Goal: Task Accomplishment & Management: Manage account settings

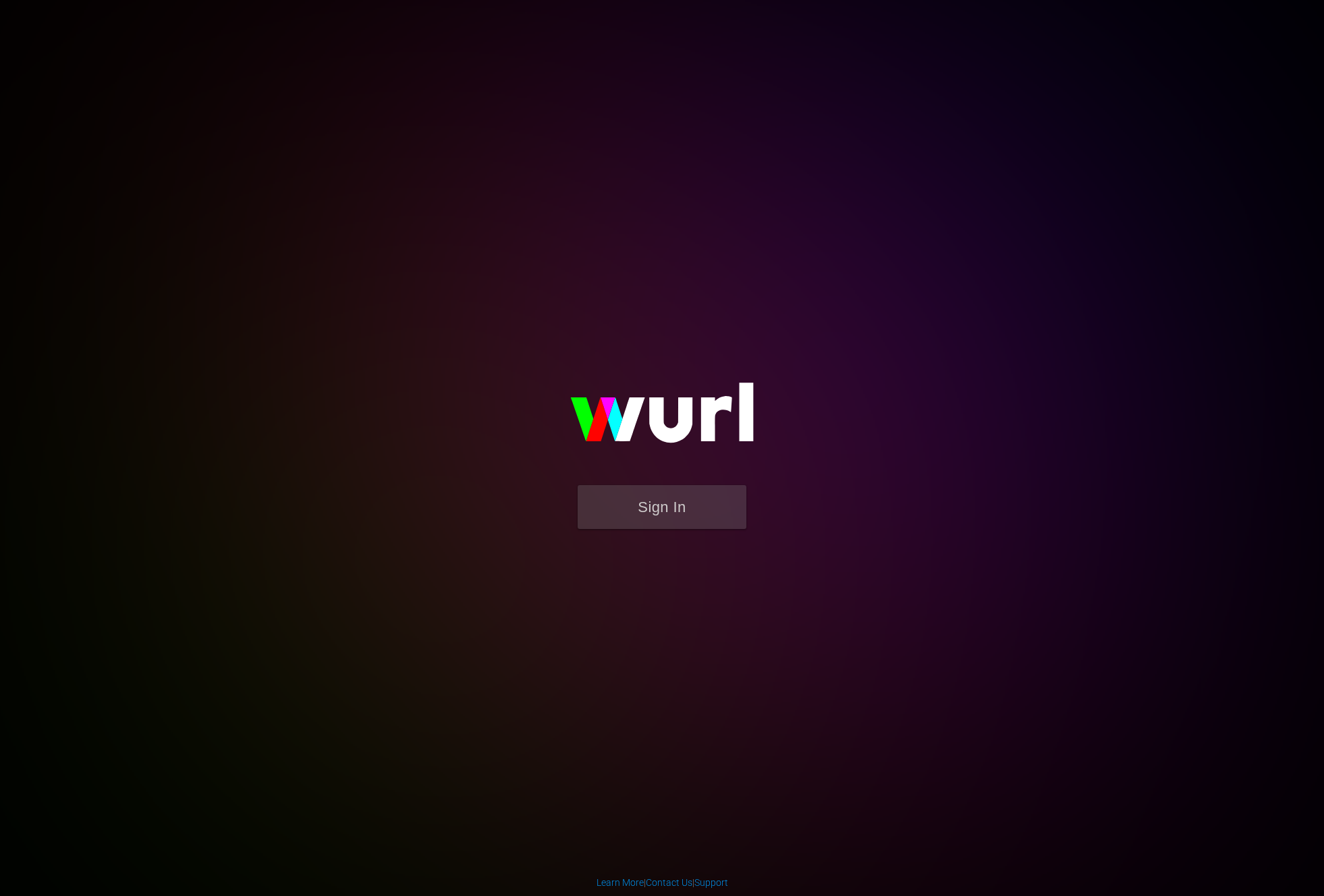
click at [641, 531] on form "Sign In" at bounding box center [662, 514] width 270 height 58
click at [671, 498] on button "Sign In" at bounding box center [662, 507] width 169 height 44
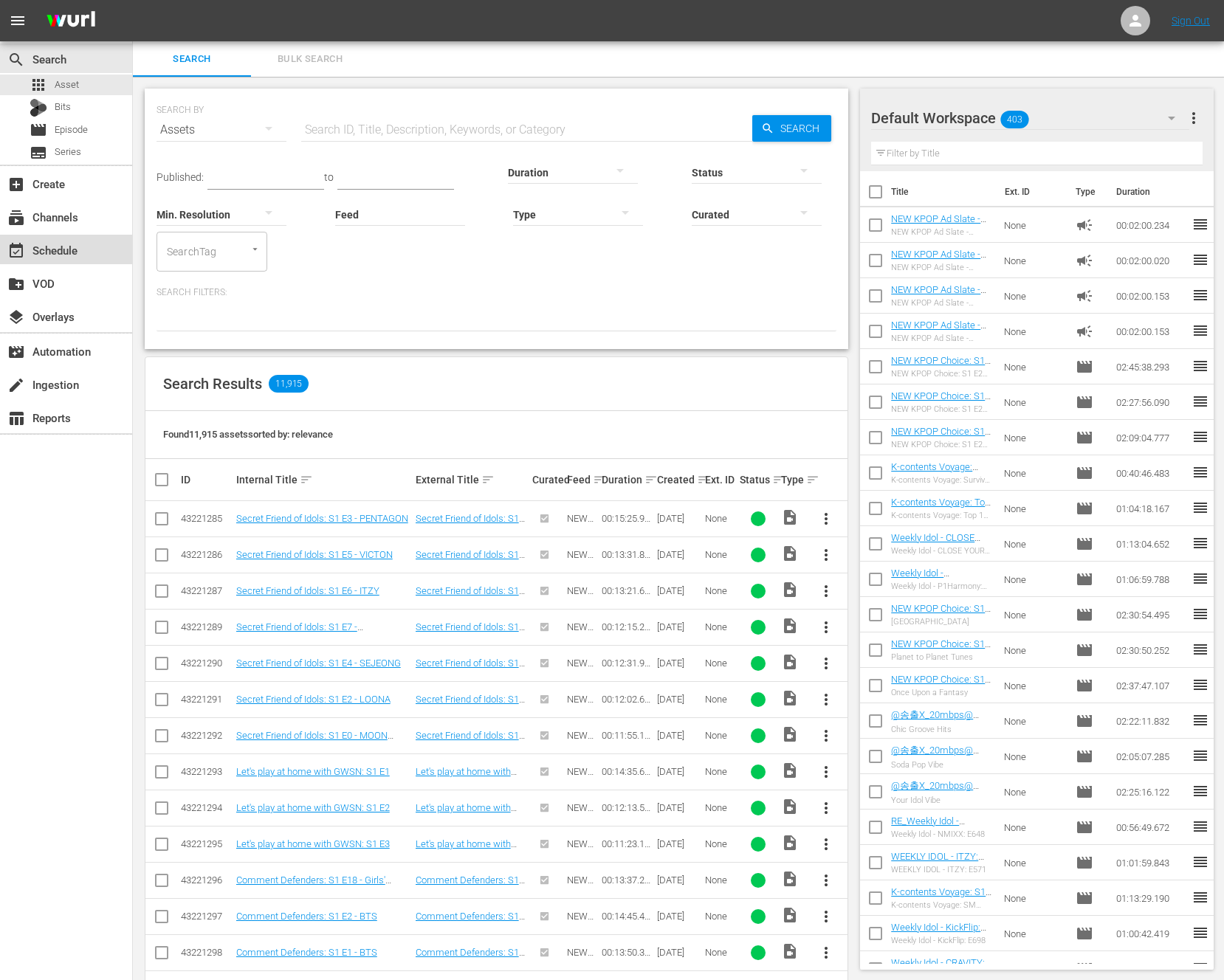
click at [38, 254] on div "event_available Schedule" at bounding box center [41, 248] width 82 height 13
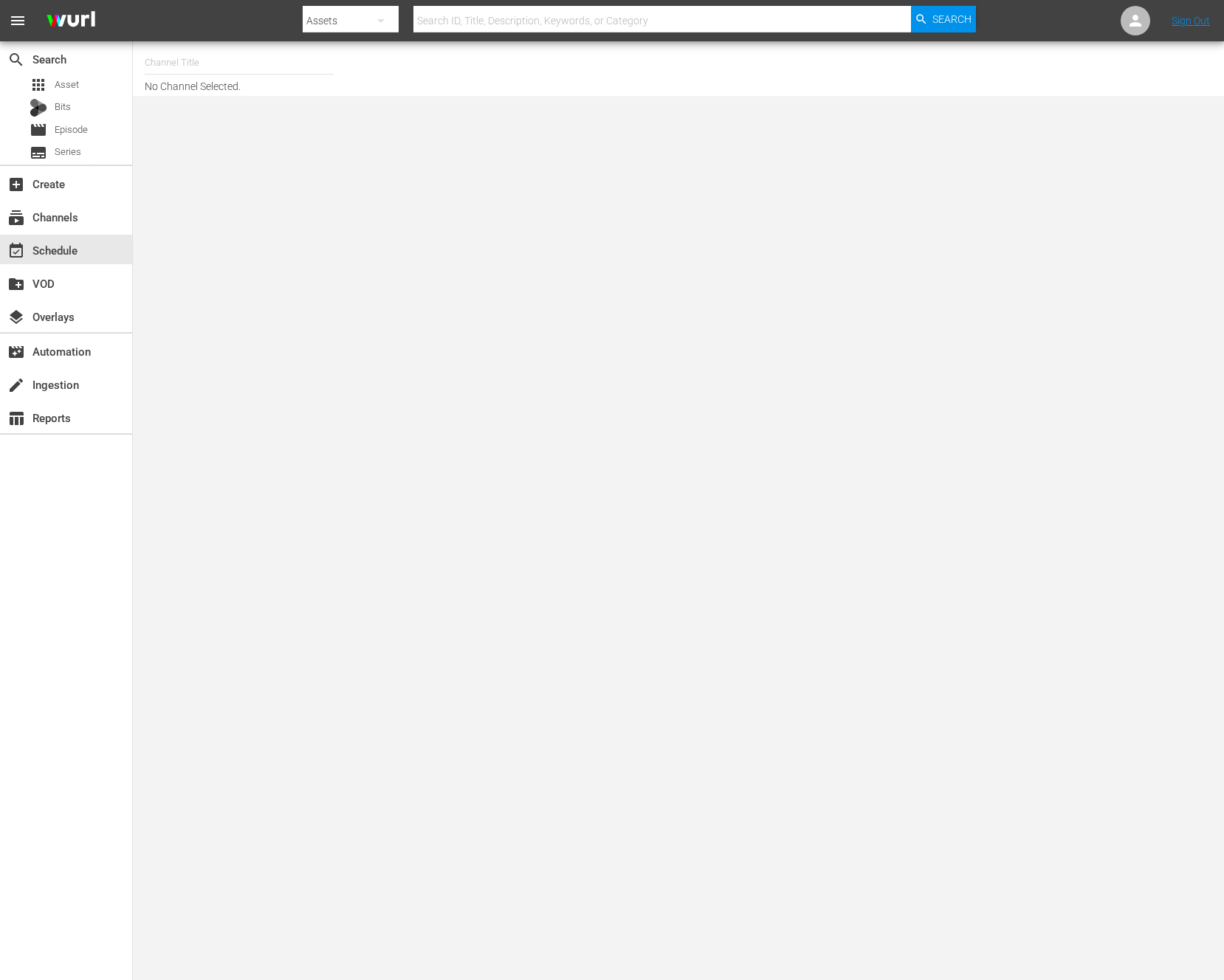
click at [221, 28] on nav "menu Search By Assets Search ID, Title, Description, Keywords, or Category Sear…" at bounding box center [612, 20] width 1224 height 41
click at [212, 50] on input "text" at bounding box center [239, 63] width 189 height 35
type input "ㅠ"
click at [252, 63] on input "new" at bounding box center [239, 63] width 189 height 35
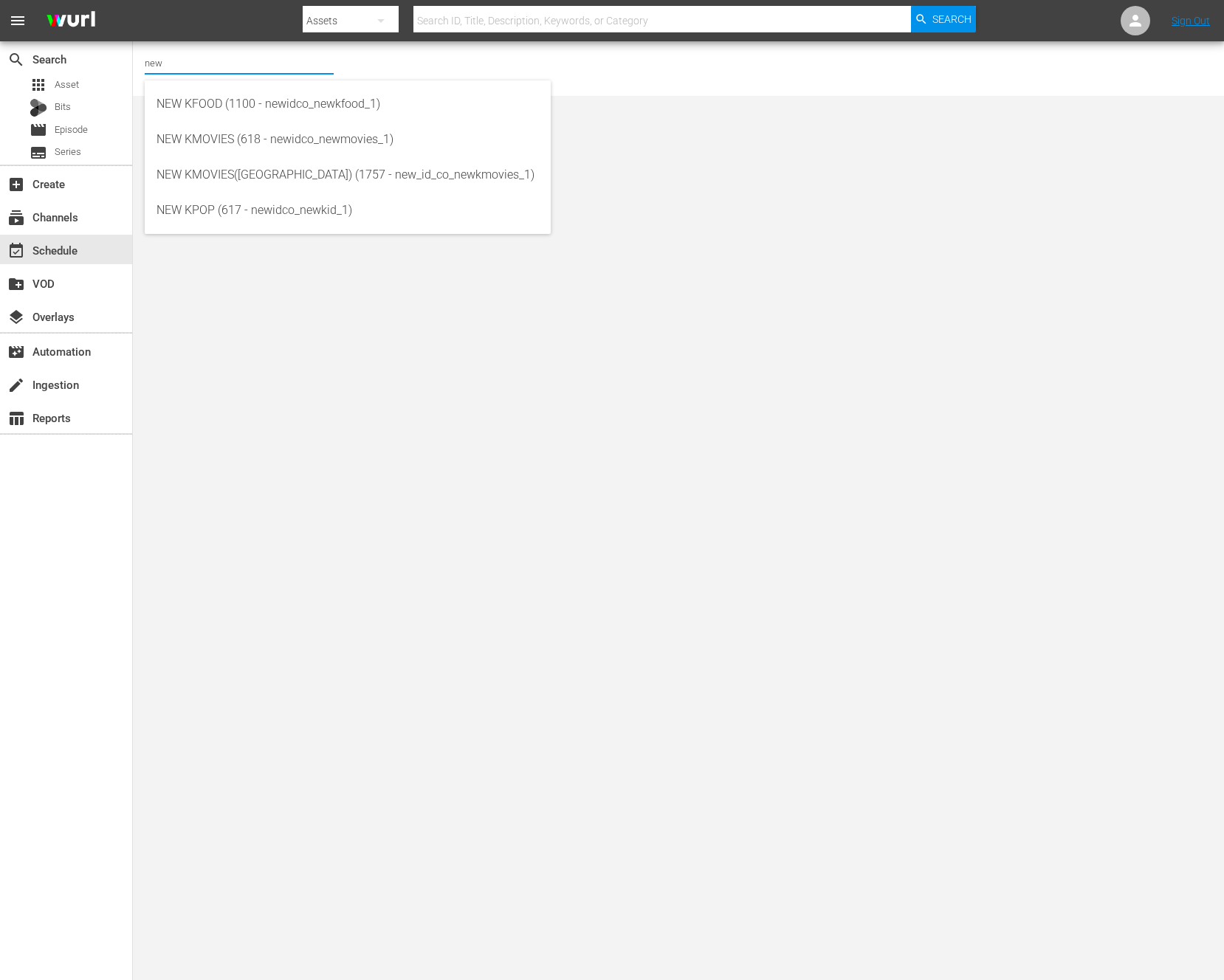
click at [240, 233] on div "NEW KFOOD (1100 - newidco_newkfood_1) NEW KMOVIES (618 - newidco_newmovies_1) N…" at bounding box center [347, 157] width 406 height 154
click at [243, 235] on body "menu Search By Assets Search ID, Title, Description, Keywords, or Category Sear…" at bounding box center [612, 490] width 1224 height 980
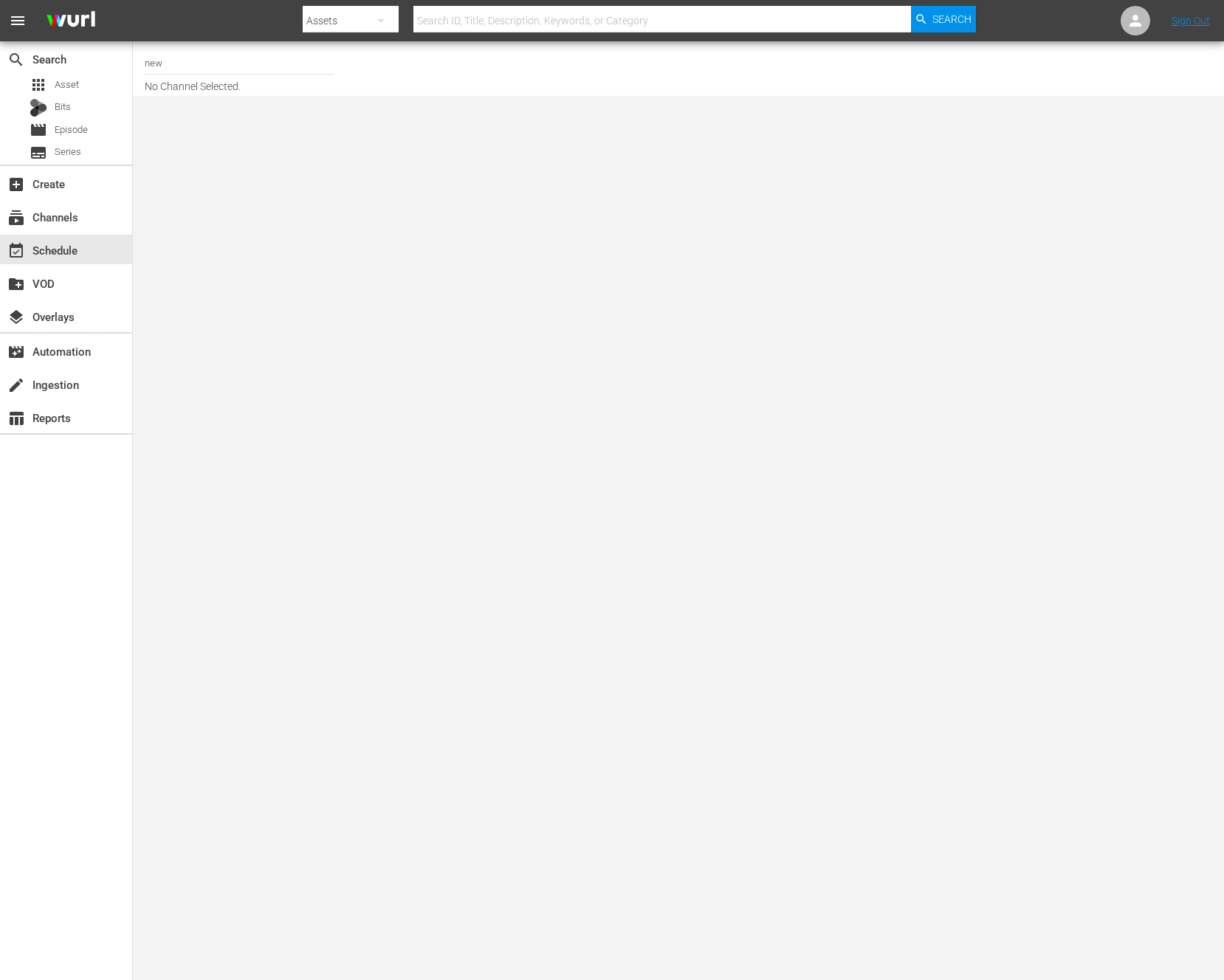
click at [252, 78] on input "new" at bounding box center [239, 63] width 189 height 35
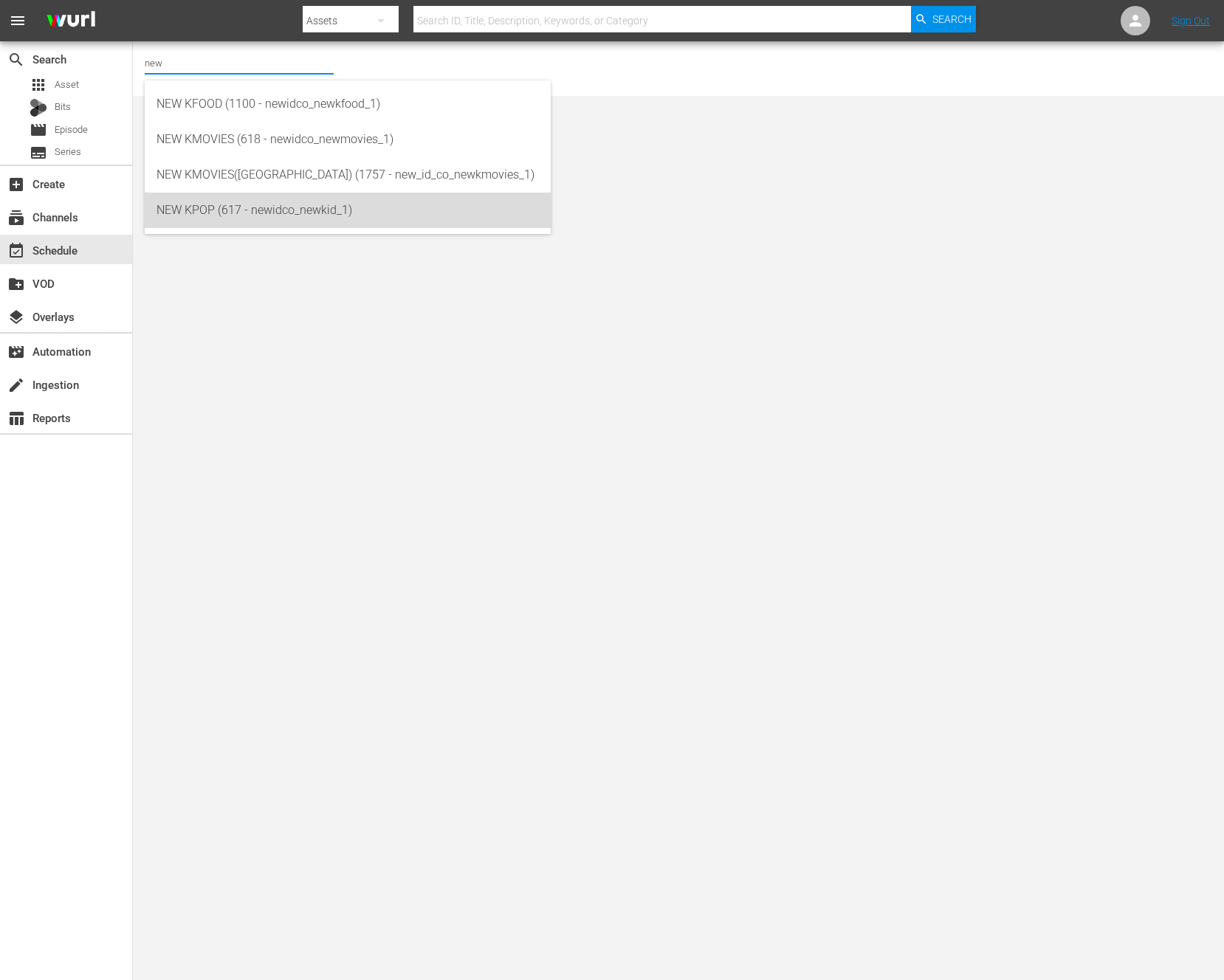
click at [250, 208] on div "NEW KPOP (617 - newidco_newkid_1)" at bounding box center [347, 210] width 382 height 35
type input "NEW KPOP (617 - newidco_newkid_1)"
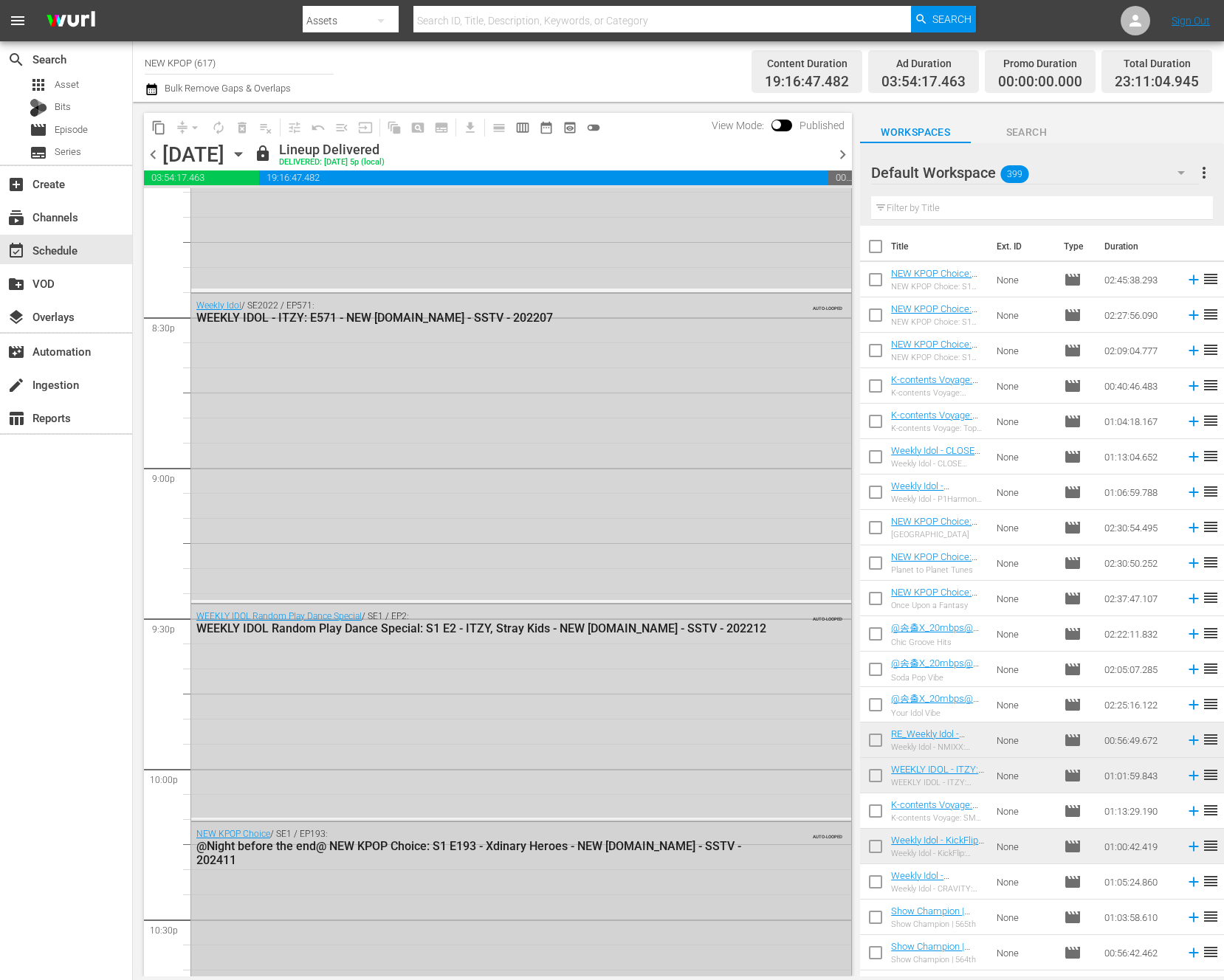
scroll to position [6478, 0]
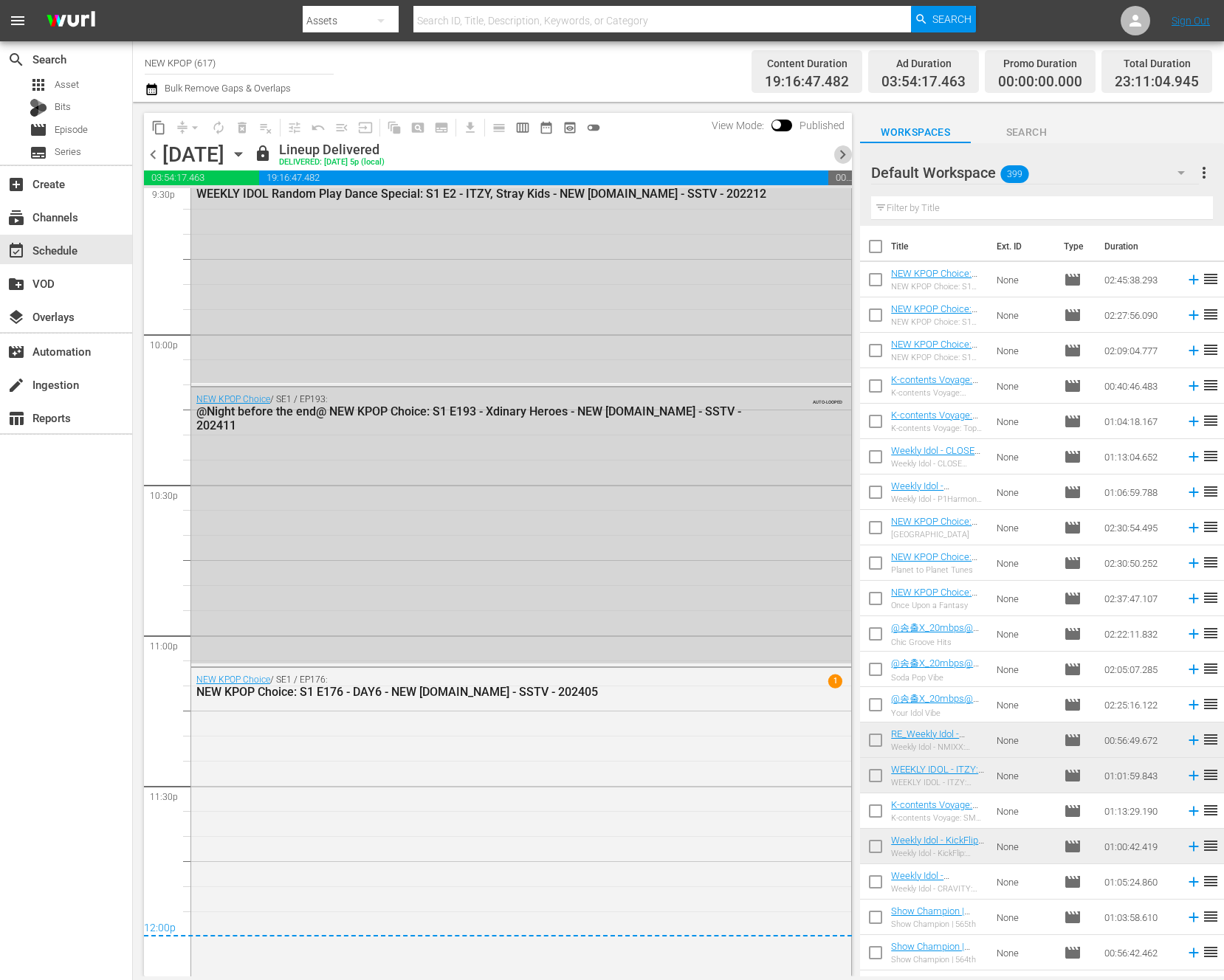
click at [848, 146] on span "chevron_right" at bounding box center [843, 155] width 18 height 18
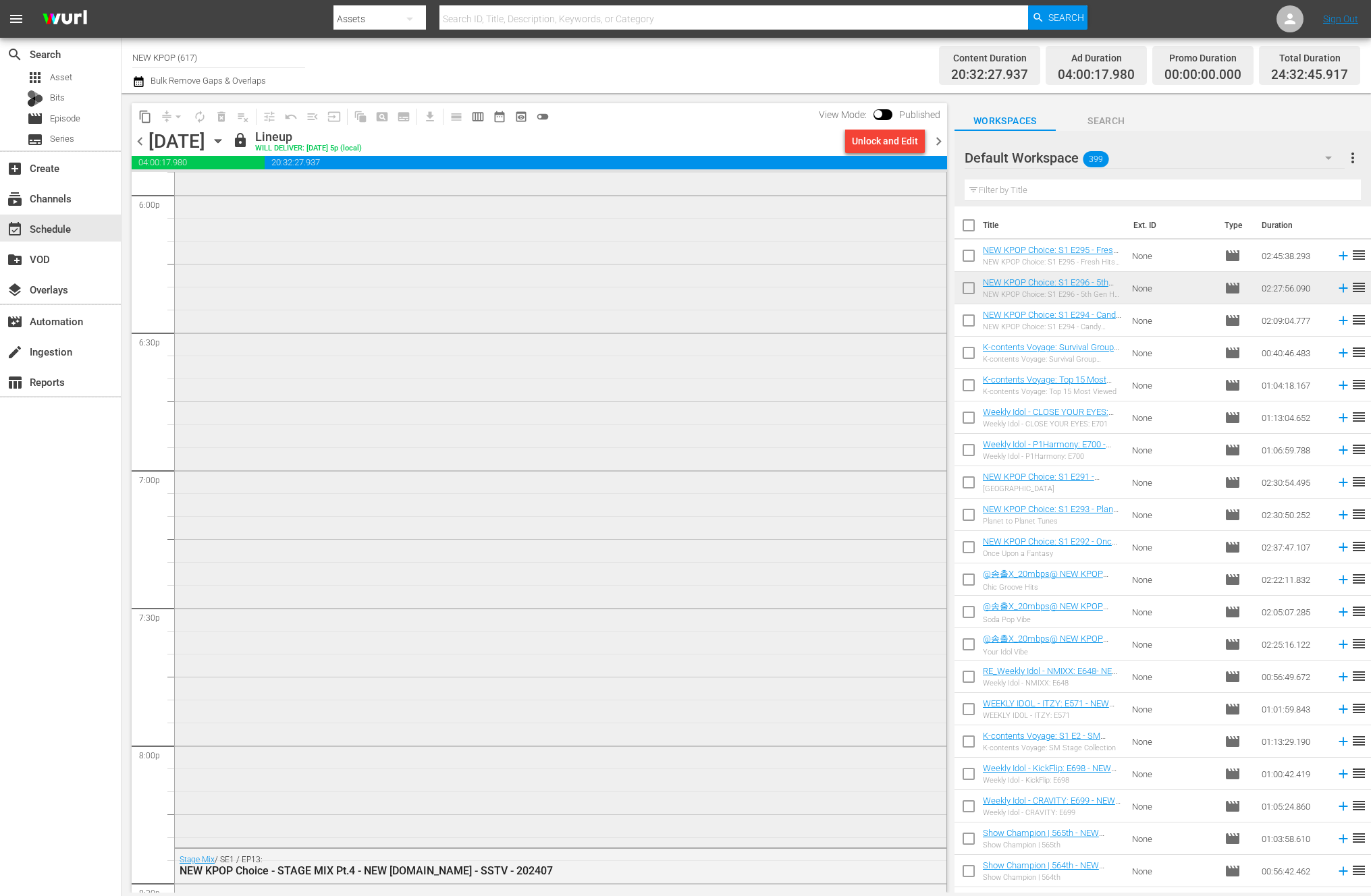
scroll to position [6074, 0]
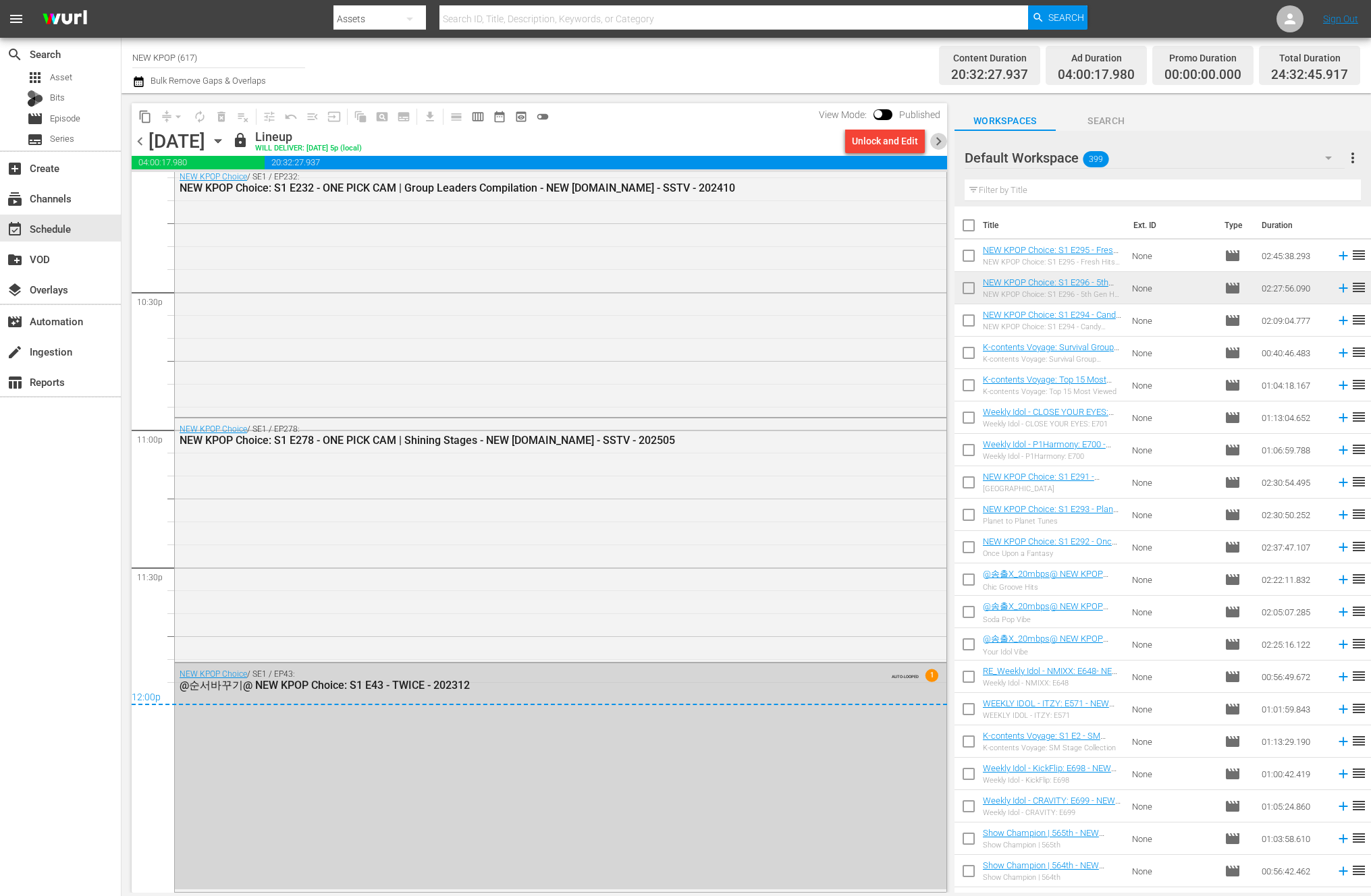
click at [940, 135] on span "chevron_right" at bounding box center [939, 141] width 17 height 17
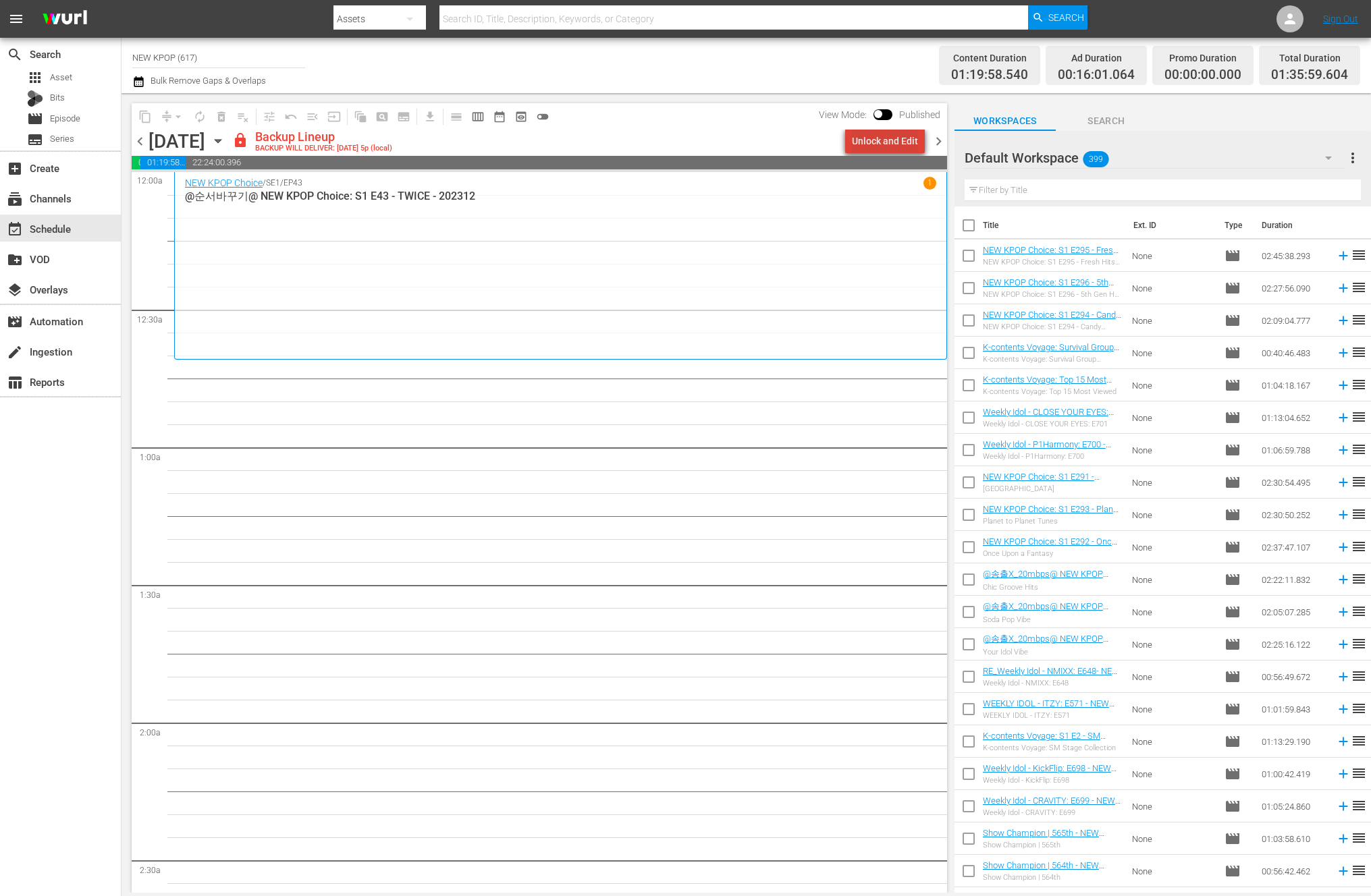
click at [894, 145] on div "Unlock and Edit" at bounding box center [885, 141] width 66 height 25
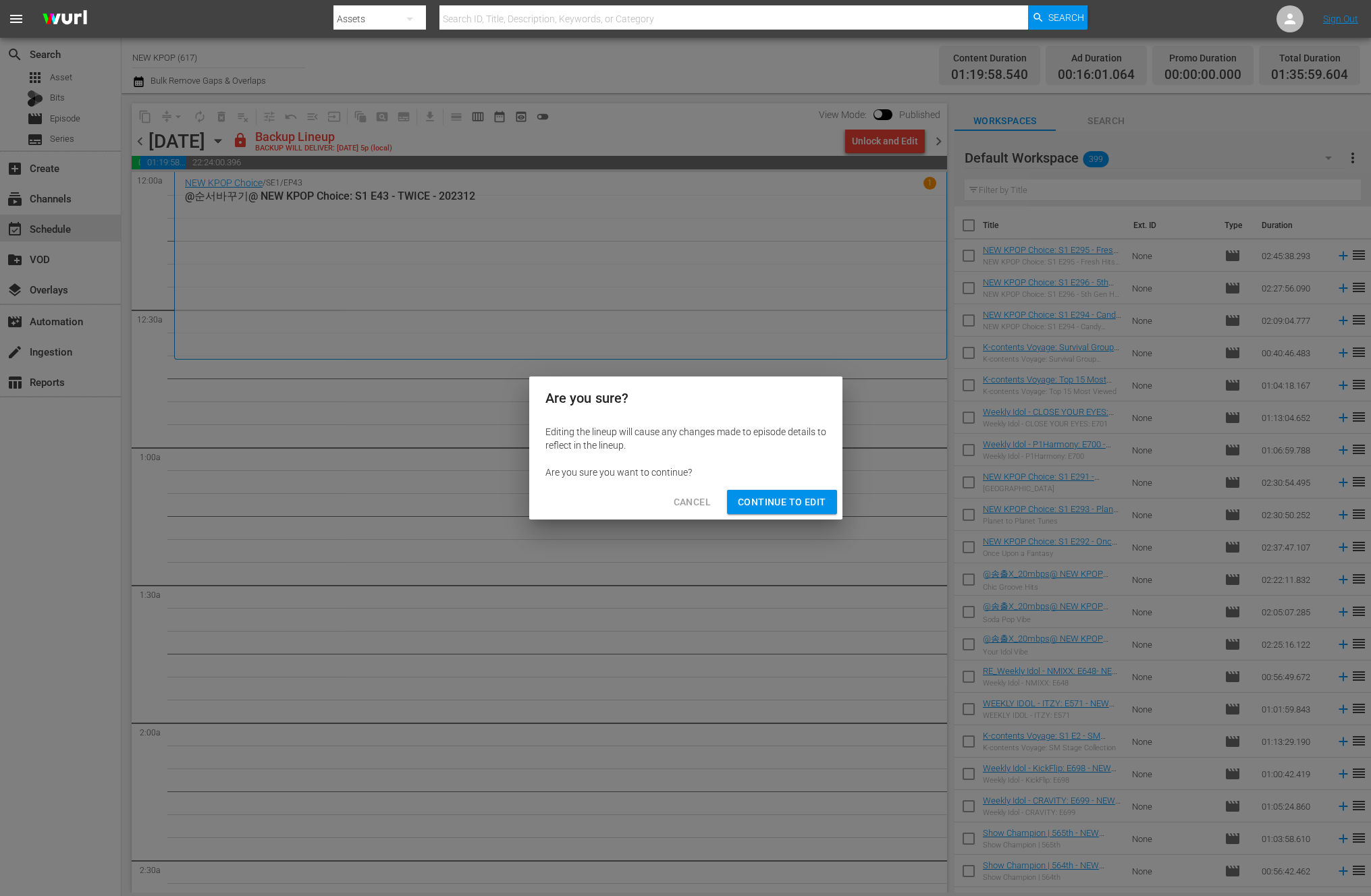
click at [760, 498] on span "Continue to Edit" at bounding box center [782, 502] width 88 height 17
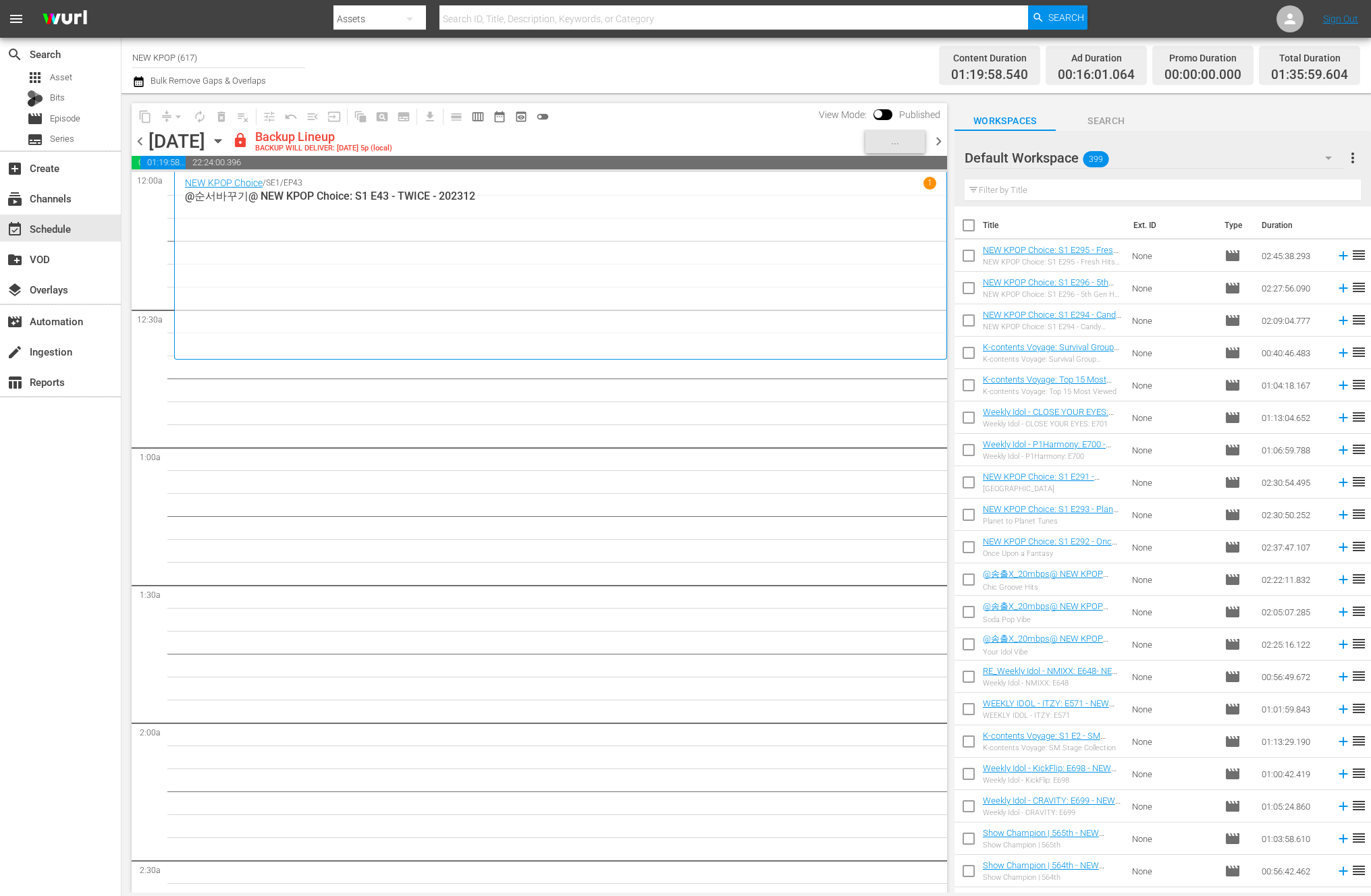
click at [1037, 189] on input "text" at bounding box center [1163, 190] width 396 height 21
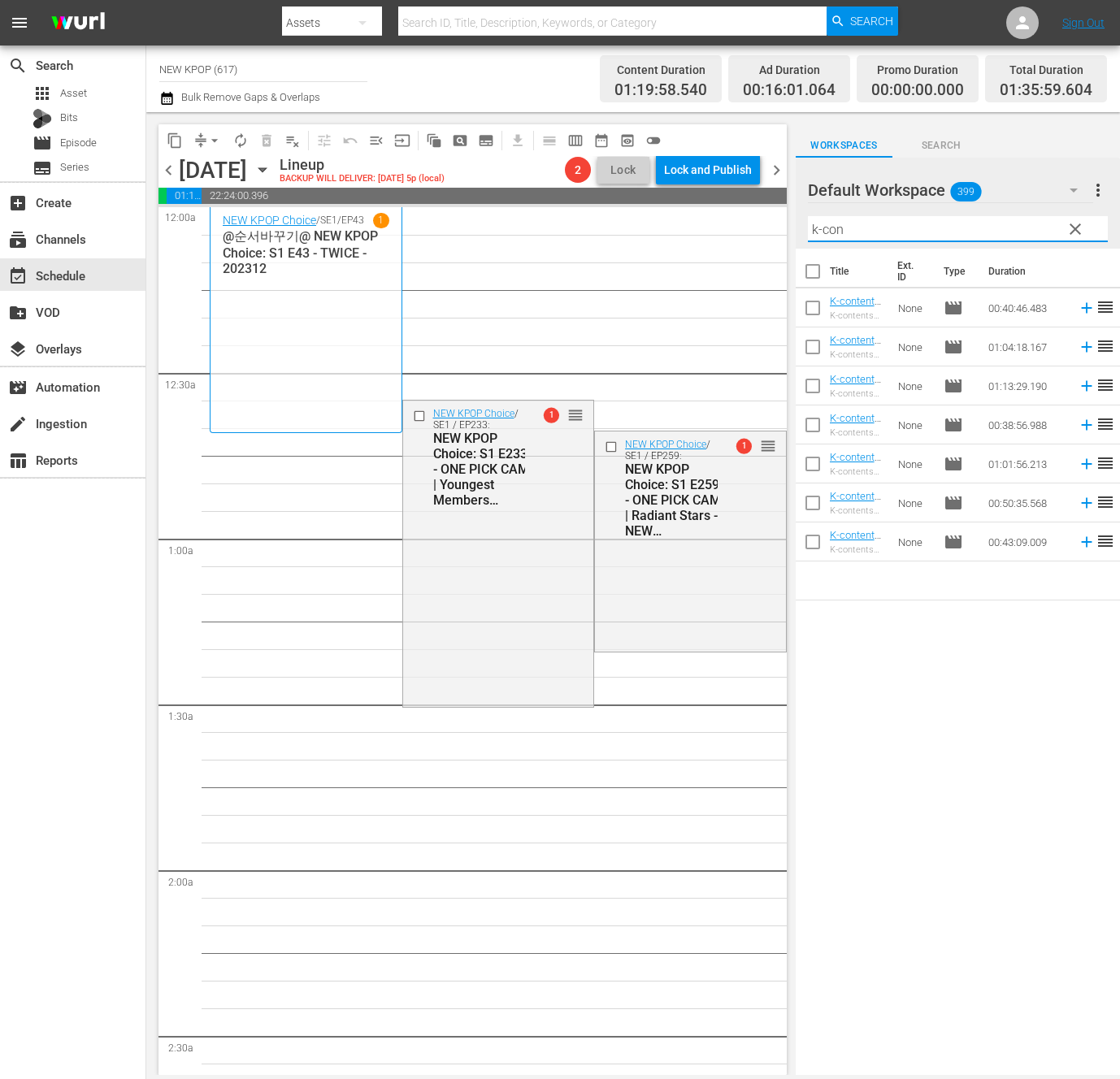
type input "k-con"
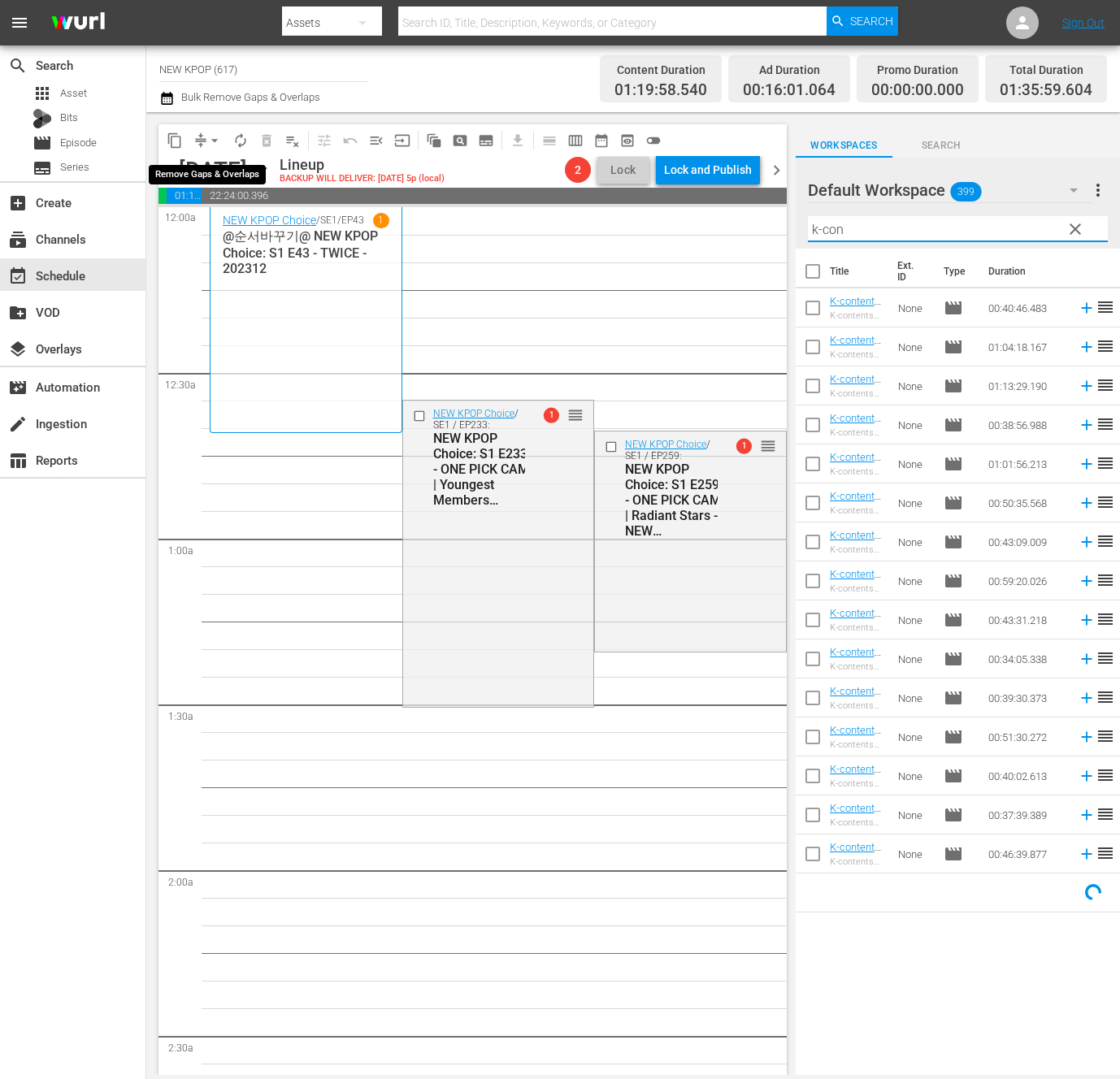
click at [211, 143] on span "arrow_drop_down" at bounding box center [215, 141] width 17 height 17
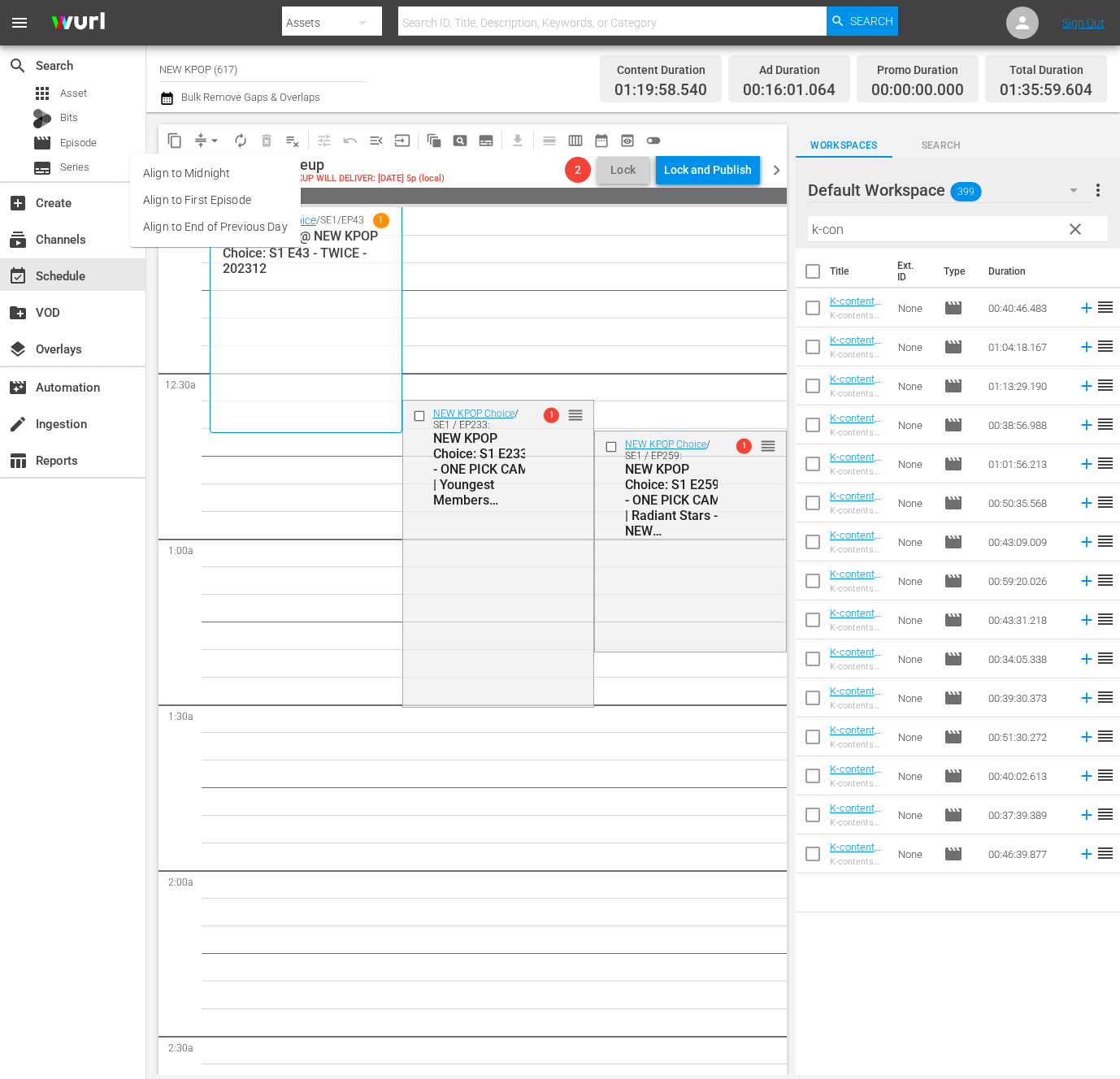
click at [235, 216] on li "Align to End of Previous Day" at bounding box center [215, 227] width 171 height 27
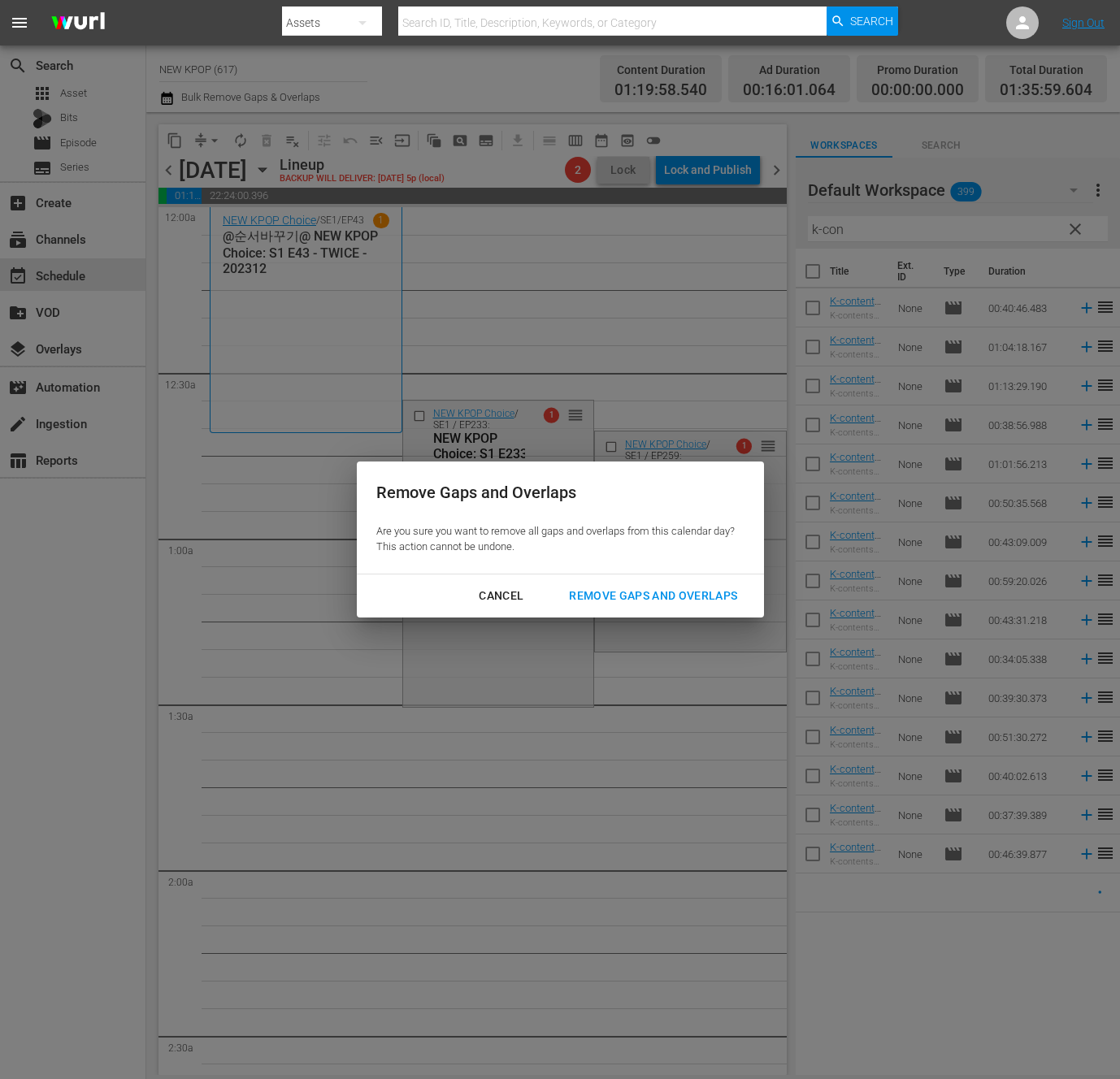
click at [644, 600] on div "Remove Gaps and Overlaps" at bounding box center [653, 596] width 194 height 20
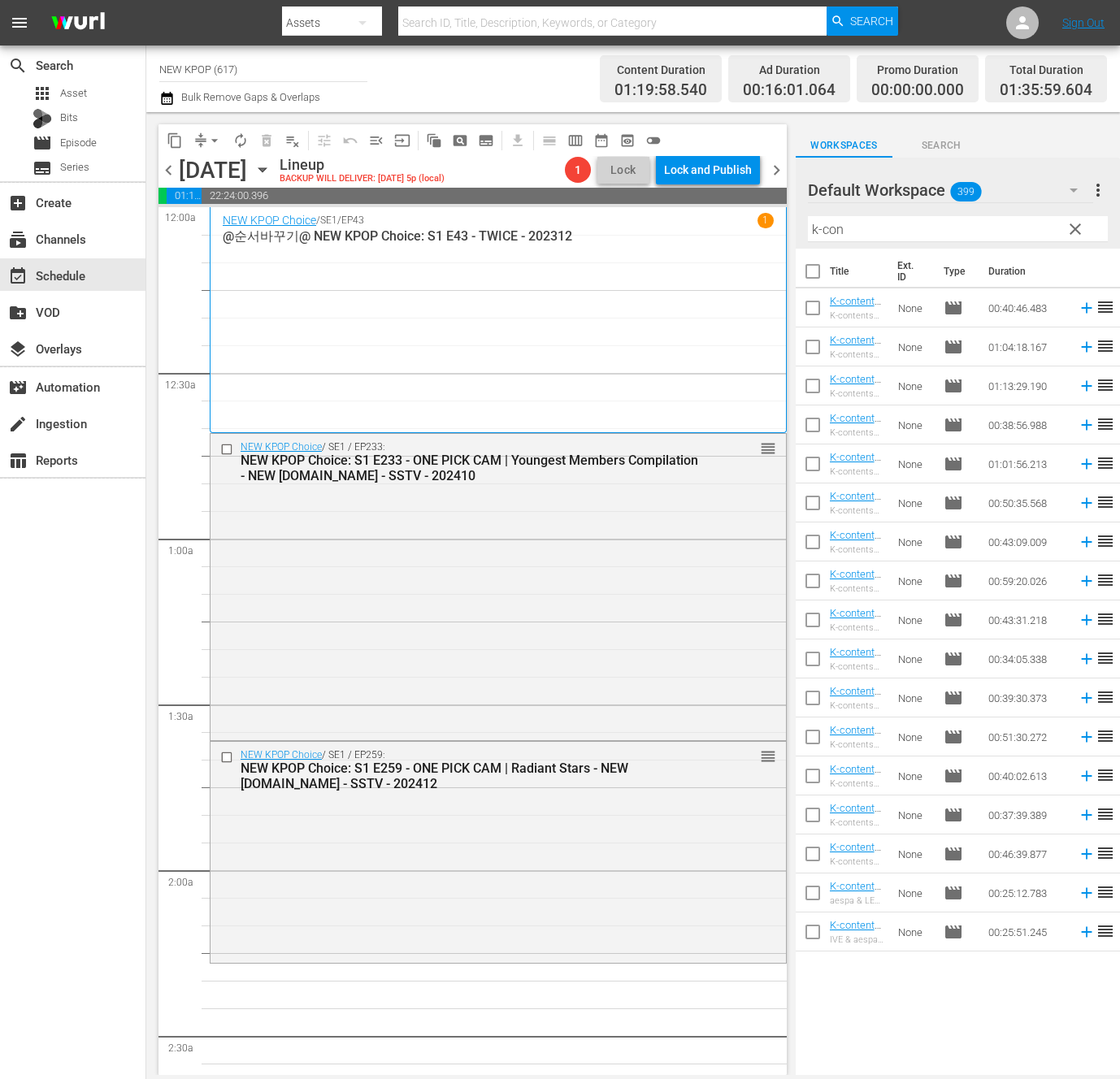
click at [809, 266] on input "checkbox" at bounding box center [812, 275] width 34 height 34
checkbox input "true"
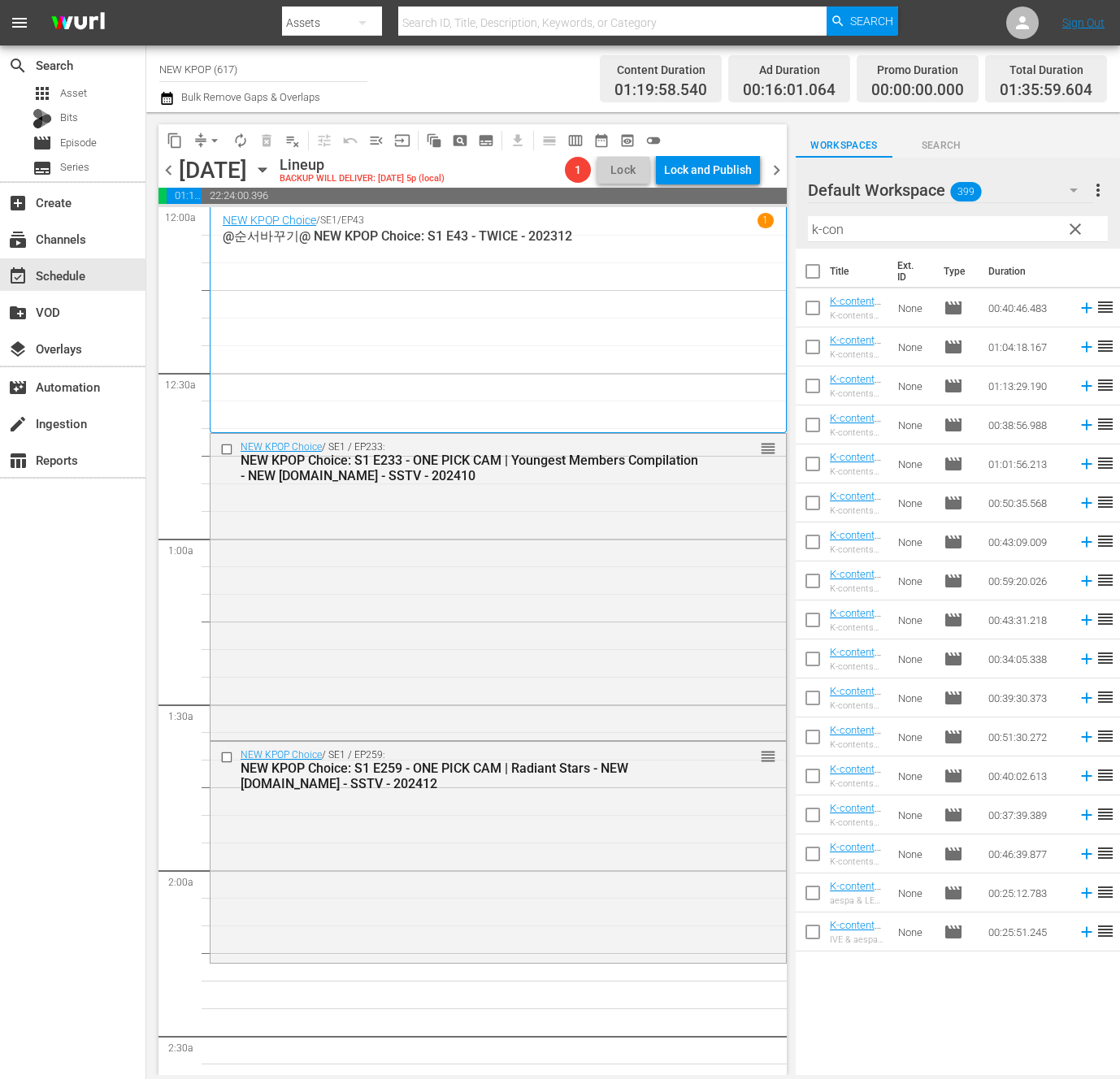
checkbox input "true"
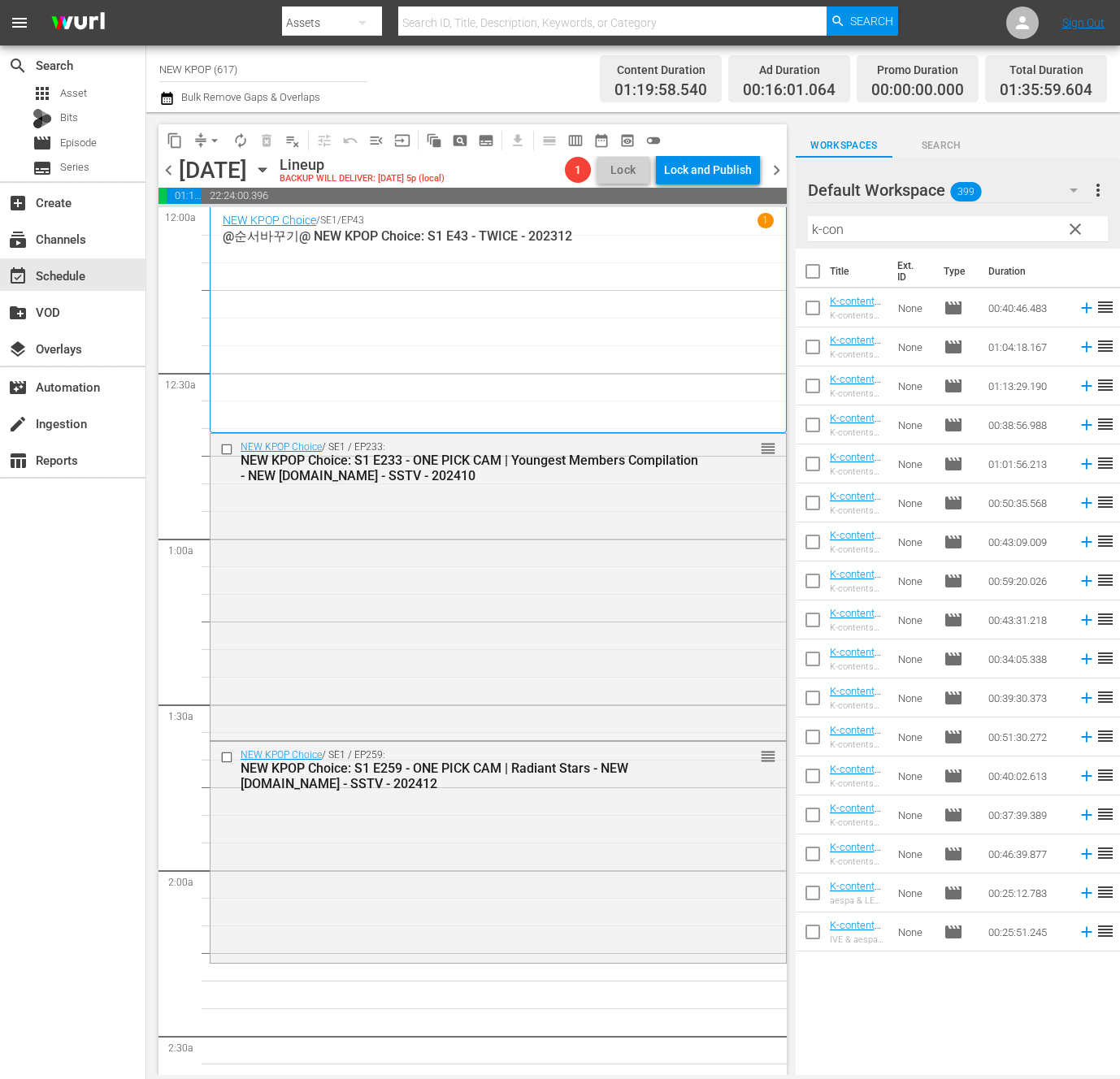
checkbox input "true"
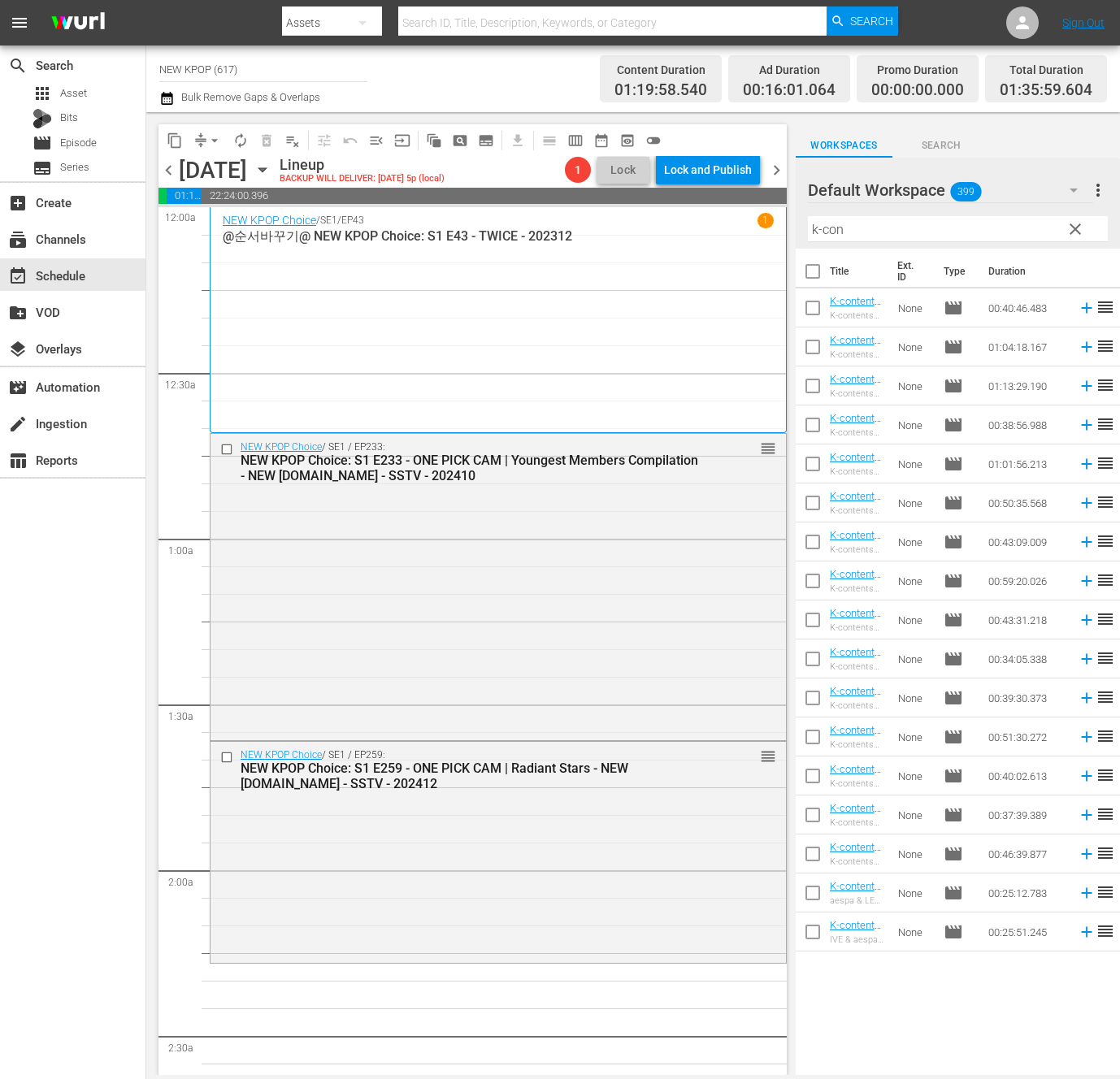
checkbox input "true"
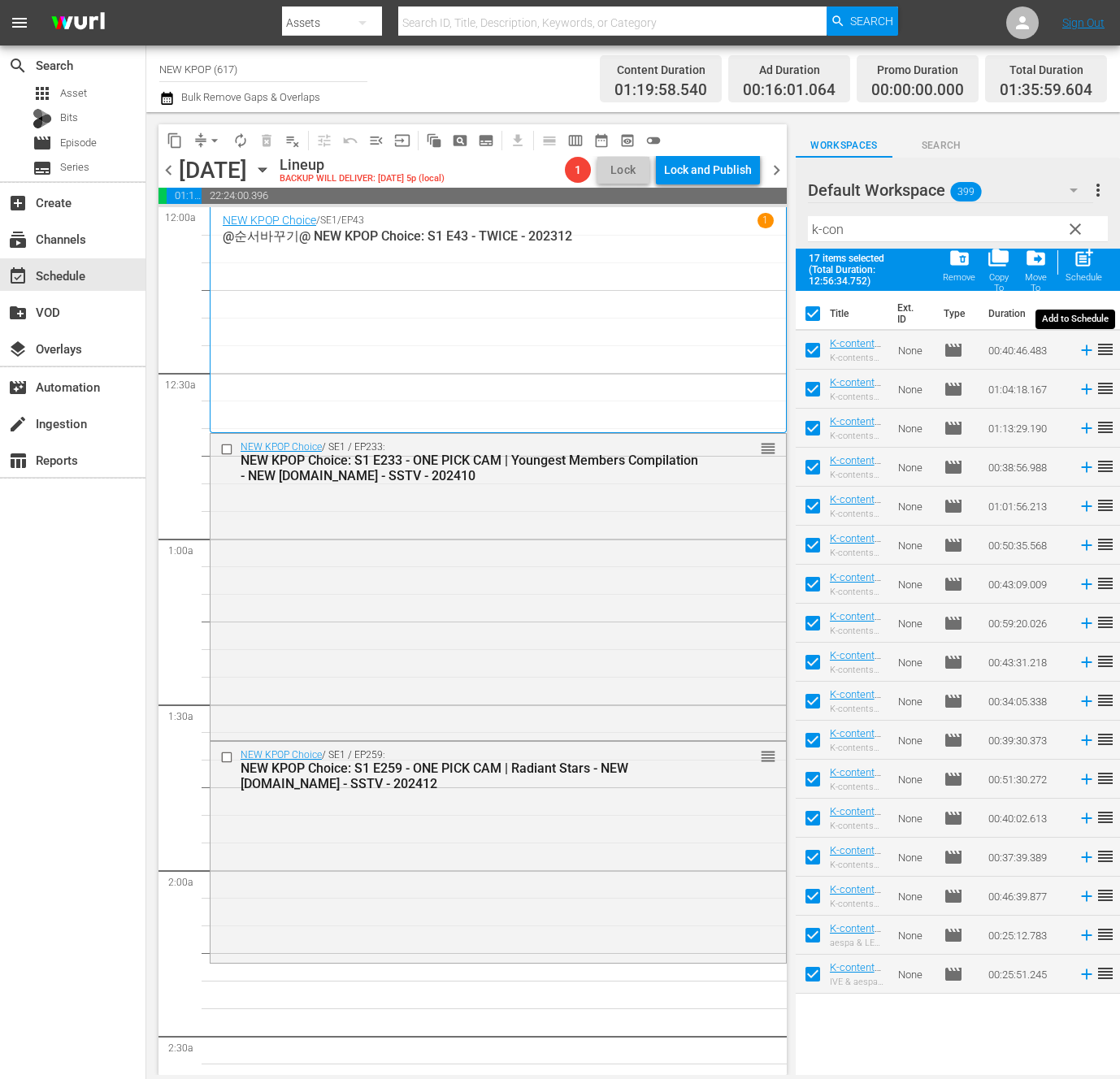
click at [1084, 272] on div "post_add Schedule" at bounding box center [1084, 264] width 37 height 36
checkbox input "false"
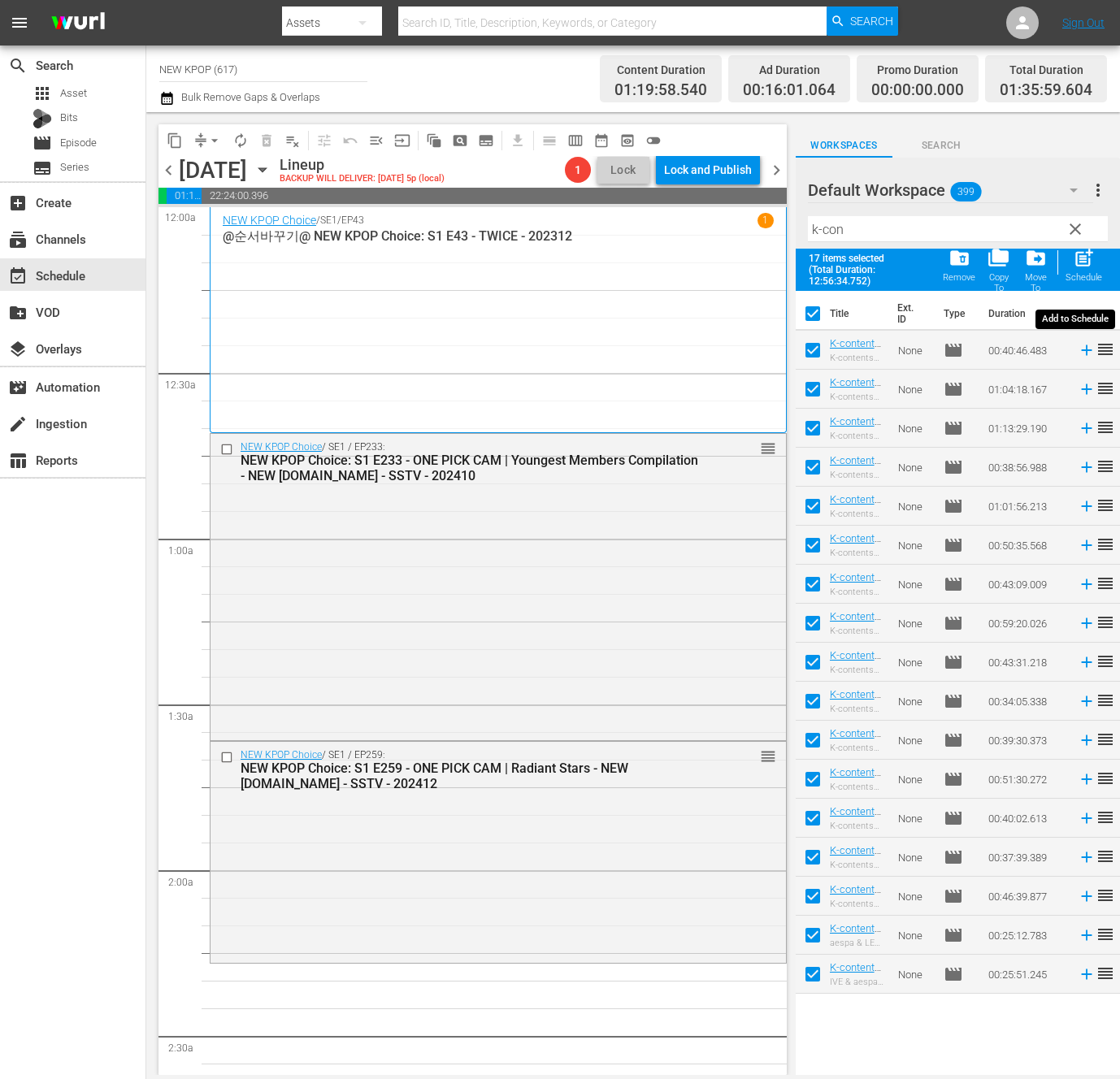
checkbox input "false"
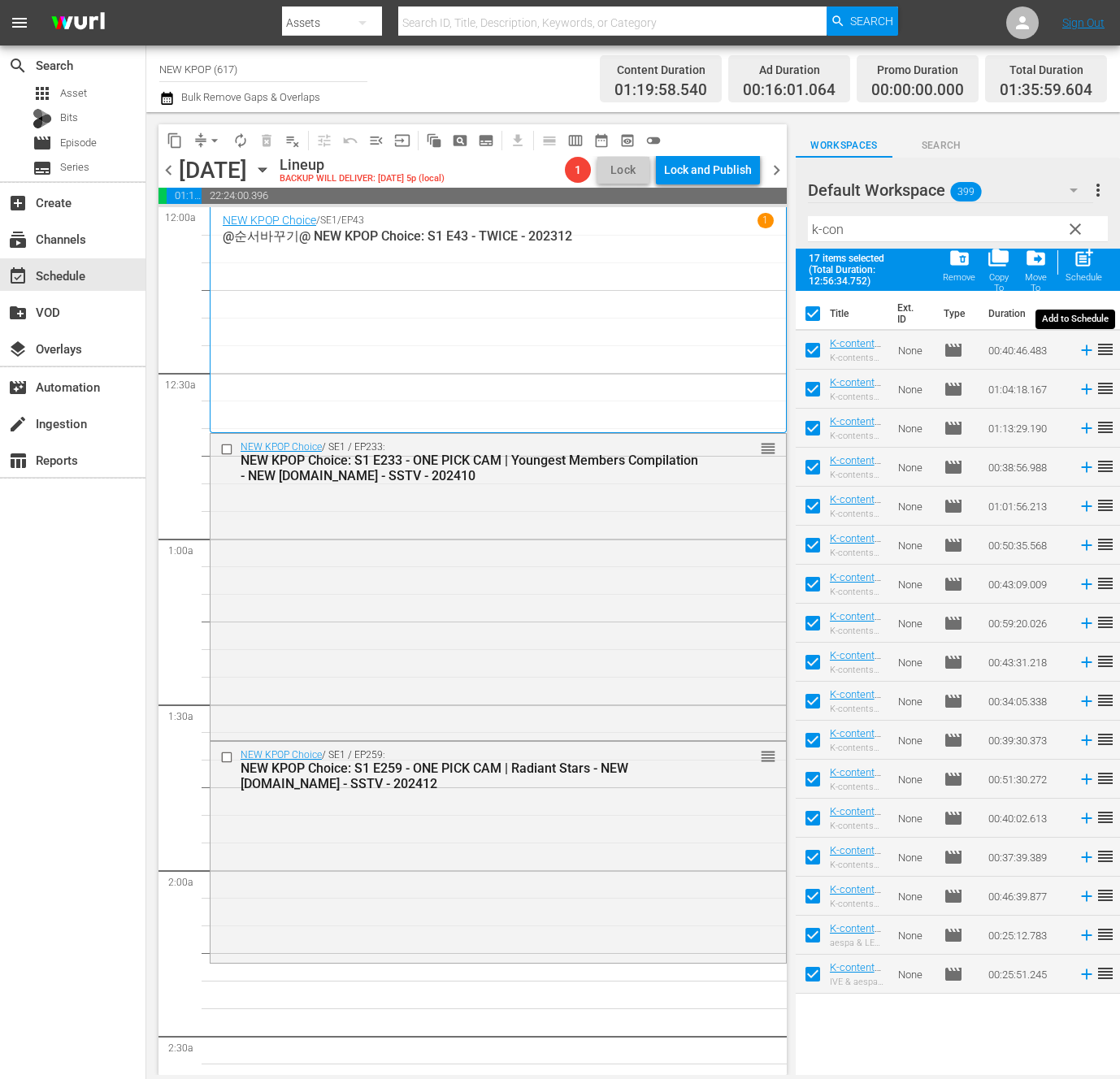
checkbox input "false"
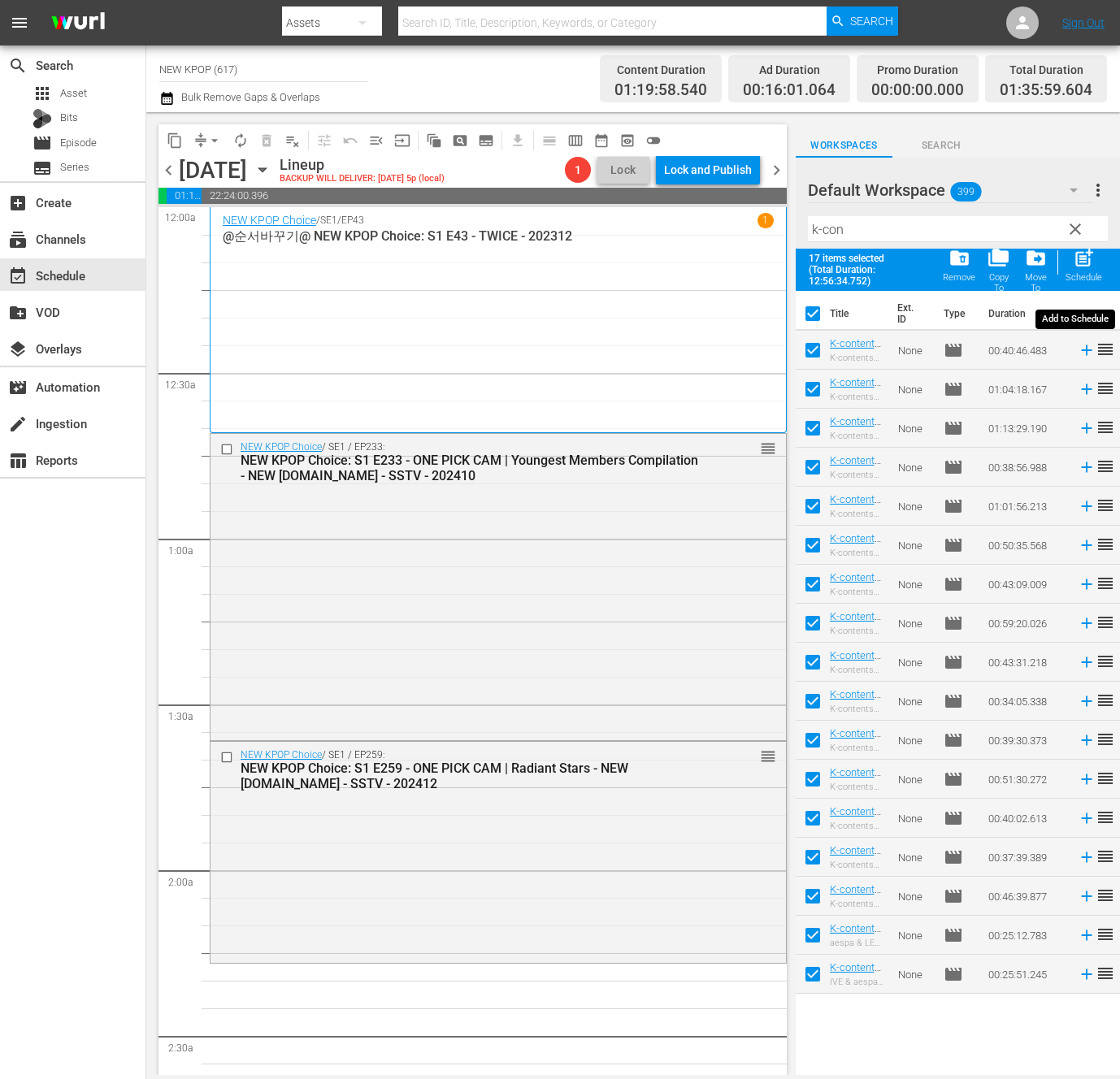
checkbox input "false"
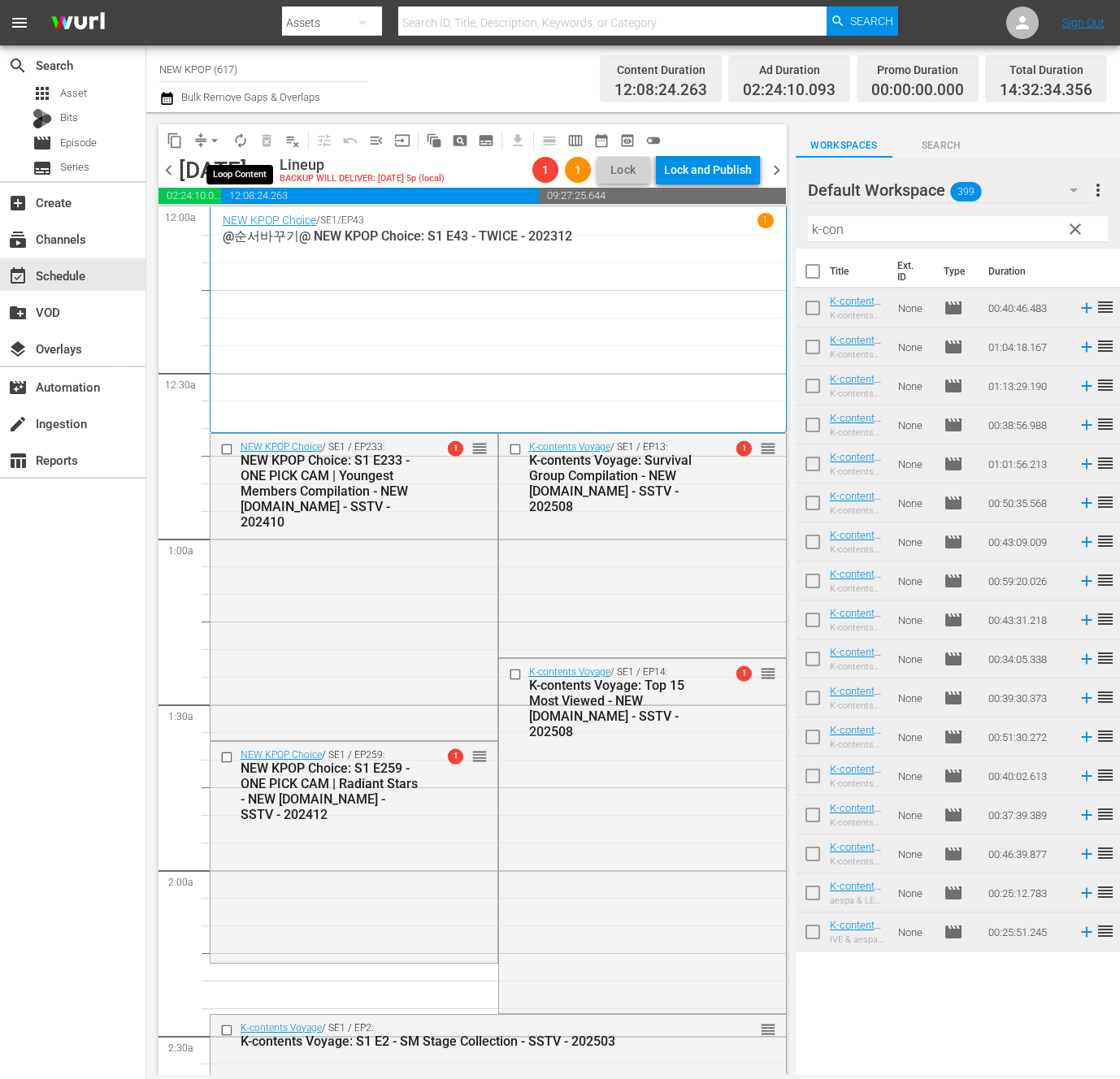
click at [225, 141] on button "arrow_drop_down" at bounding box center [215, 141] width 26 height 26
click at [225, 223] on li "Align to End of Previous Day" at bounding box center [215, 227] width 171 height 27
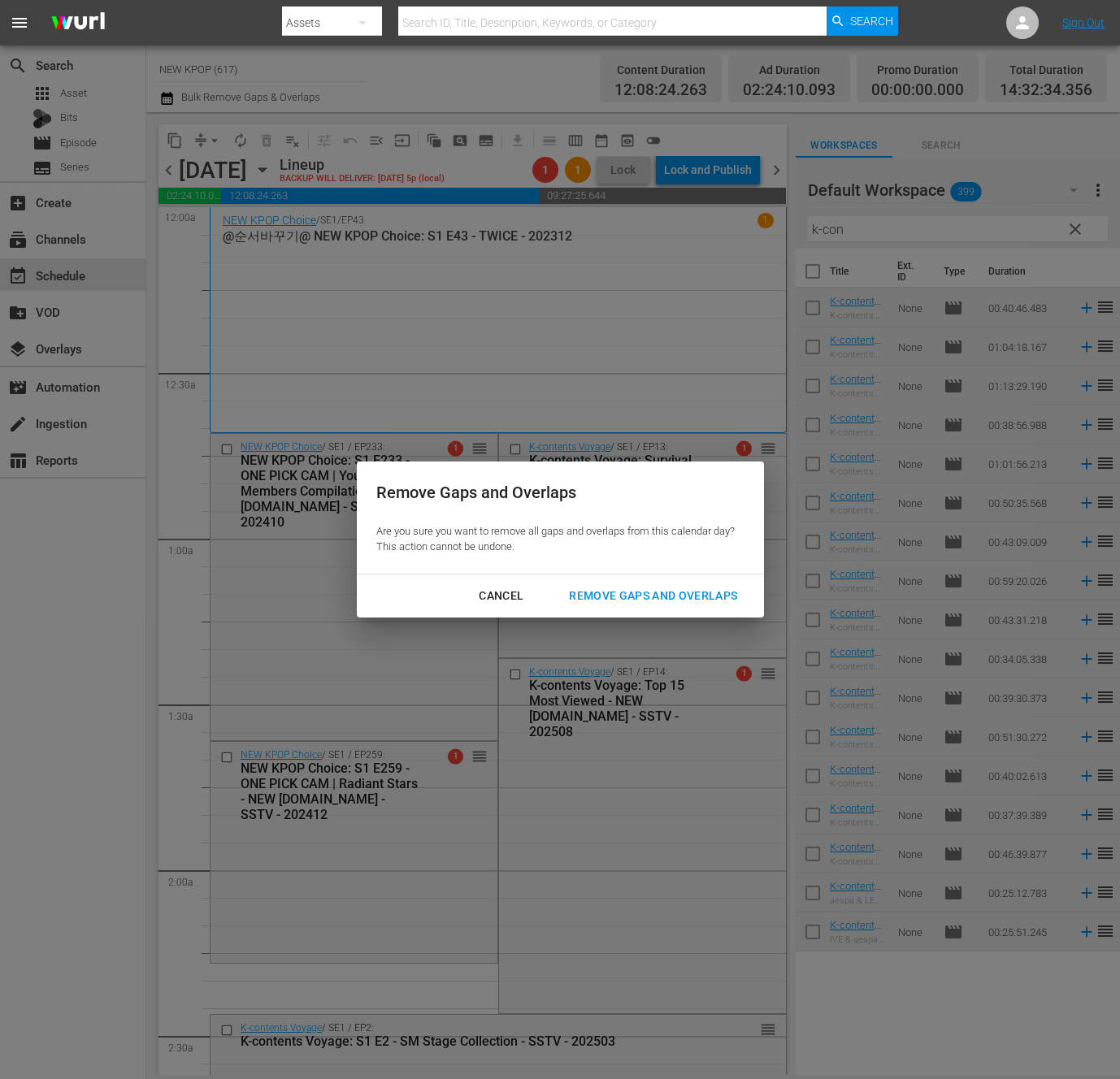
click at [688, 591] on div "Remove Gaps and Overlaps" at bounding box center [653, 596] width 194 height 20
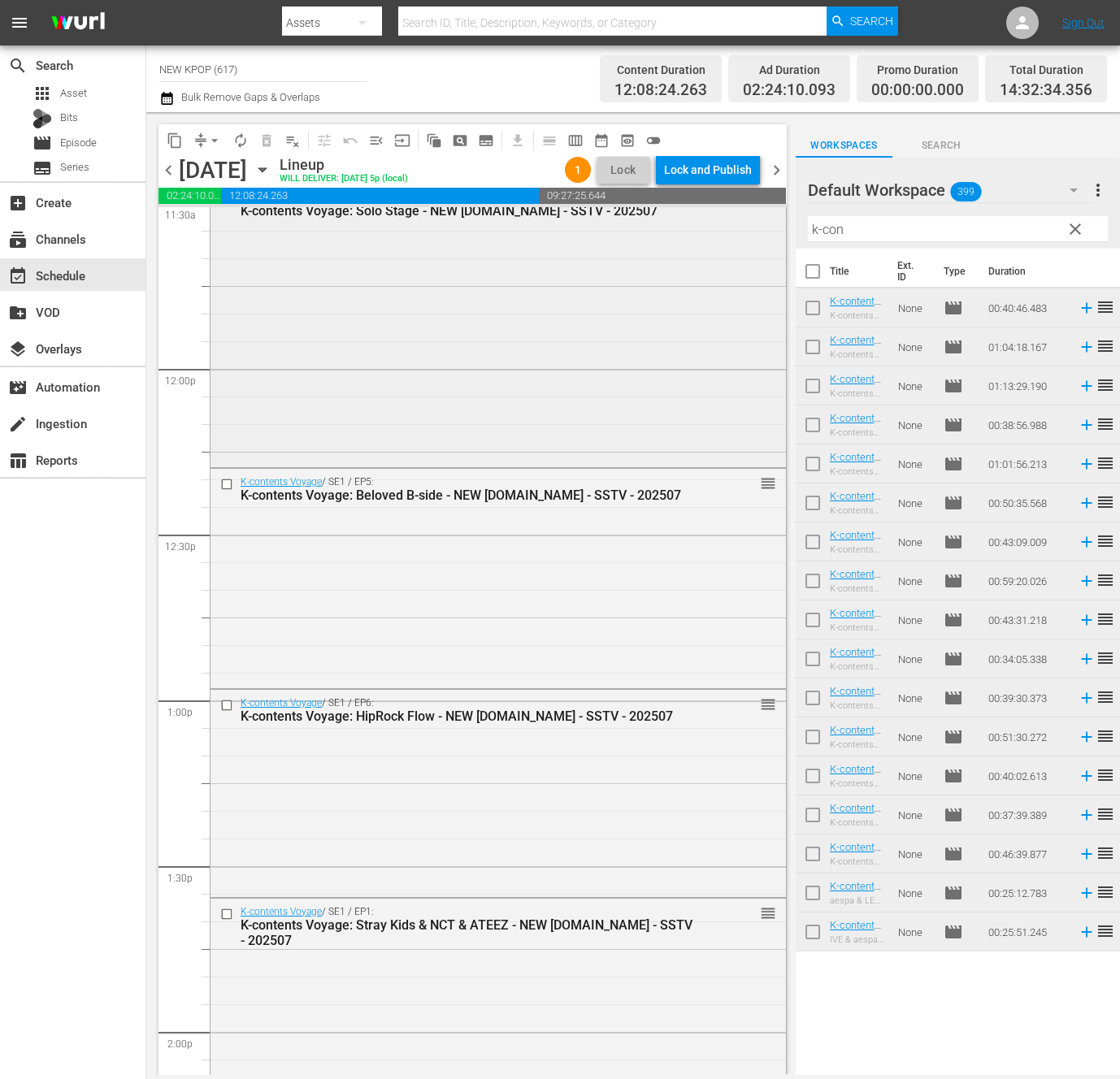
scroll to position [3843, 0]
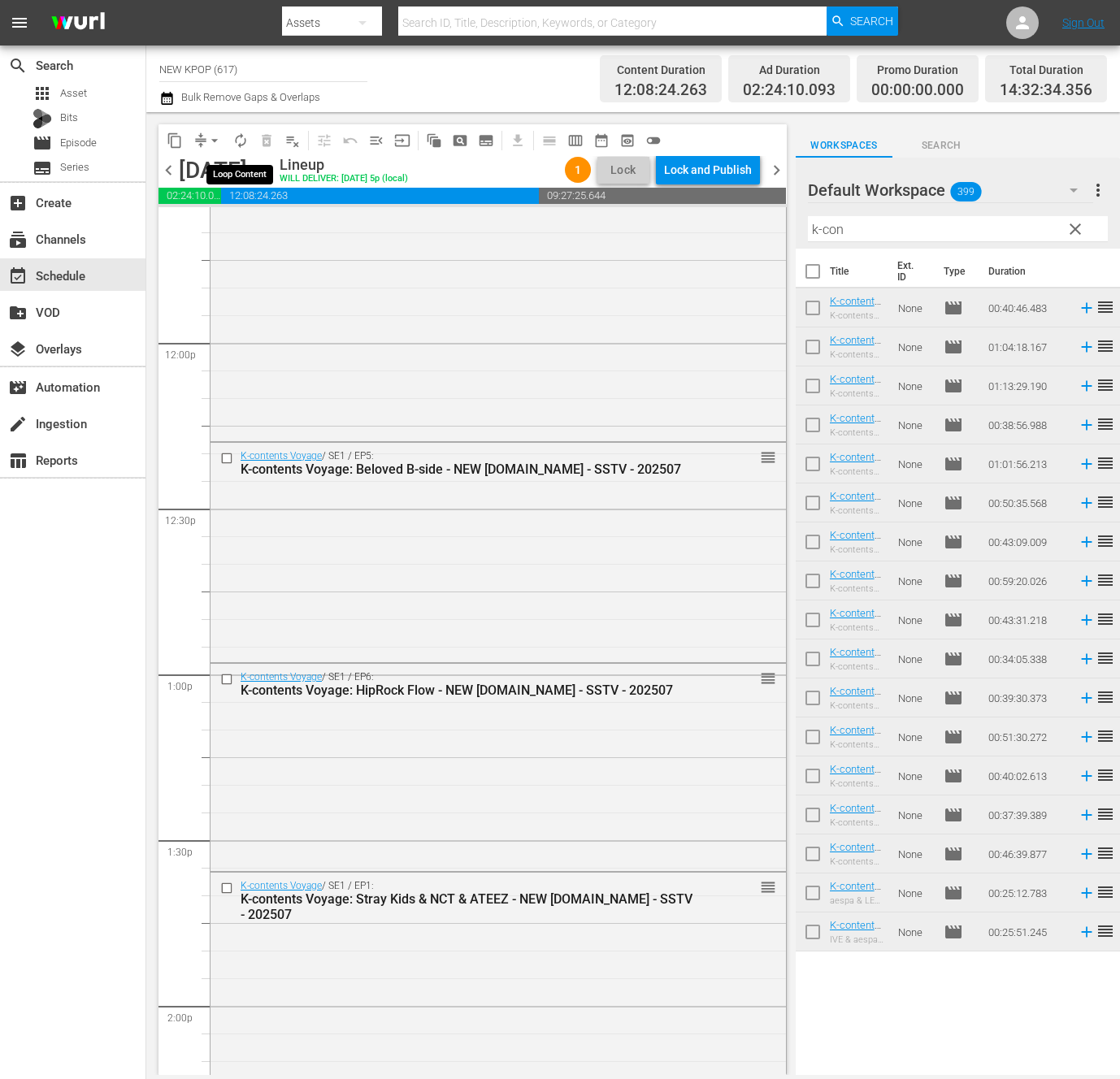
click at [248, 147] on span "autorenew_outlined" at bounding box center [240, 141] width 17 height 17
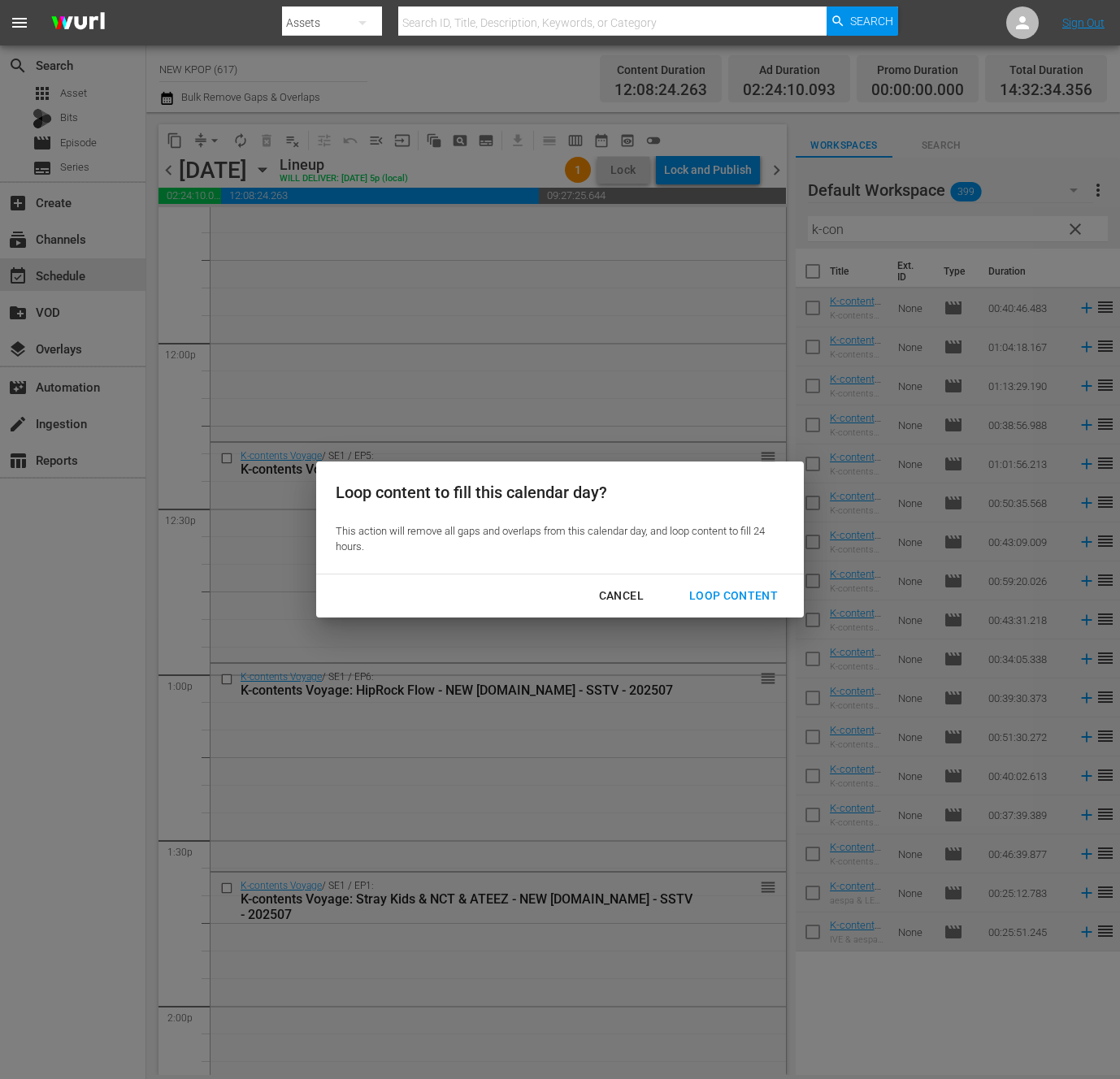
click at [732, 584] on button "Loop Content" at bounding box center [733, 595] width 128 height 31
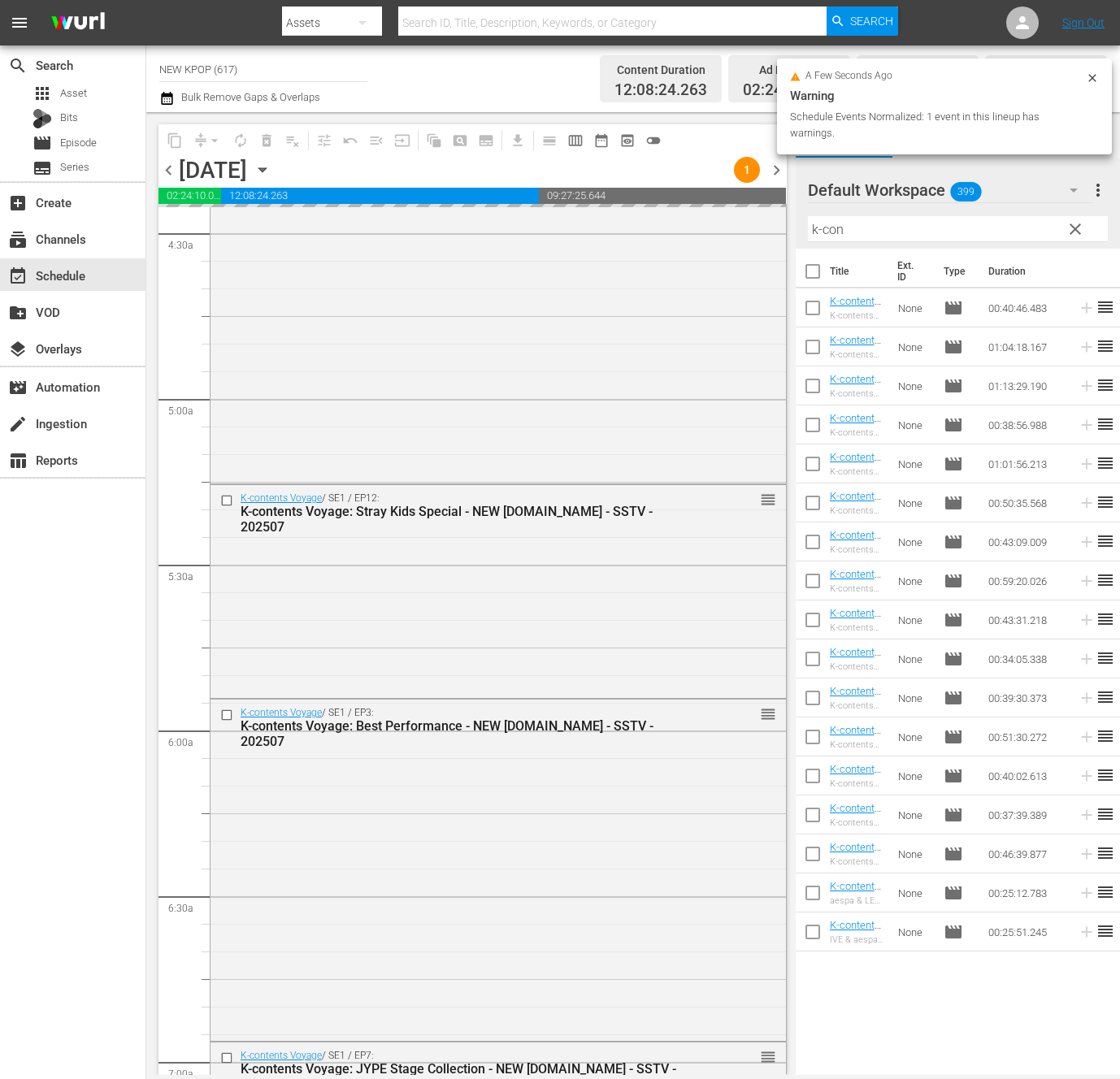
scroll to position [1738, 0]
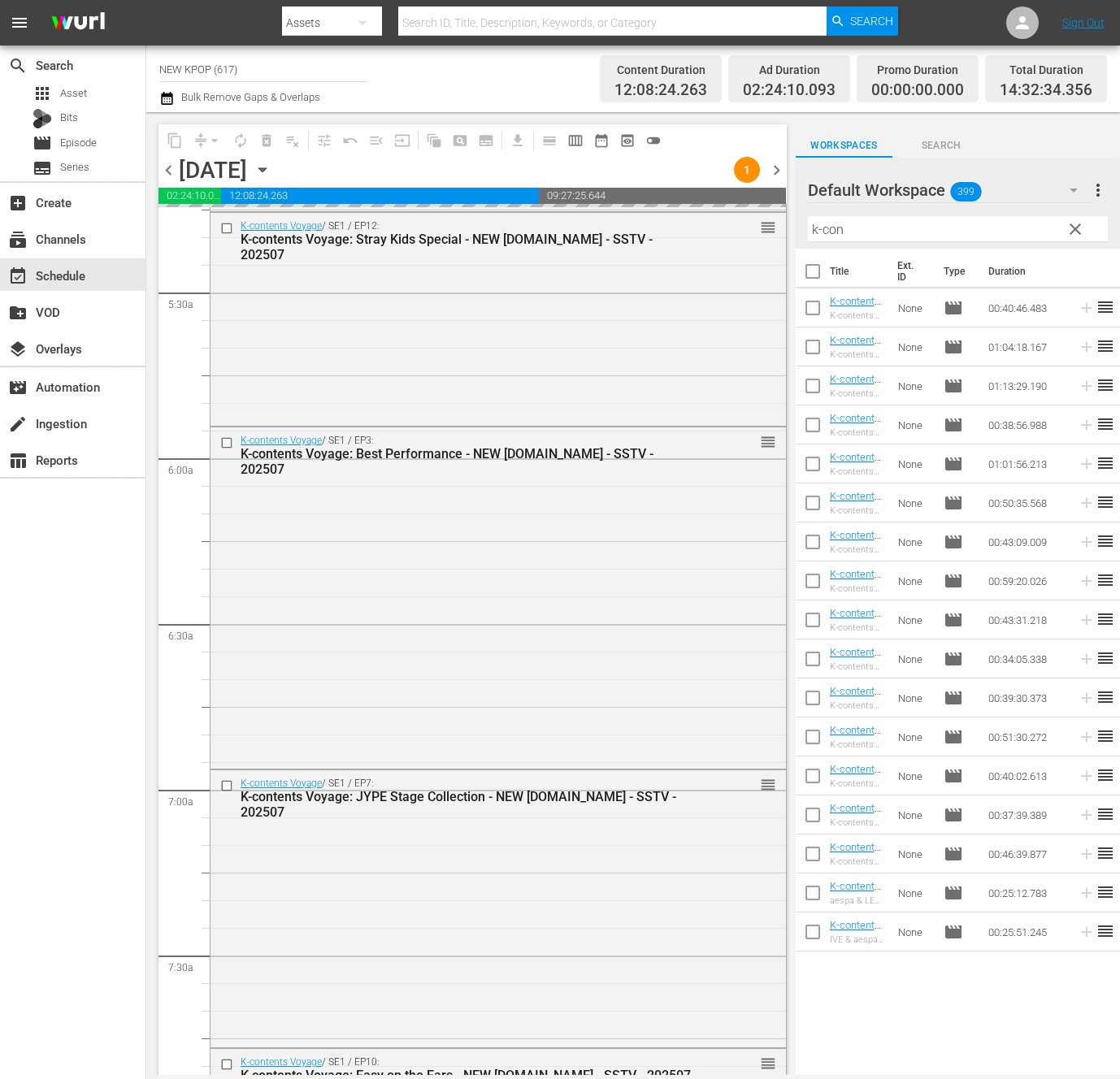
click at [865, 233] on input "k-con" at bounding box center [958, 229] width 300 height 26
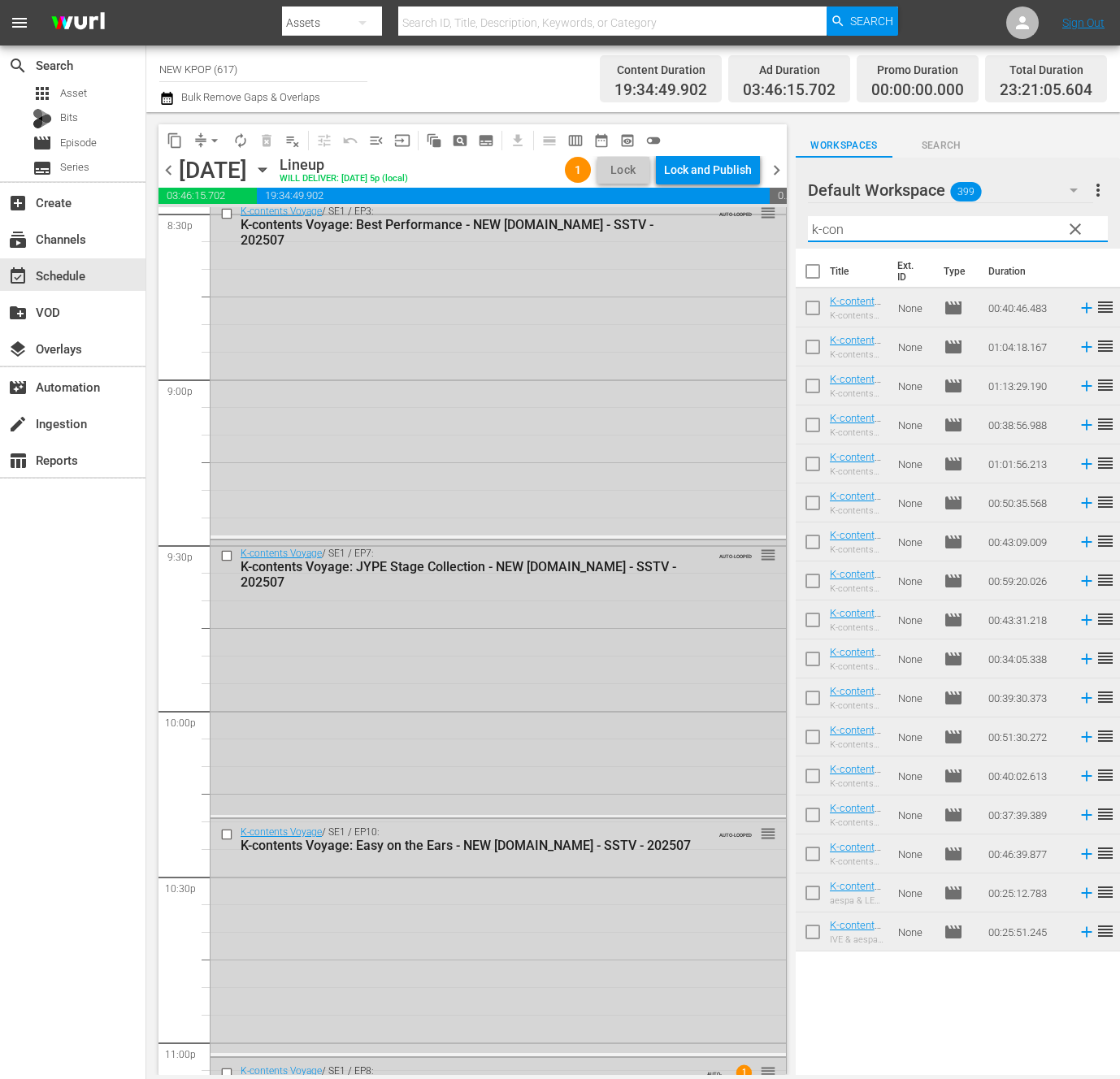
scroll to position [7099, 0]
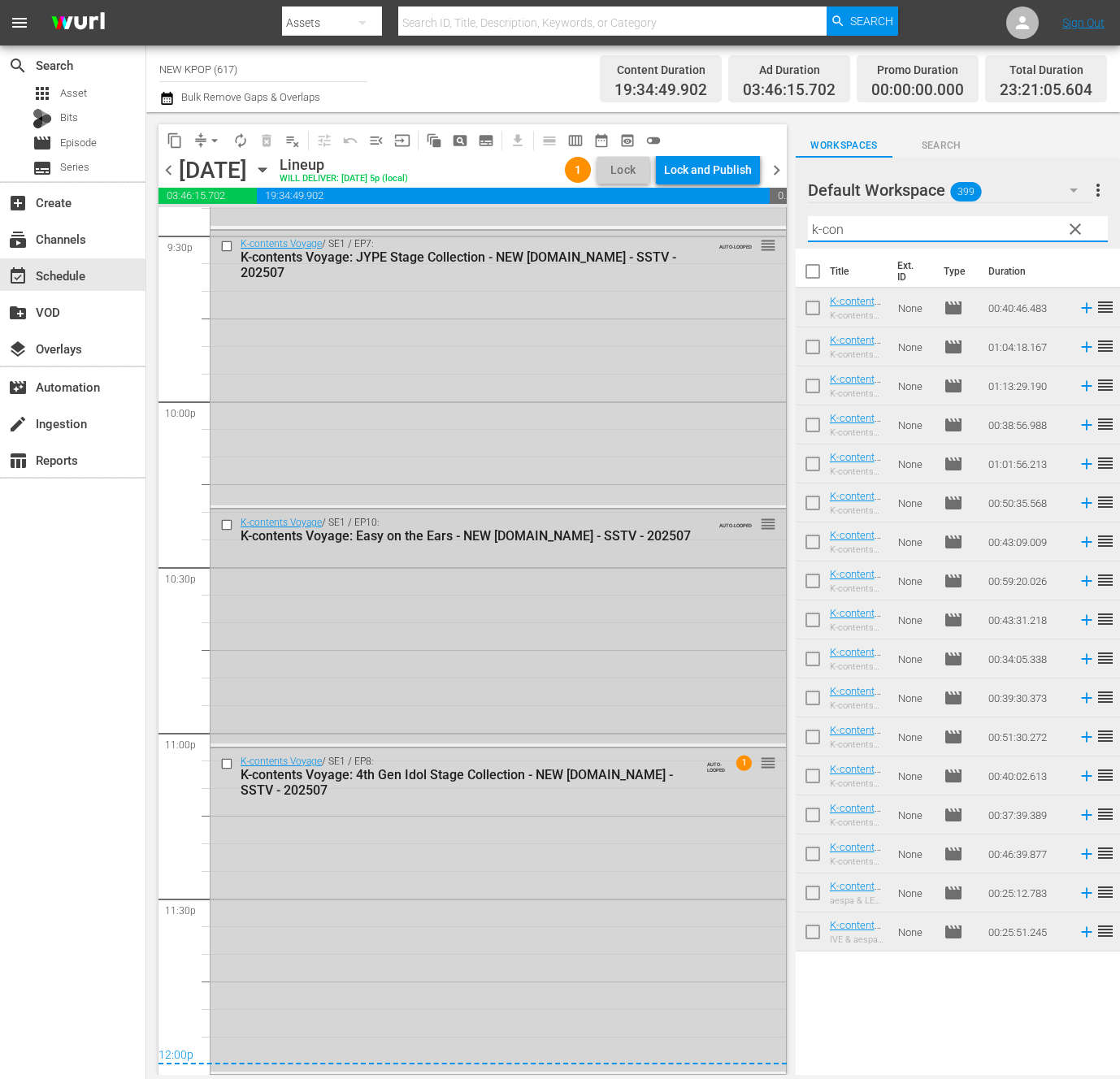
click at [600, 560] on div "K-contents Voyage / SE1 / EP10: K-contents Voyage: Easy on the Ears - NEW [DOMA…" at bounding box center [498, 626] width 575 height 233
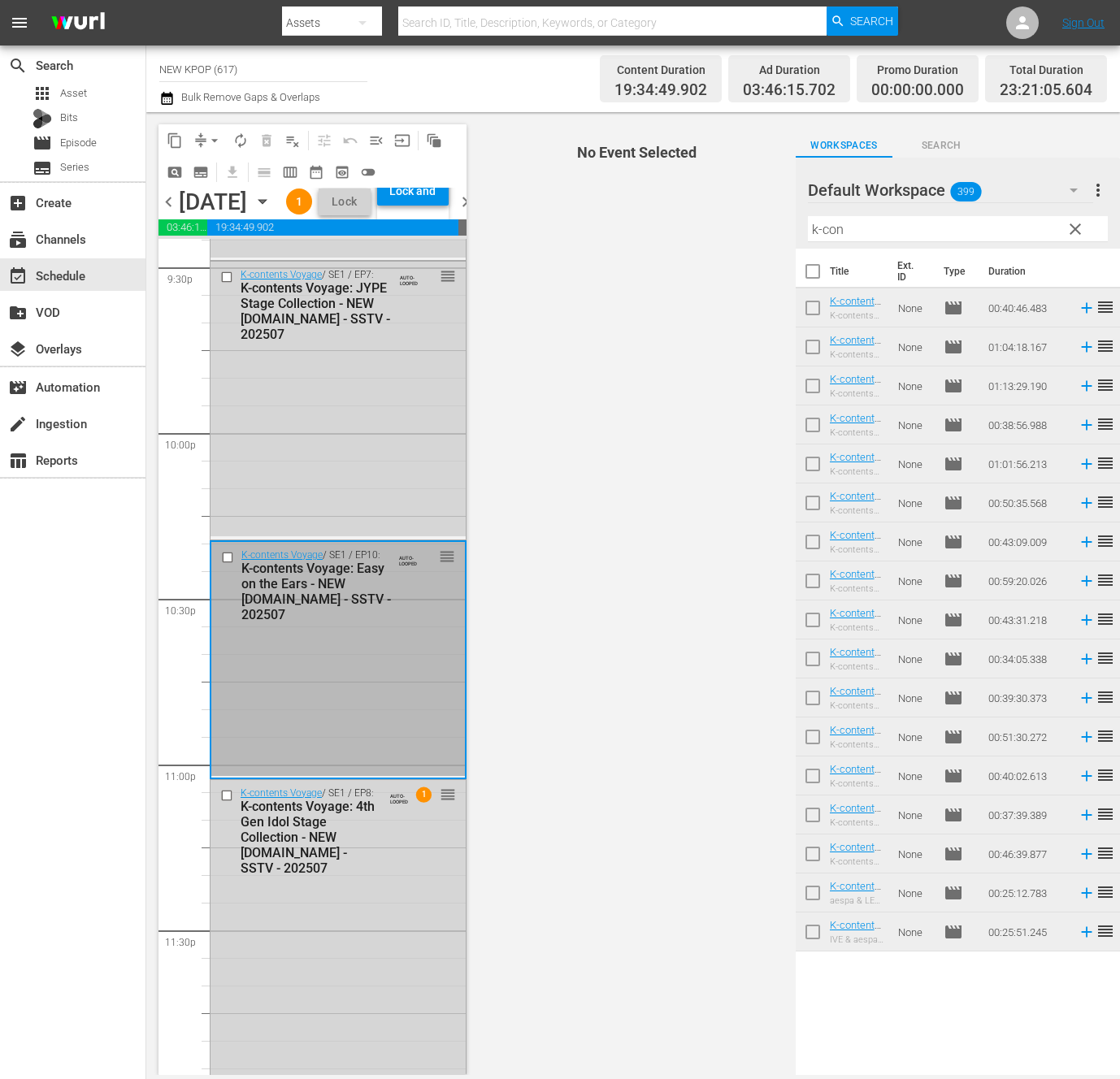
click at [1071, 227] on span "clear" at bounding box center [1075, 228] width 19 height 19
click at [375, 474] on div "K-contents Voyage / SE1 / EP7: K-contents Voyage: JYPE Stage Collection - NEW […" at bounding box center [338, 398] width 255 height 275
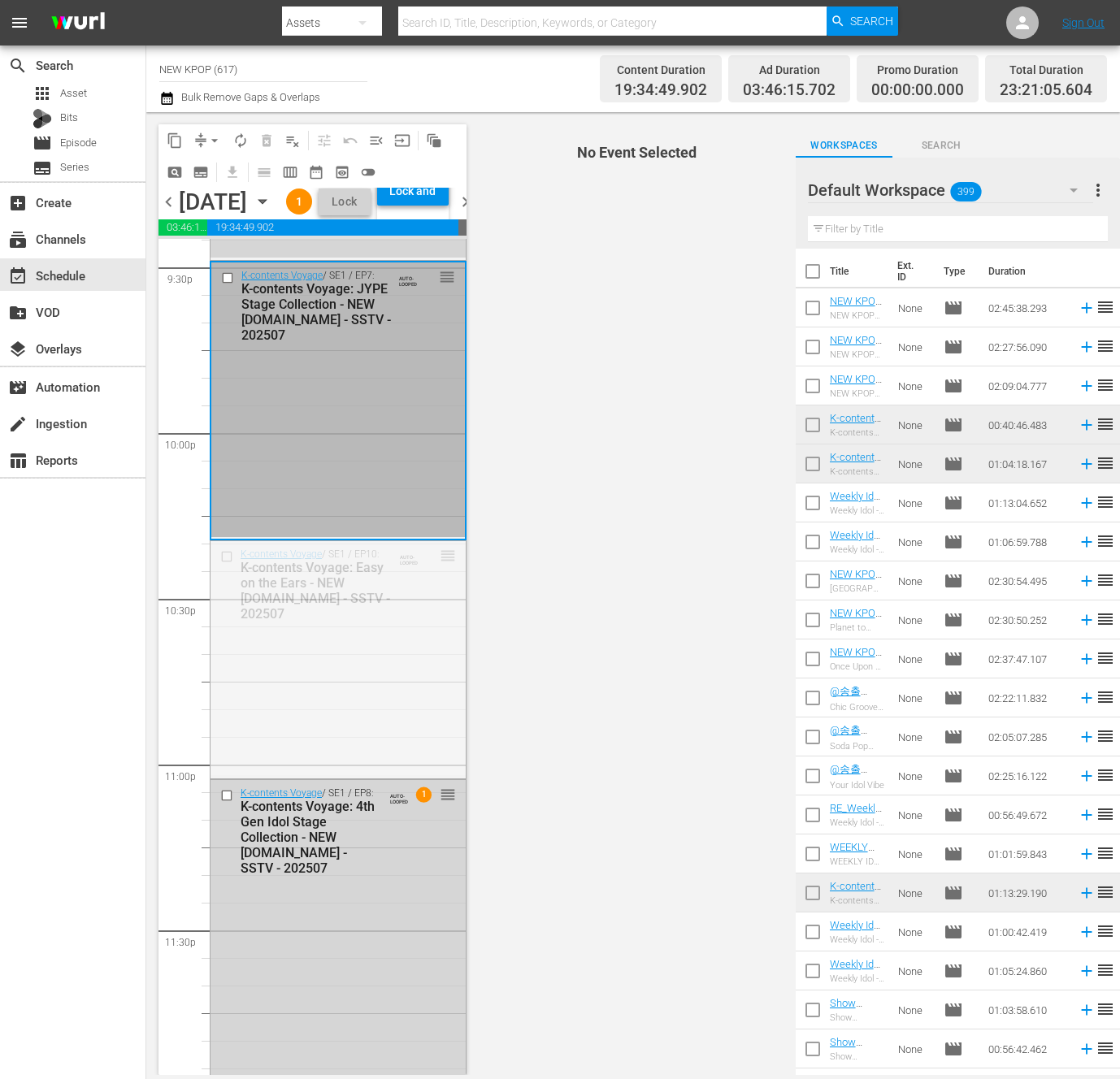
drag, startPoint x: 445, startPoint y: 608, endPoint x: 437, endPoint y: 975, distance: 367.1
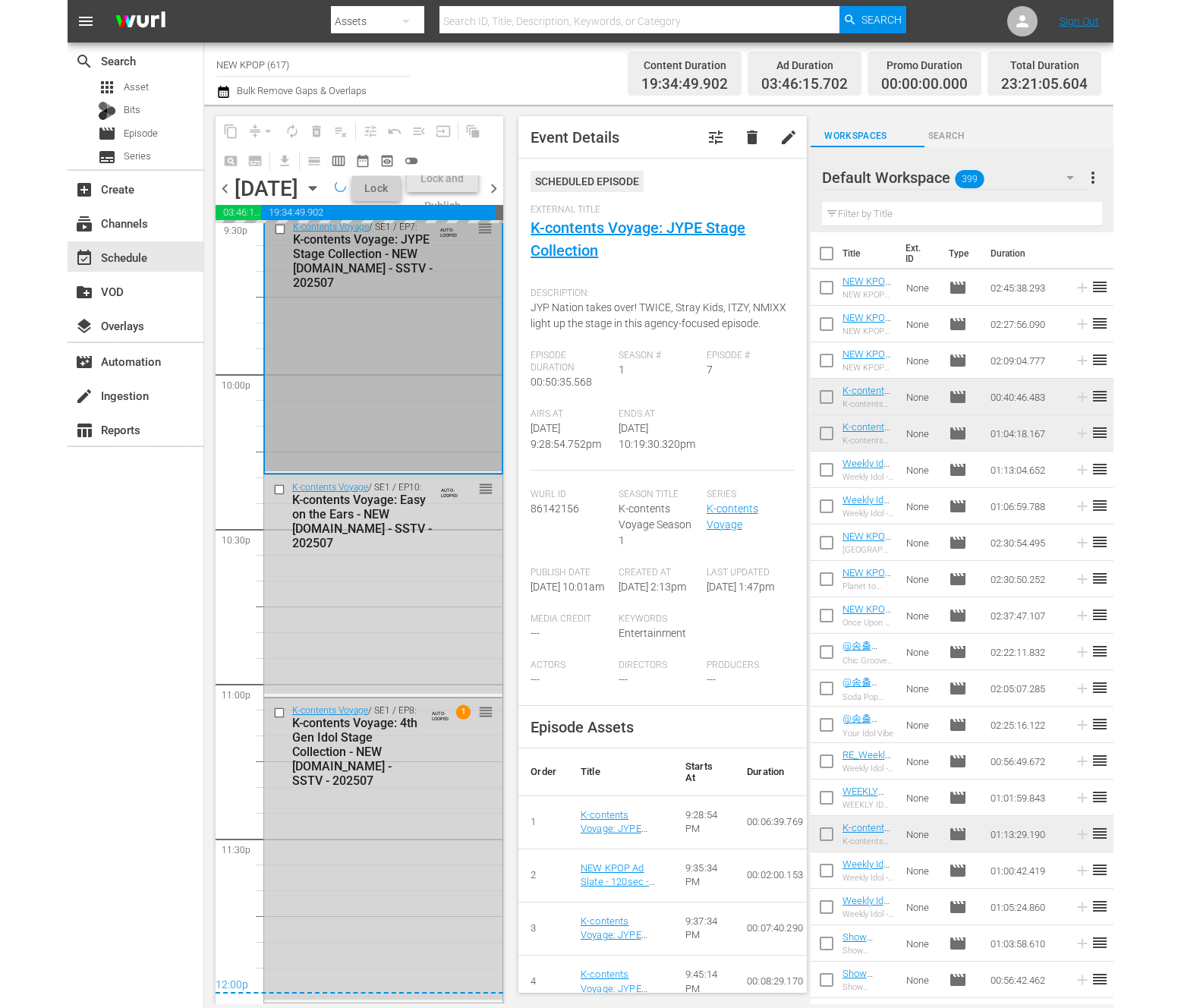
scroll to position [6711, 0]
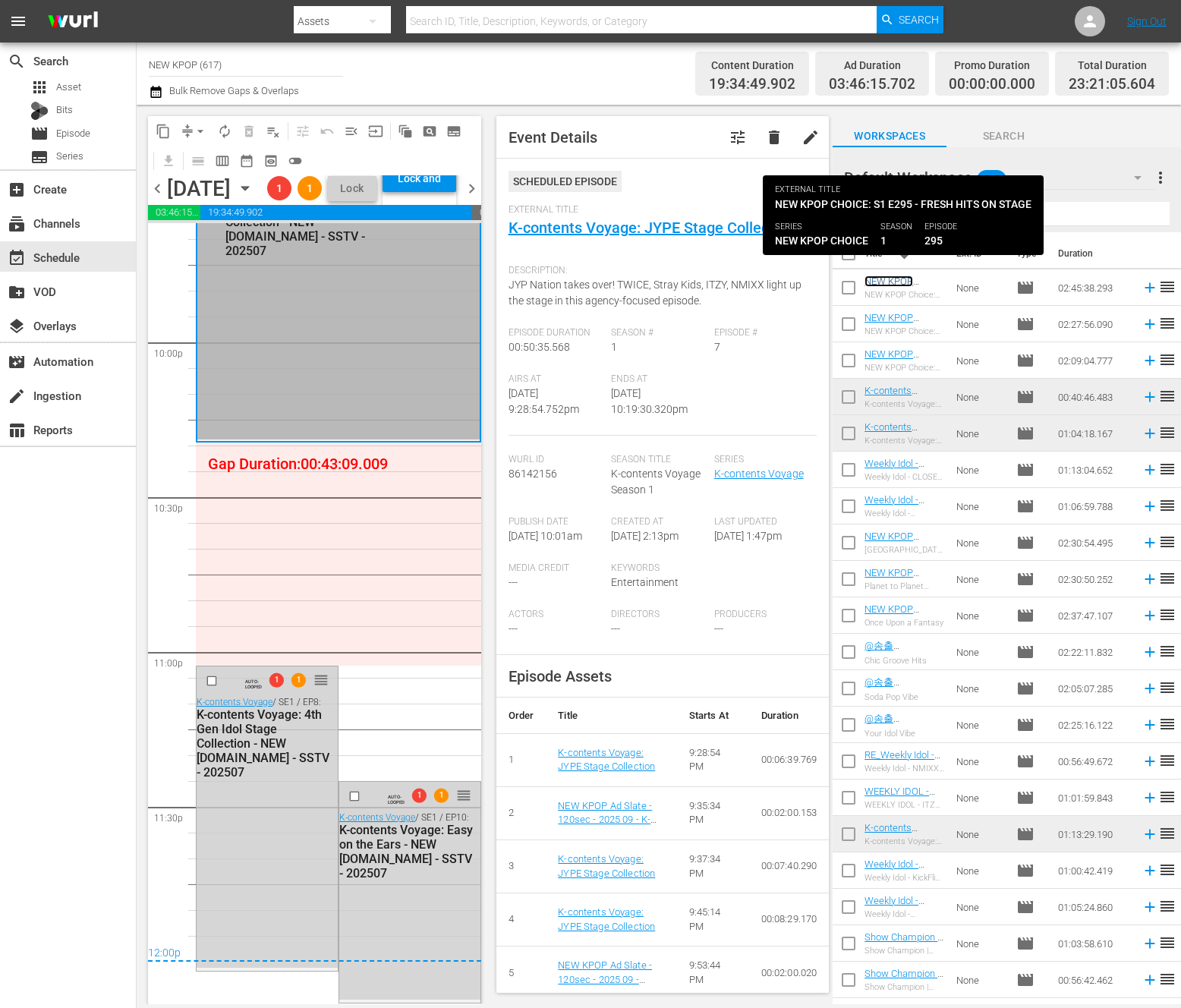
click at [880, 285] on link "NEW KPOP Choice: S1 E295 - Fresh Hits On Stage" at bounding box center [902, 298] width 74 height 46
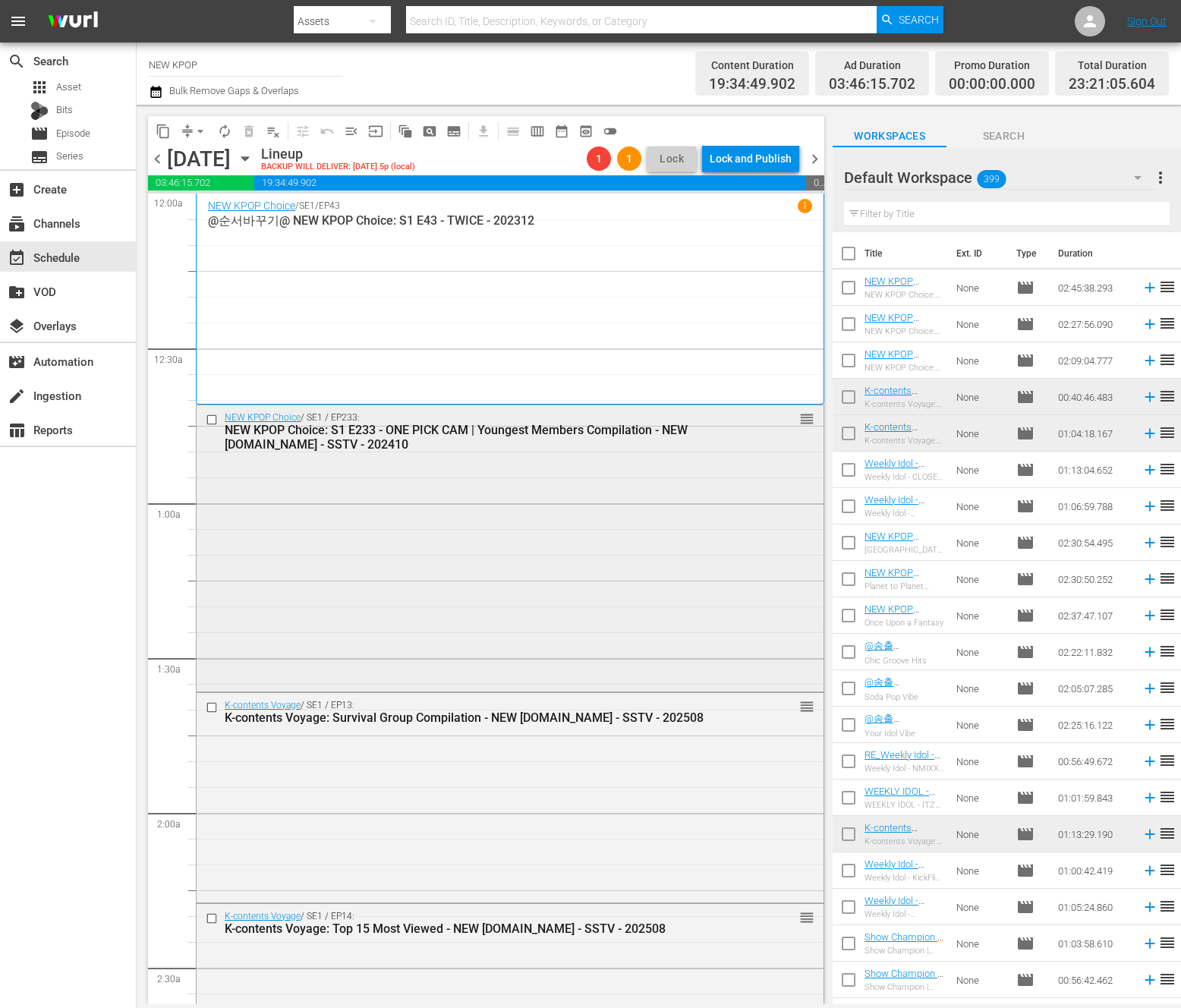
click at [473, 548] on div "NEW KPOP Choice / SE1 / EP233: NEW KPOP Choice: S1 E233 - ONE PICK CAM | Younge…" at bounding box center [511, 547] width 627 height 283
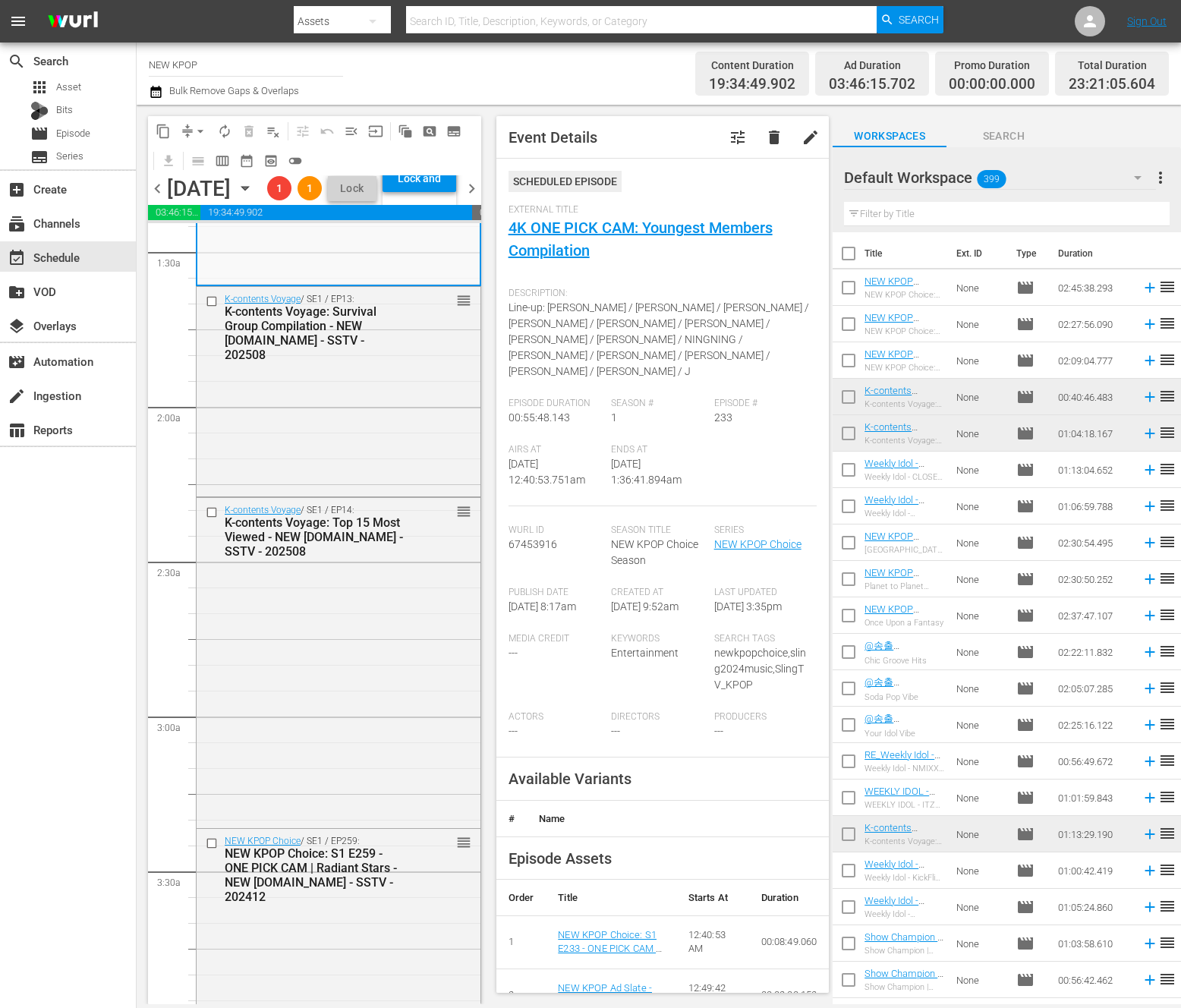
scroll to position [1149, 0]
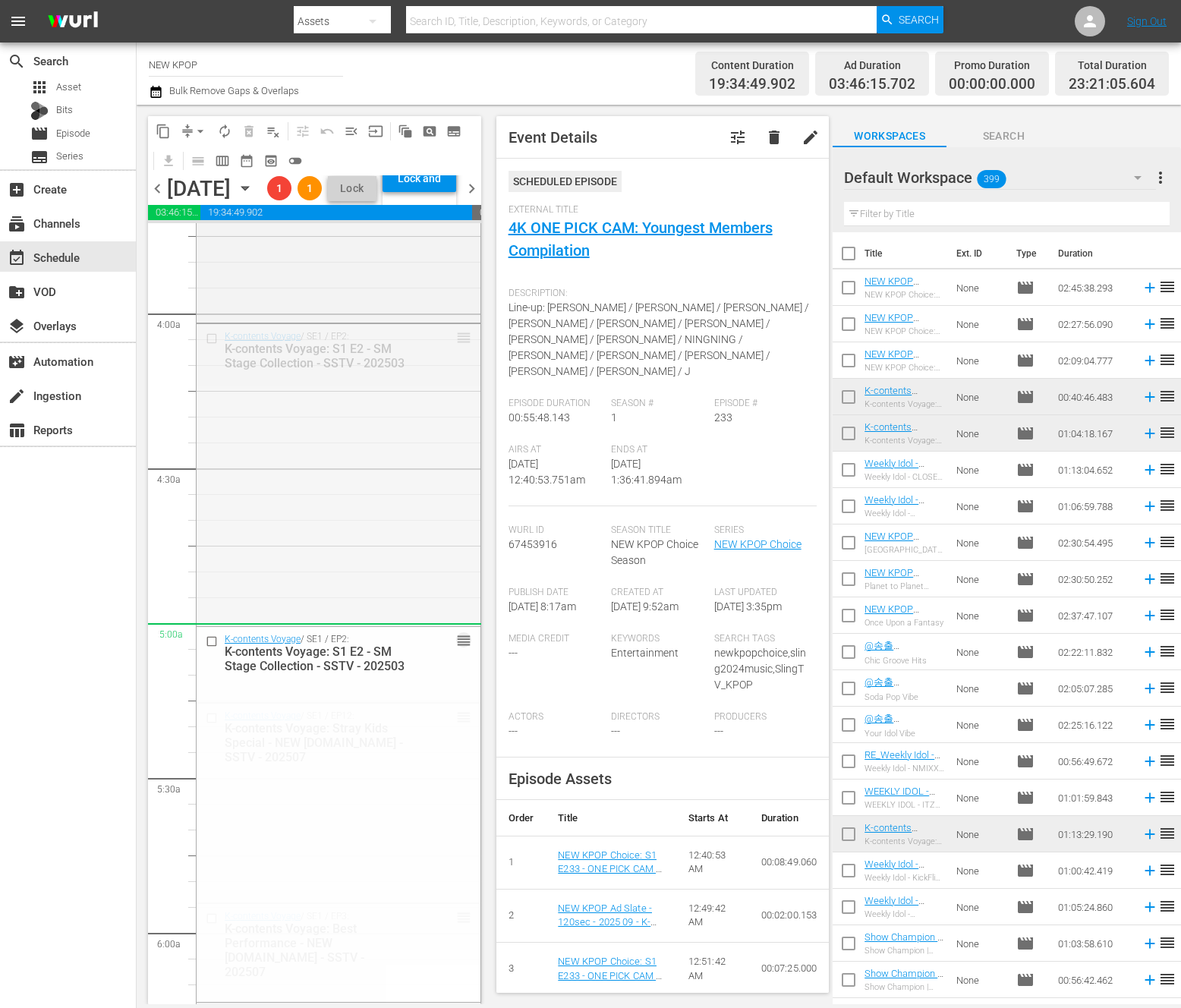
drag, startPoint x: 400, startPoint y: 679, endPoint x: 398, endPoint y: 688, distance: 9.2
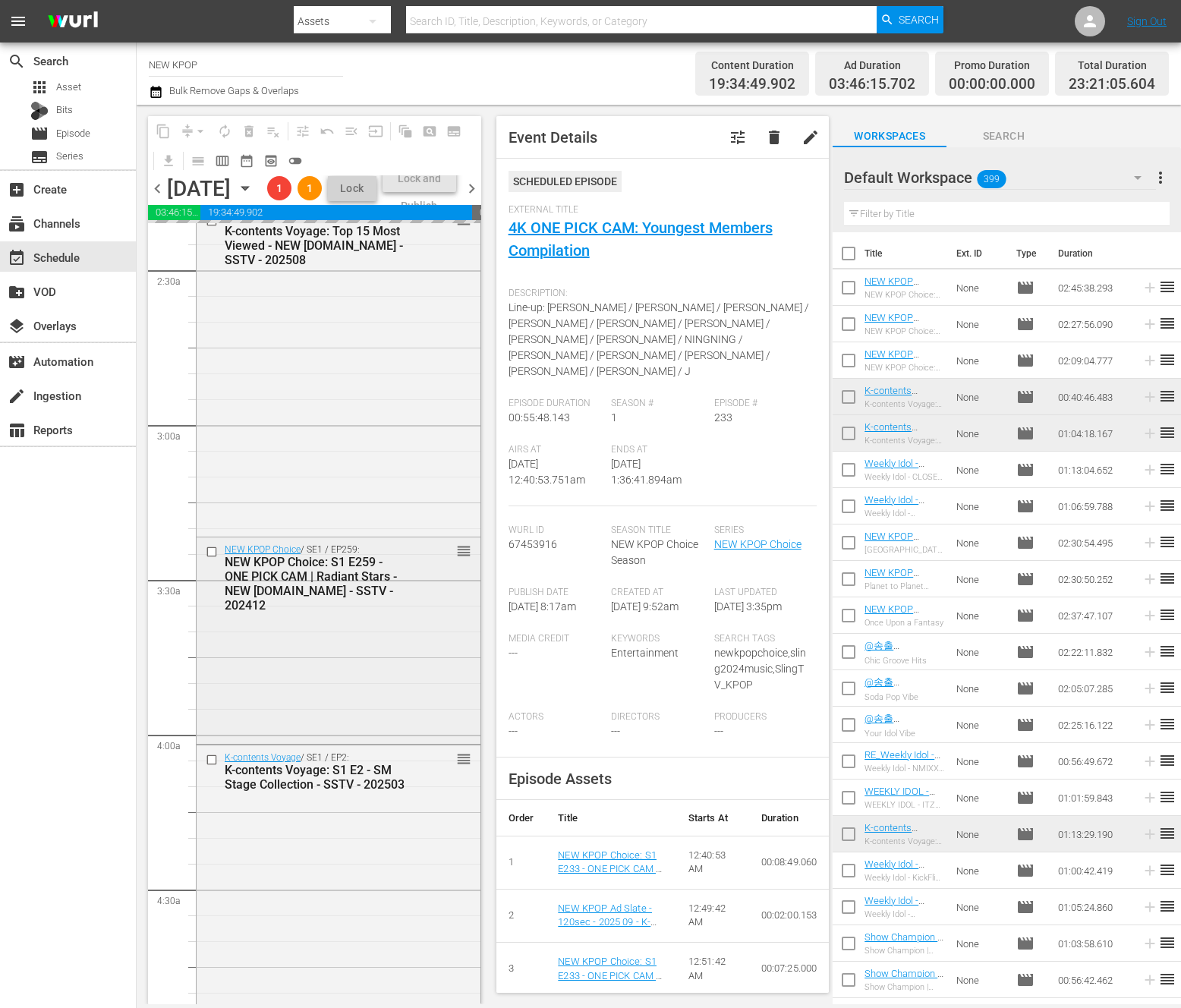
scroll to position [796, 0]
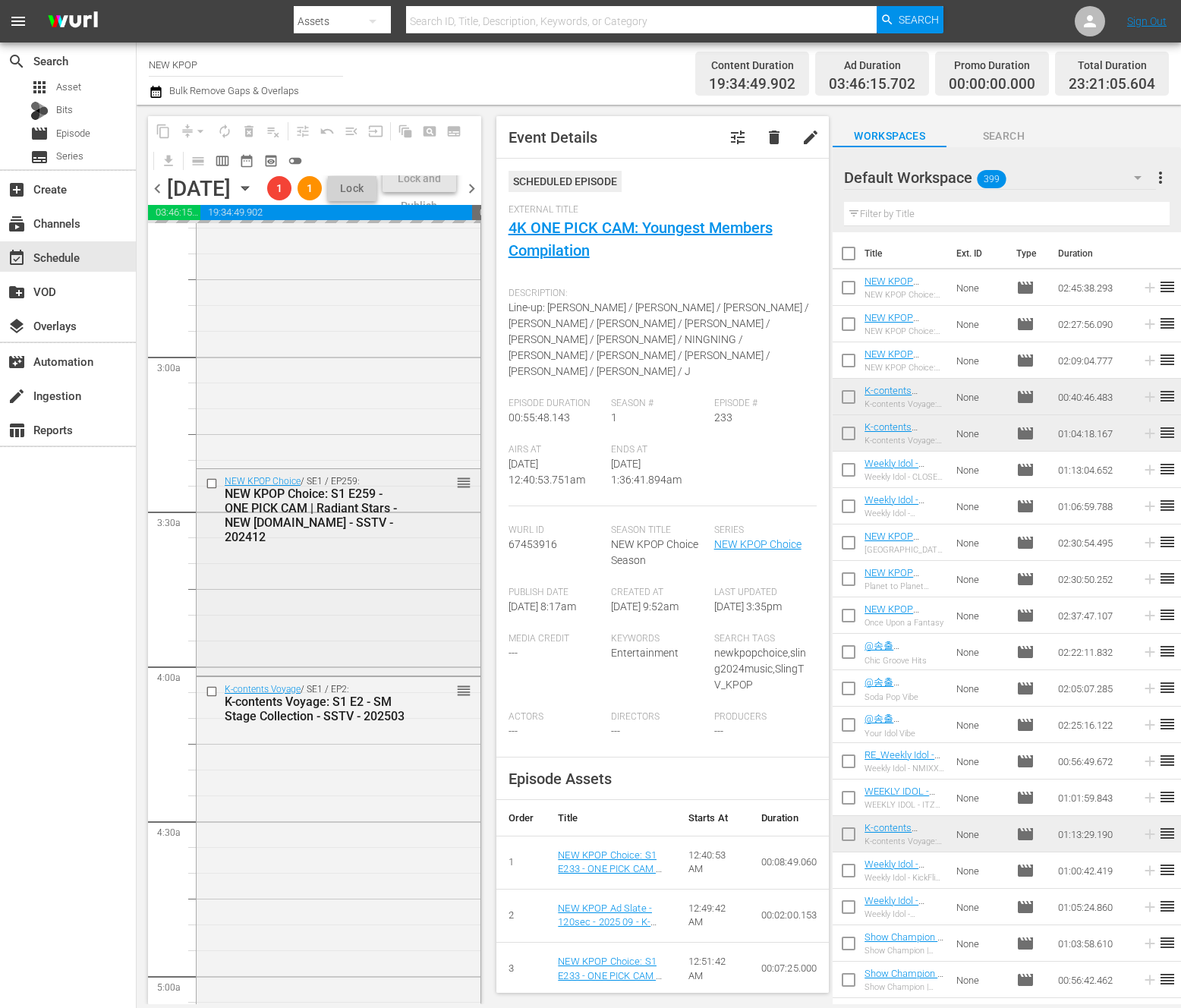
click at [311, 672] on div "NEW KPOP Choice / SE1 / EP259: NEW KPOP Choice: S1 E259 - ONE PICK CAM | Radian…" at bounding box center [339, 570] width 284 height 203
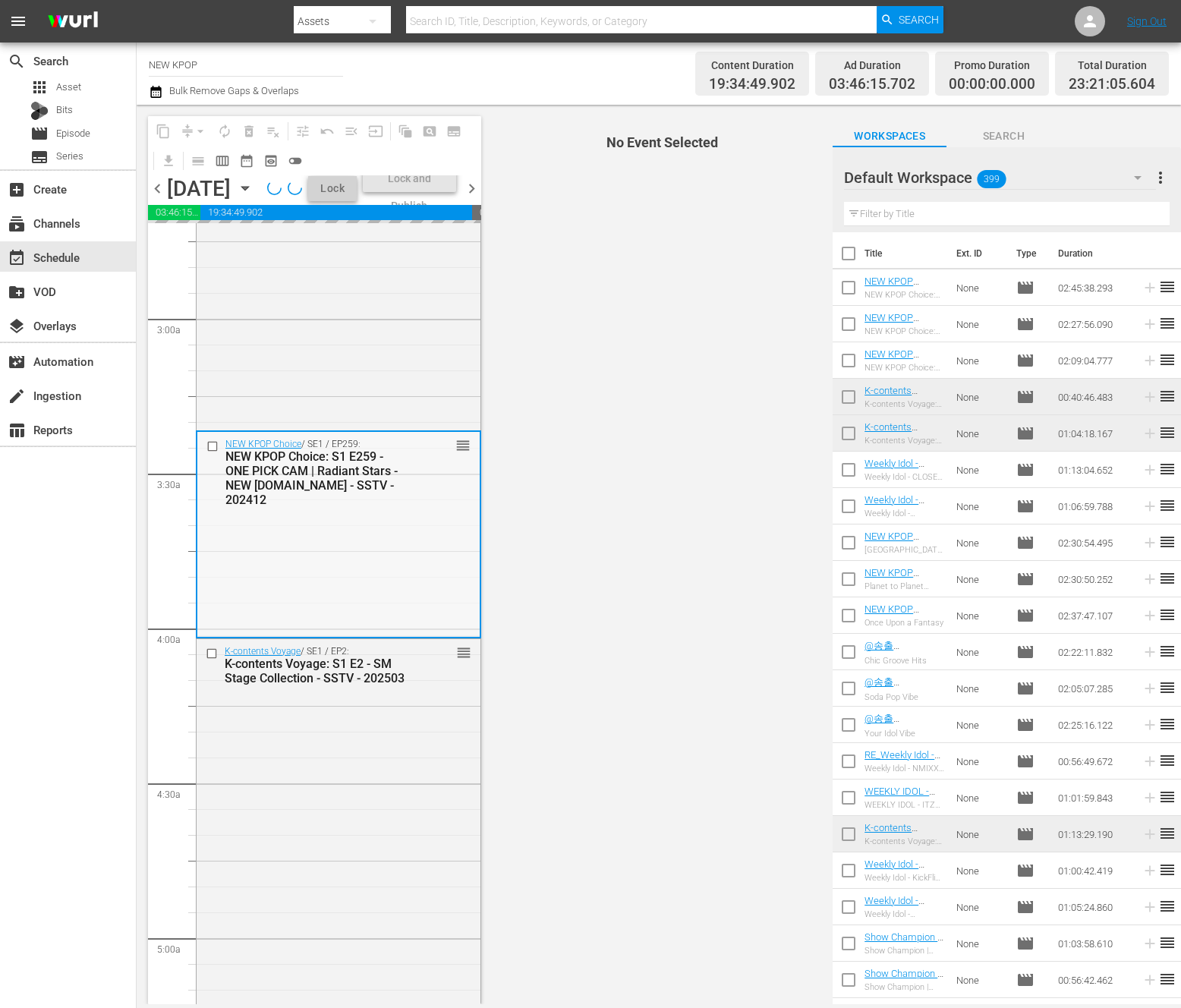
scroll to position [872, 0]
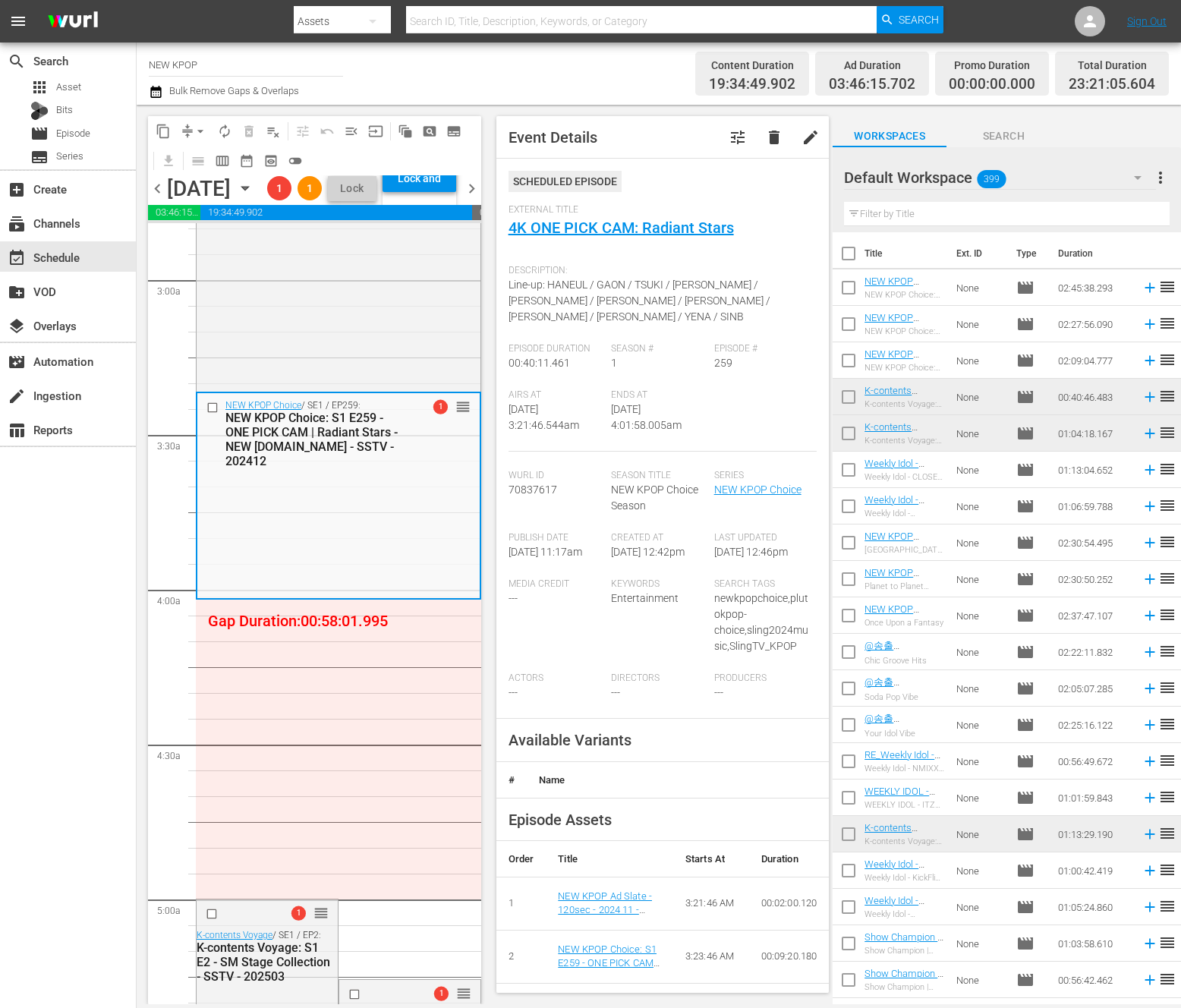
drag, startPoint x: 459, startPoint y: 740, endPoint x: 426, endPoint y: 899, distance: 162.4
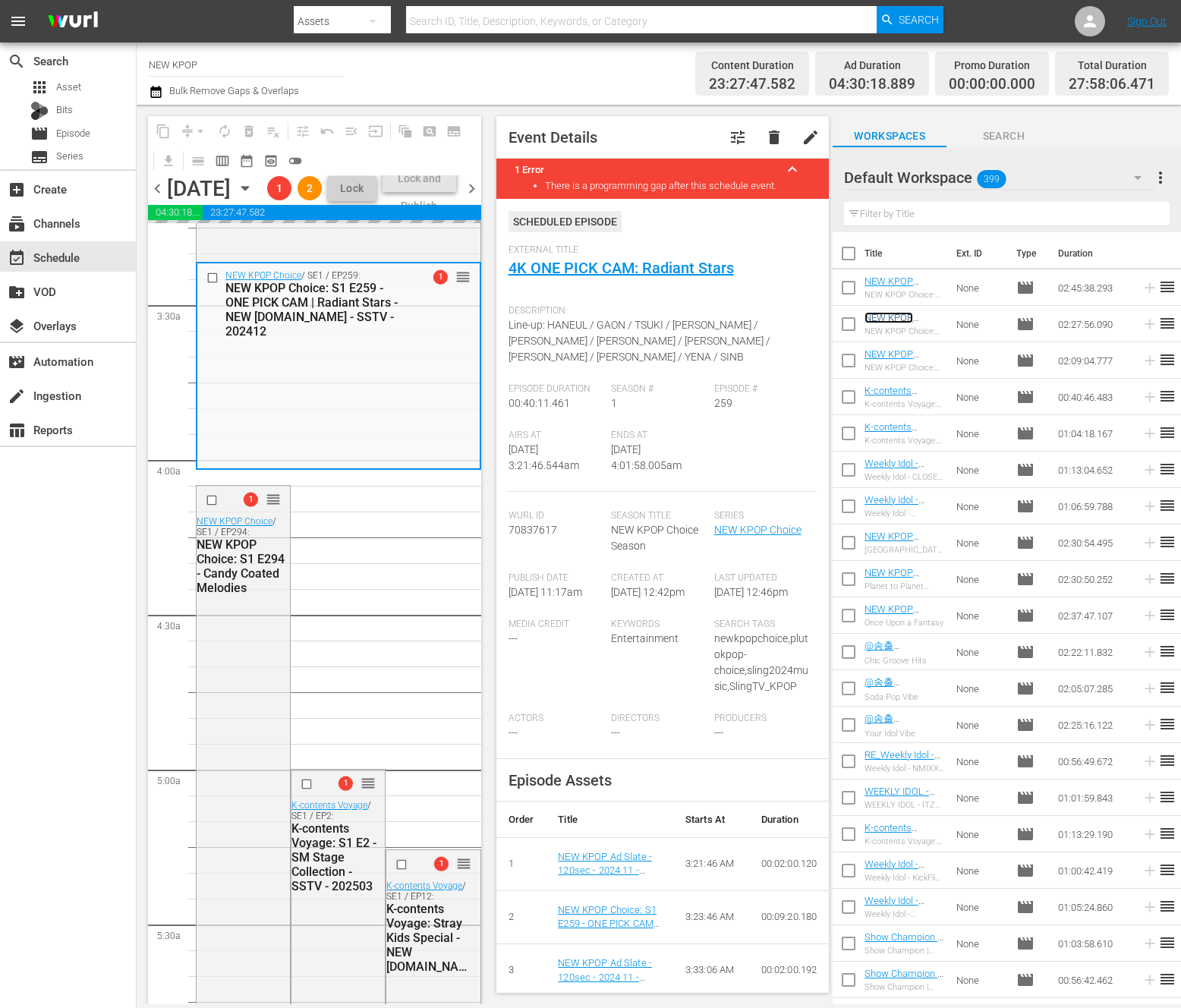
scroll to position [1047, 0]
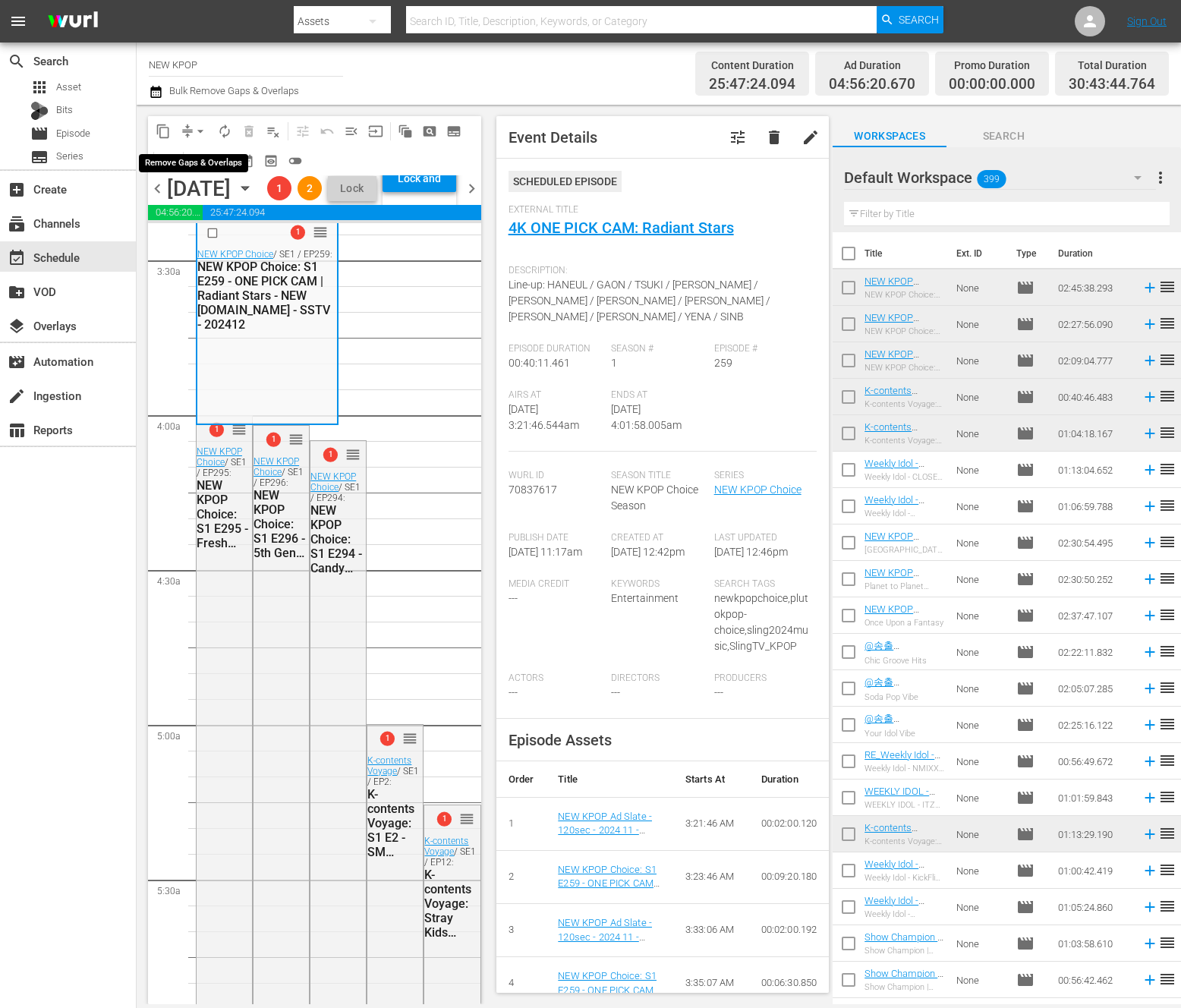
click at [199, 130] on span "arrow_drop_down" at bounding box center [200, 131] width 16 height 16
click at [230, 215] on li "Align to End of Previous Day" at bounding box center [201, 212] width 160 height 25
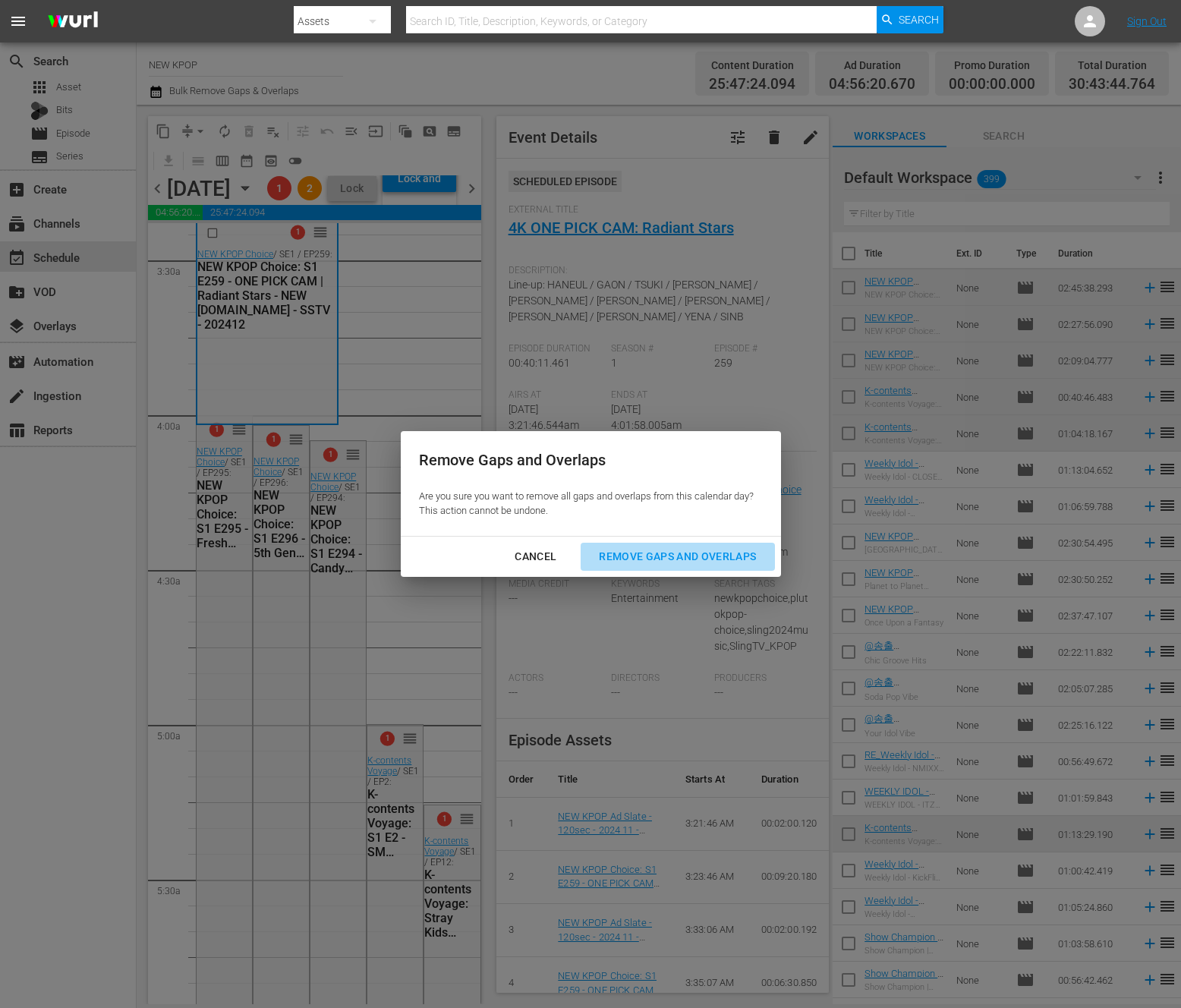
click at [685, 548] on div "Remove Gaps and Overlaps" at bounding box center [677, 557] width 181 height 19
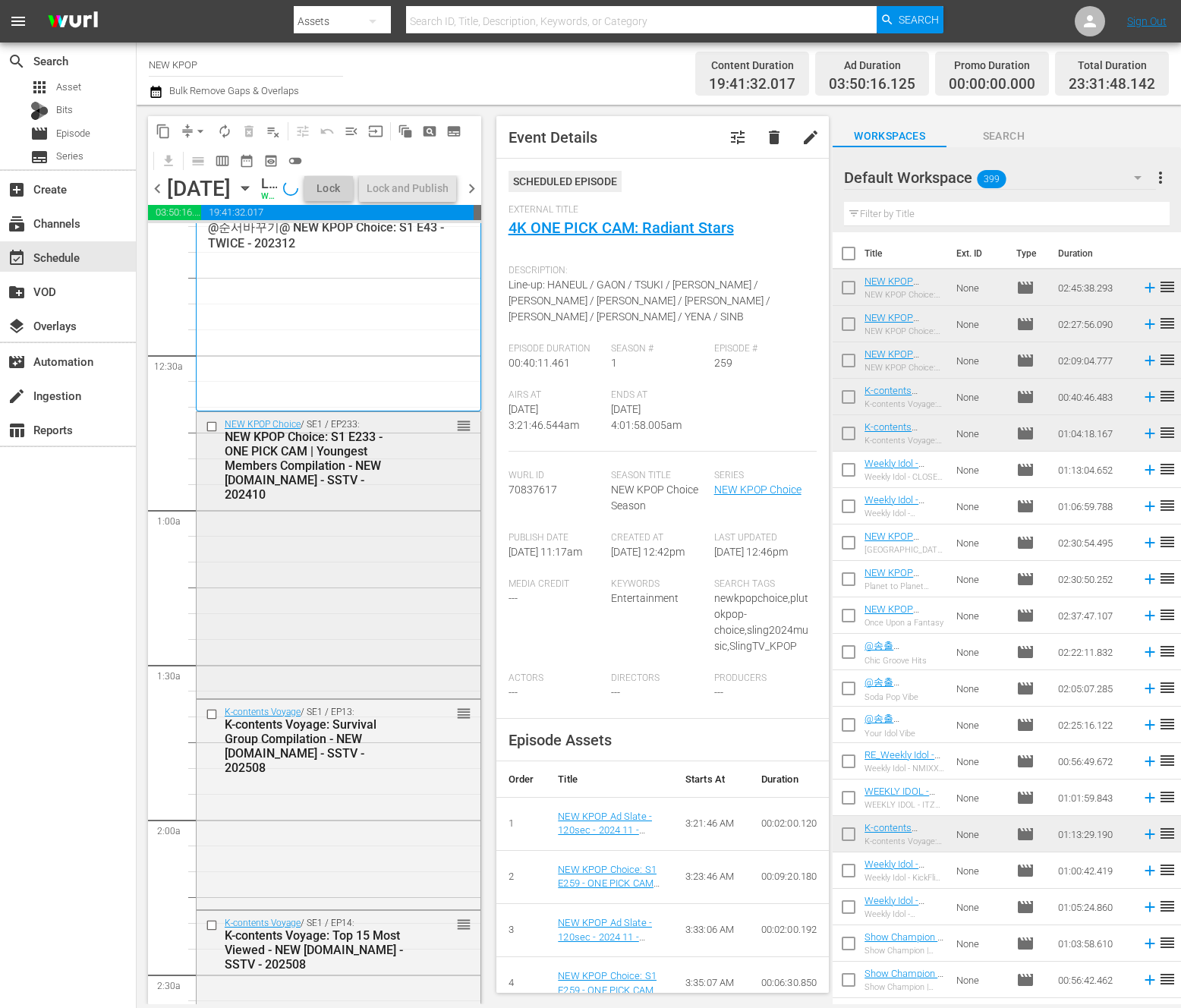
scroll to position [0, 0]
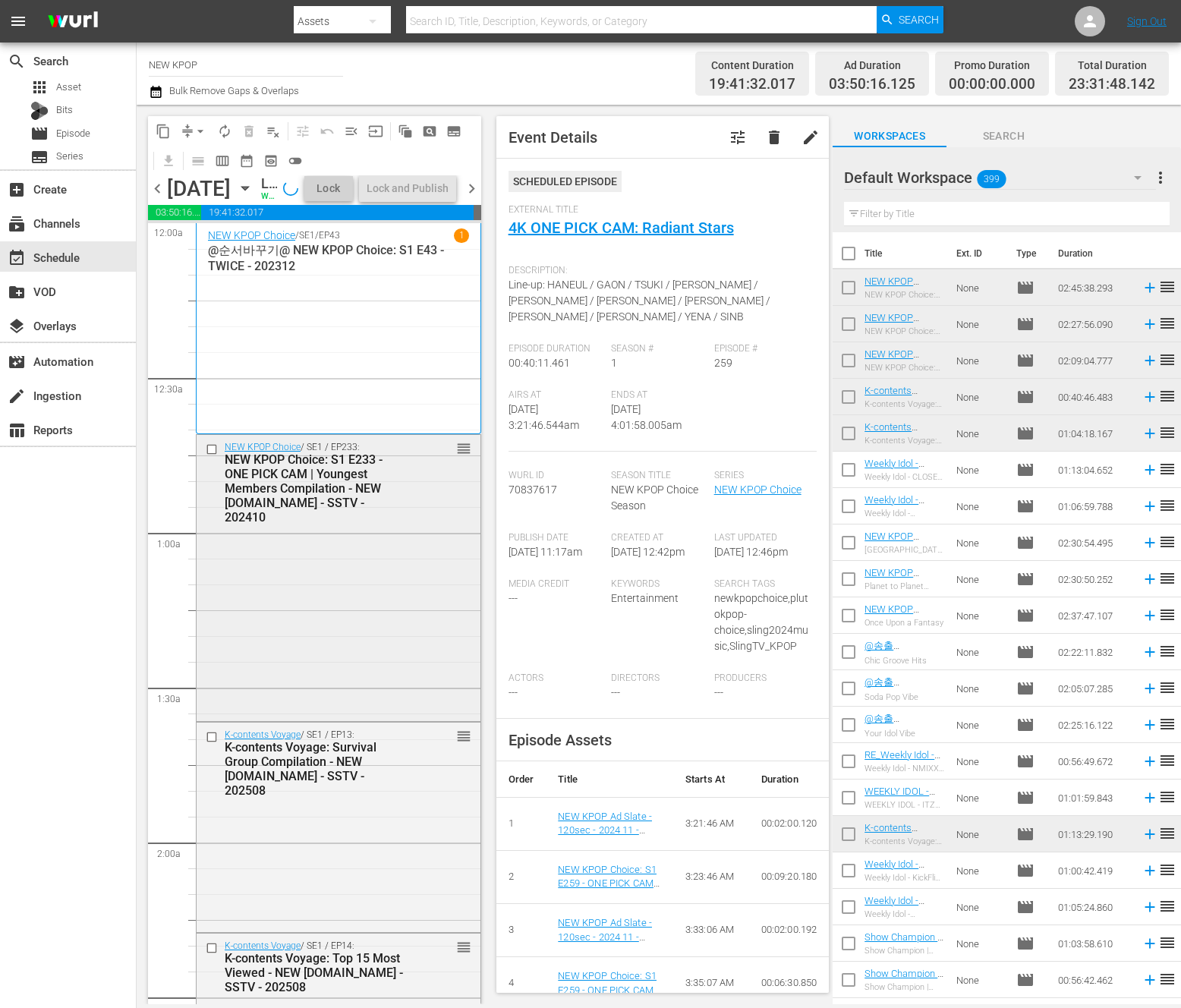
click at [412, 662] on div "NEW KPOP Choice / SE1 / EP233: NEW KPOP Choice: S1 E233 - ONE PICK CAM | Younge…" at bounding box center [339, 577] width 284 height 283
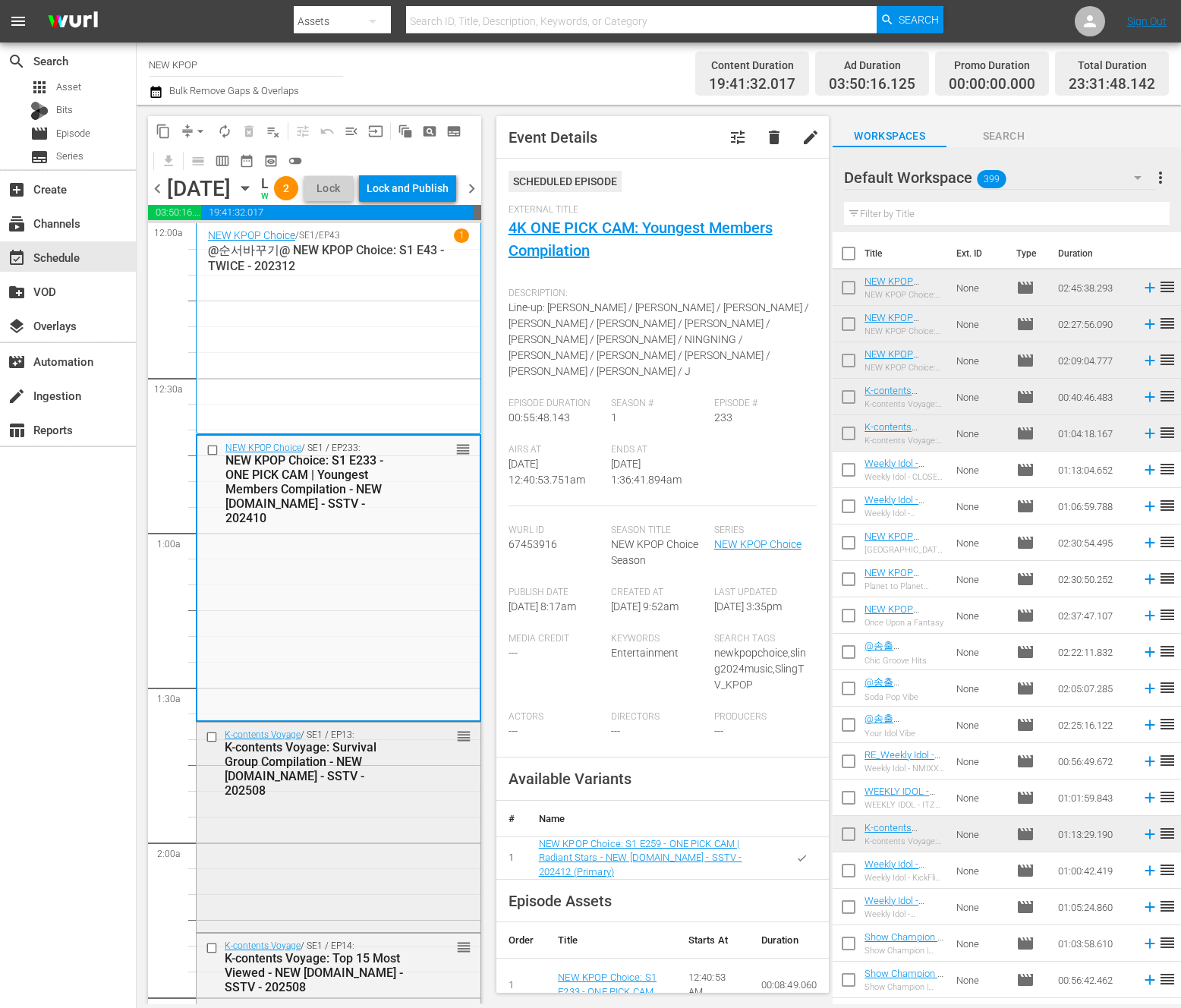
scroll to position [703, 0]
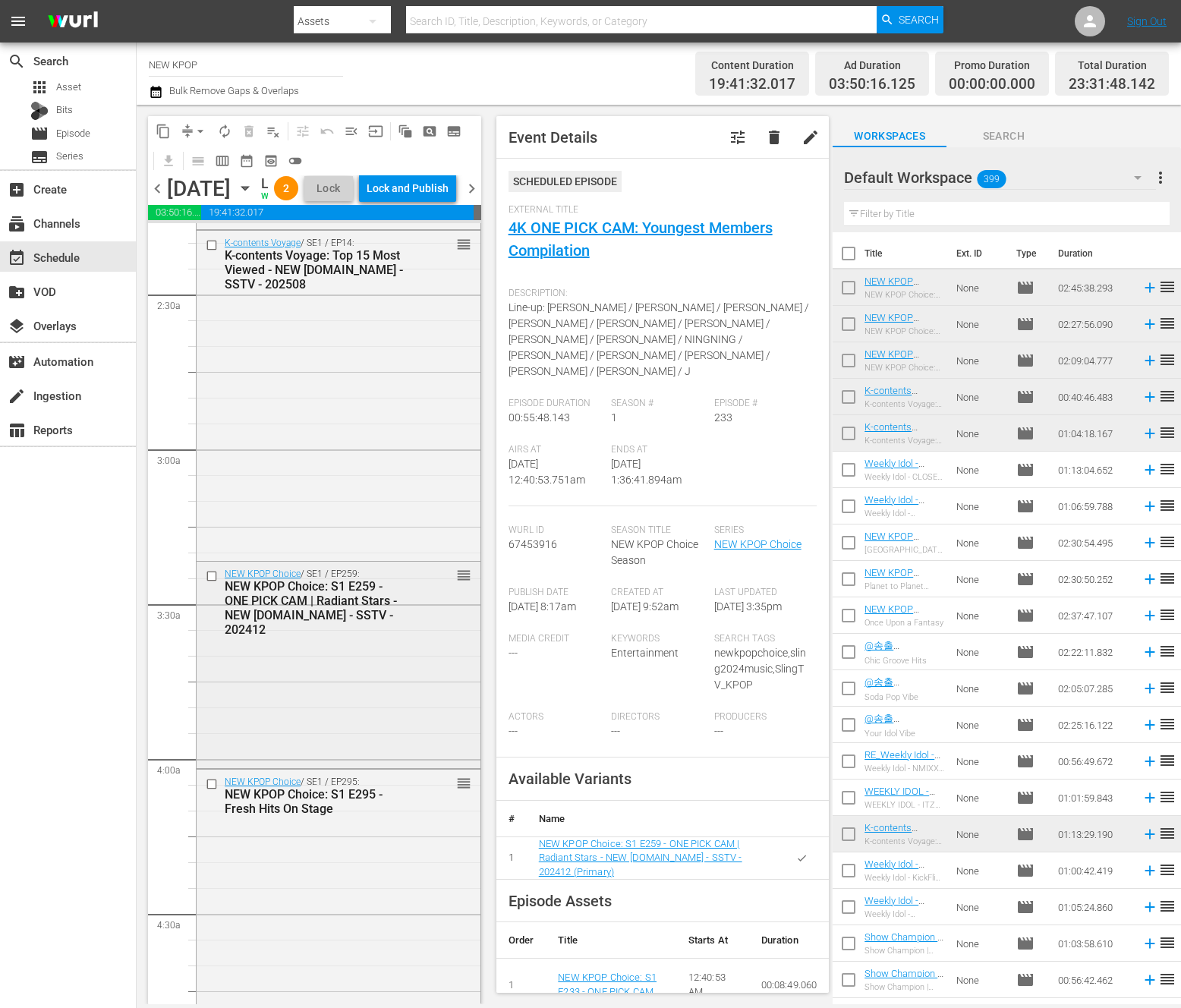
click at [380, 724] on div "NEW KPOP Choice / SE1 / EP259: NEW KPOP Choice: S1 E259 - ONE PICK CAM | Radian…" at bounding box center [339, 662] width 284 height 203
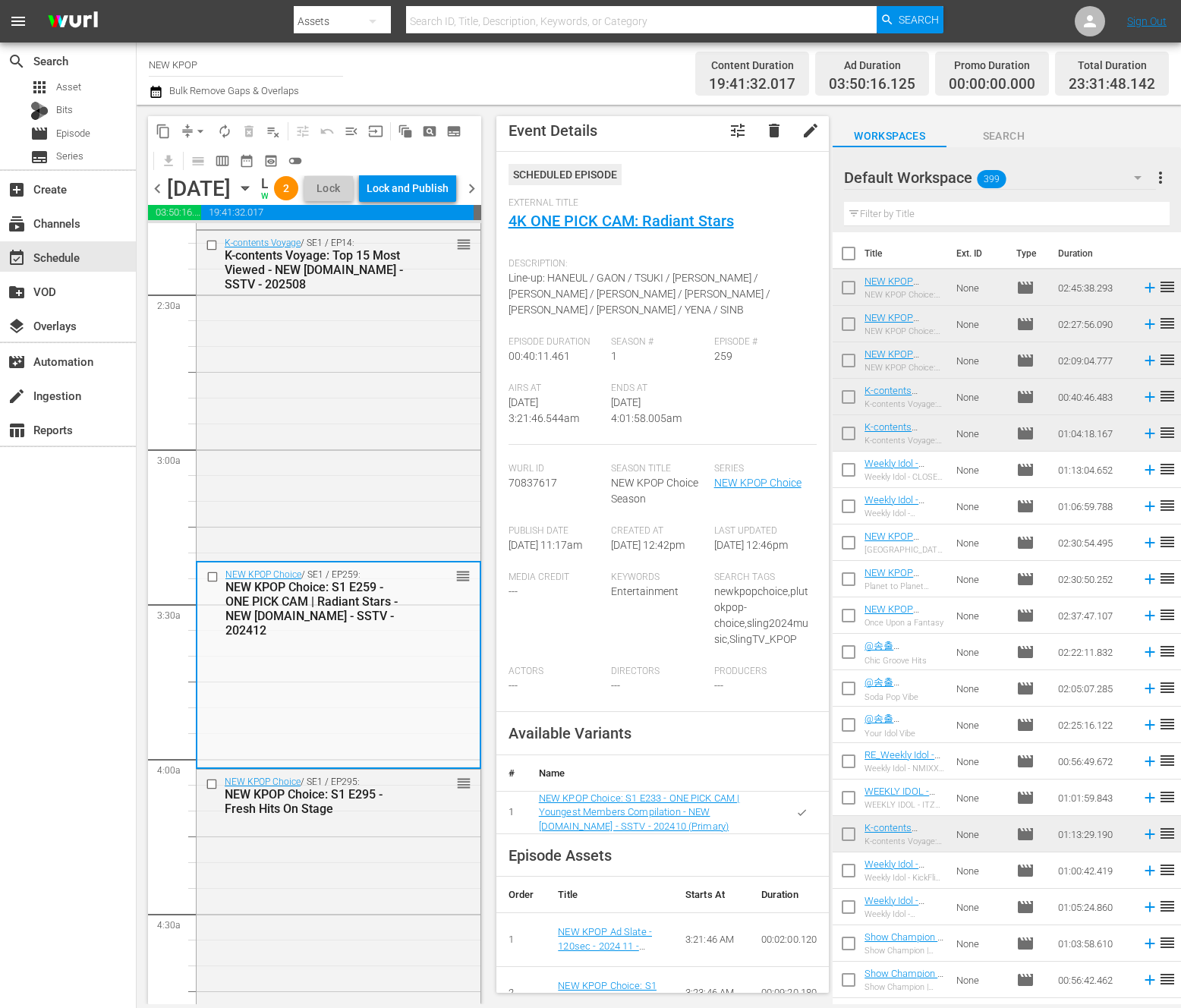
scroll to position [0, 0]
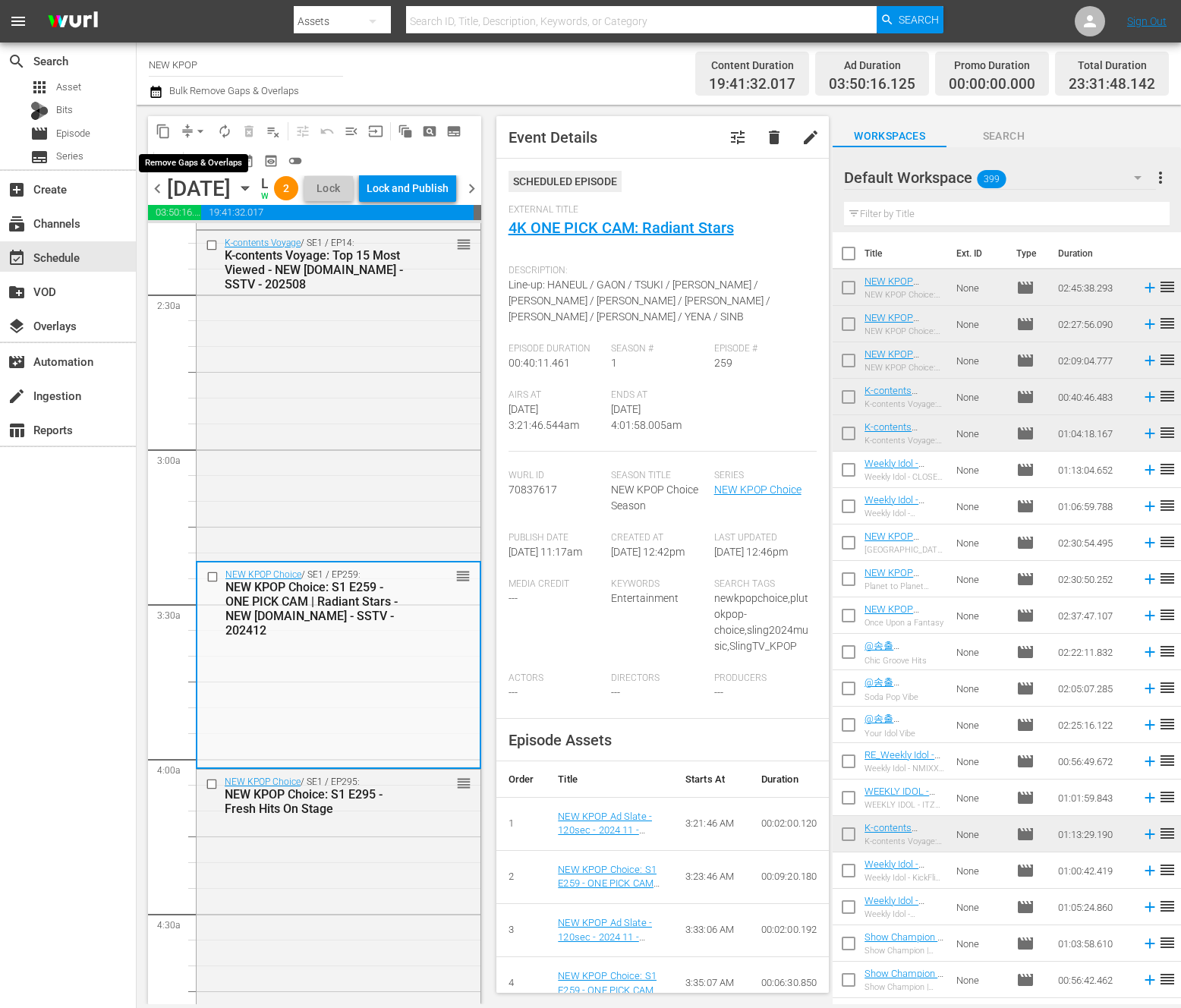
click at [197, 127] on span "arrow_drop_down" at bounding box center [200, 131] width 16 height 16
click at [208, 206] on li "Align to End of Previous Day" at bounding box center [201, 212] width 160 height 25
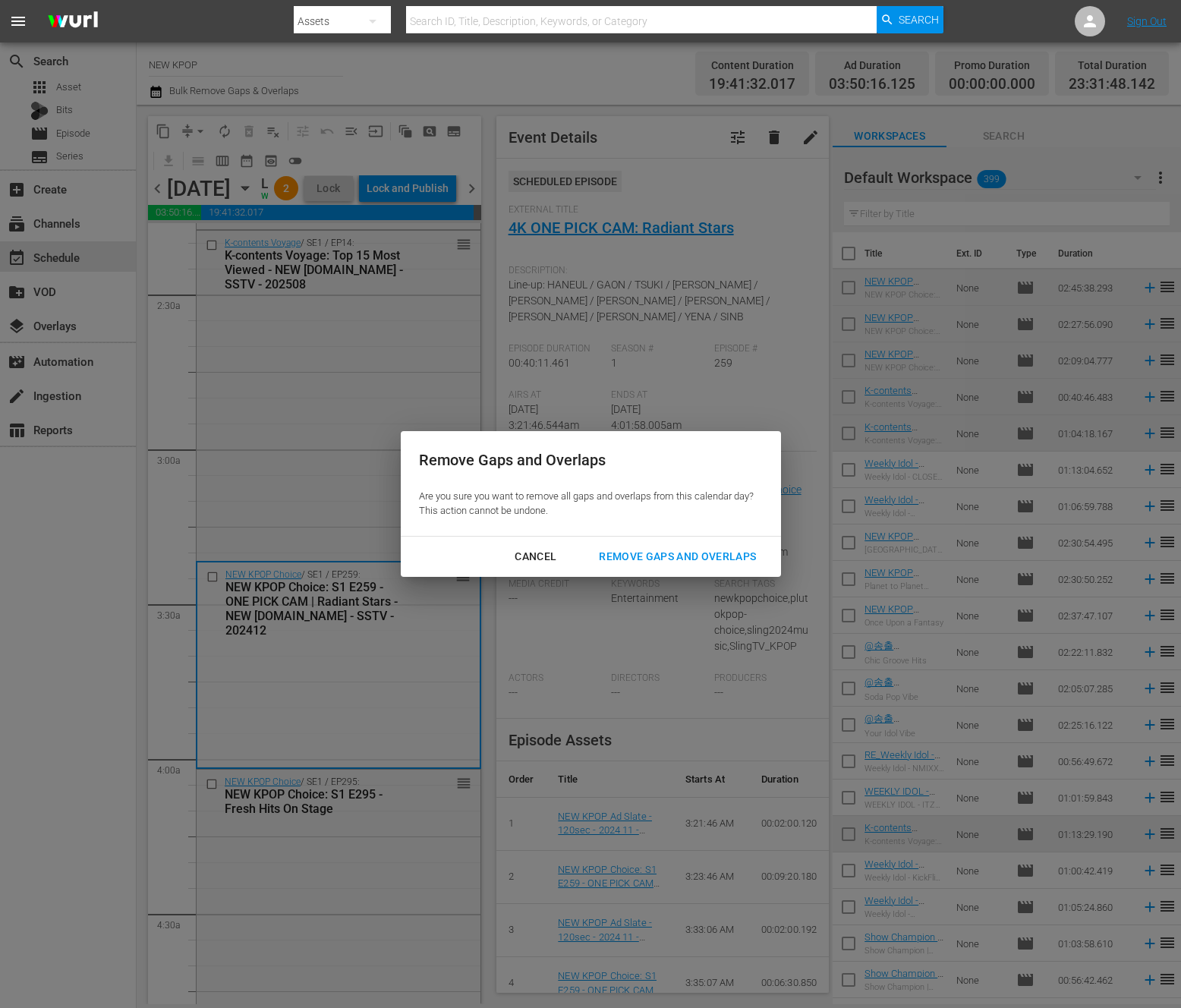
click at [715, 566] on button "Remove Gaps and Overlaps" at bounding box center [677, 556] width 194 height 29
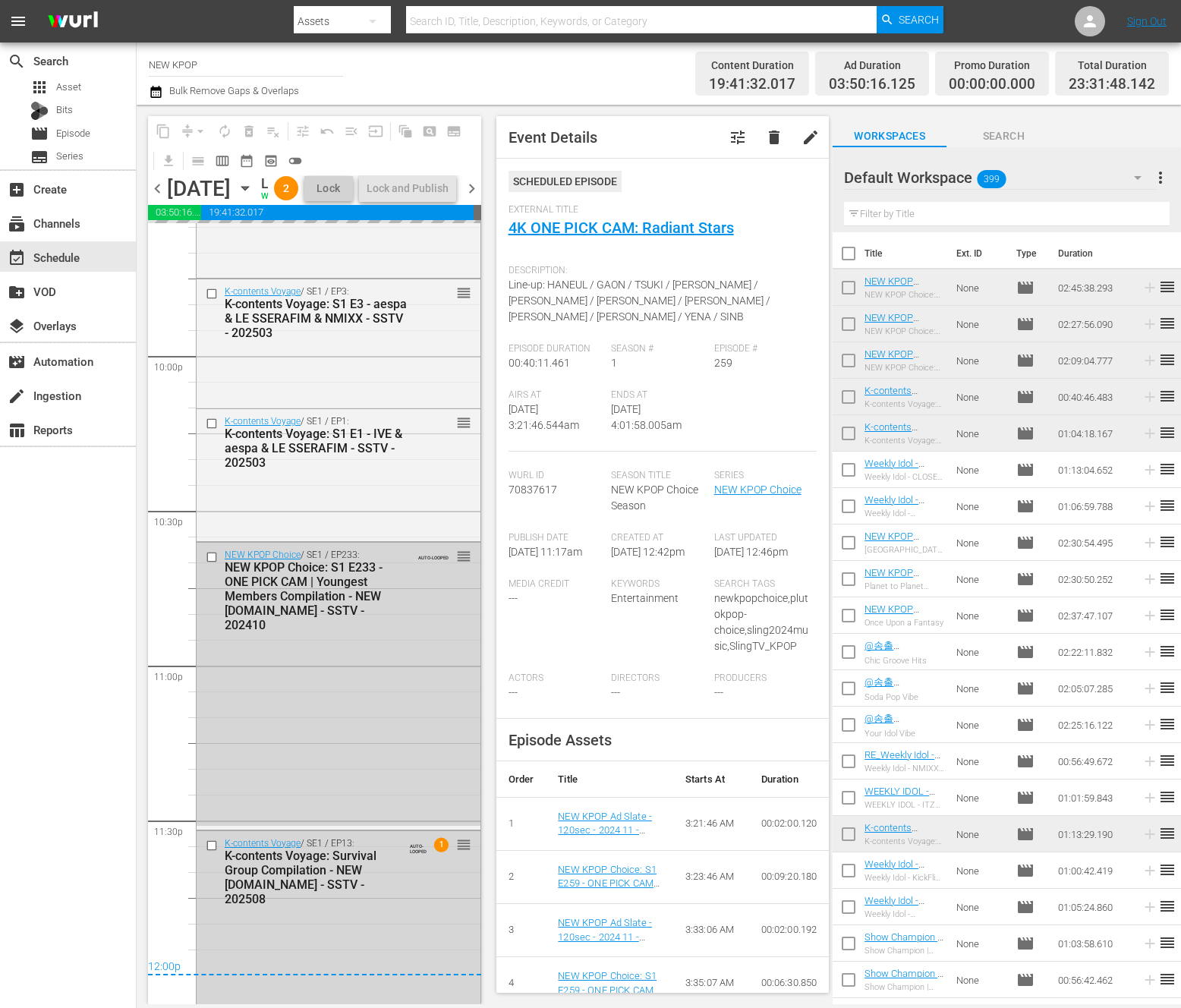
scroll to position [6679, 0]
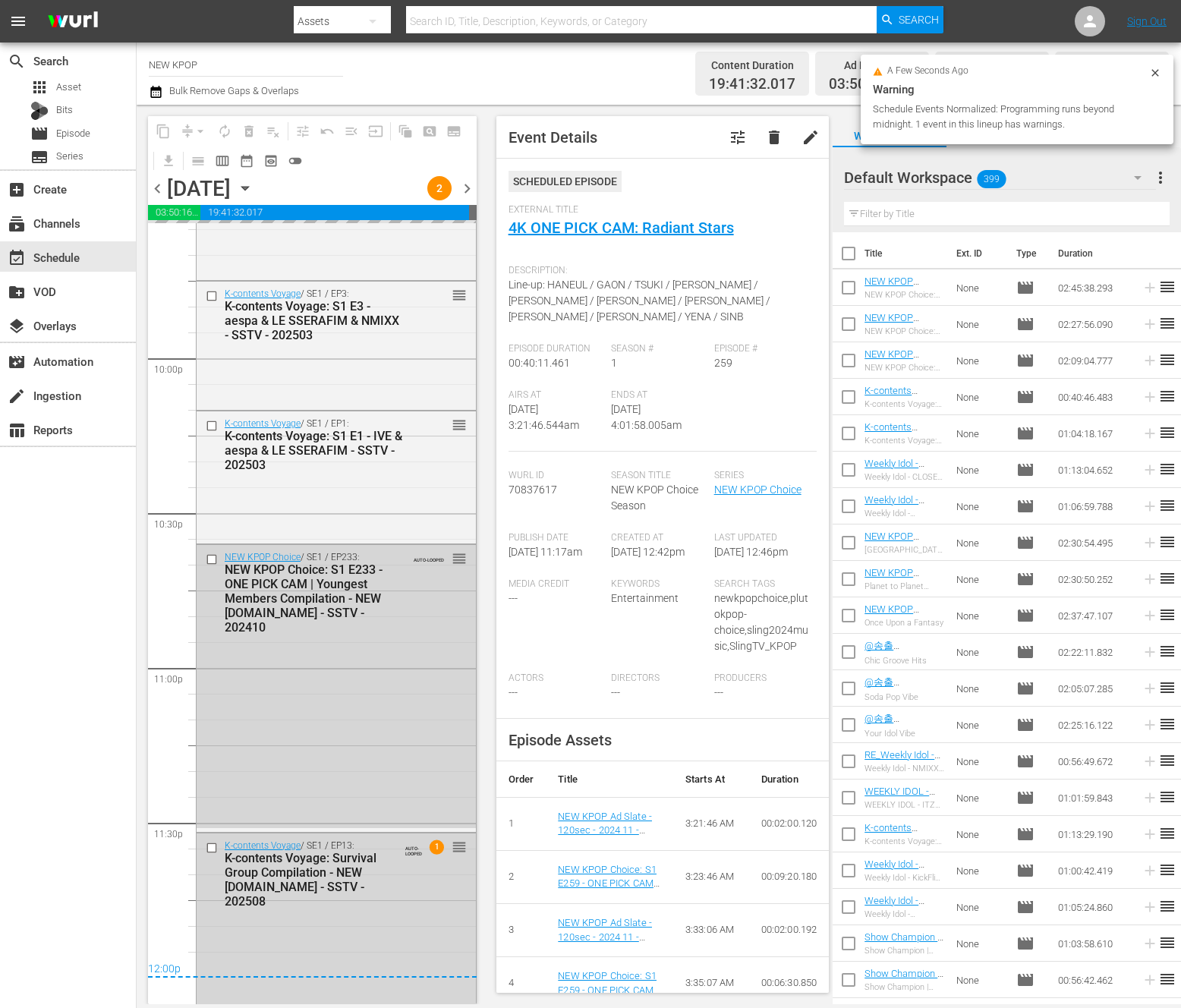
click at [418, 701] on div "NEW KPOP Choice / SE1 / EP233: NEW KPOP Choice: S1 E233 - ONE PICK CAM | Younge…" at bounding box center [336, 687] width 279 height 283
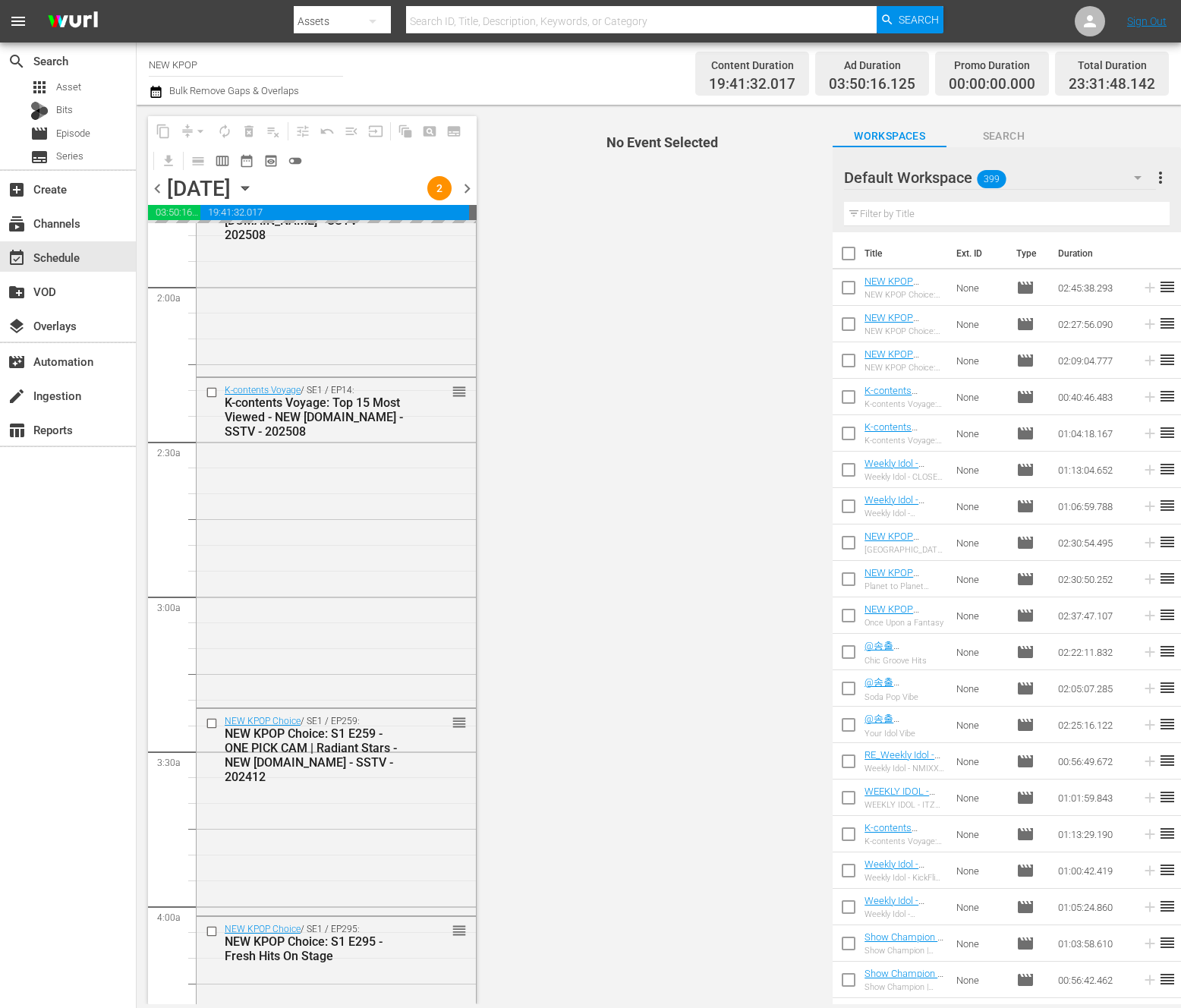
scroll to position [1281, 0]
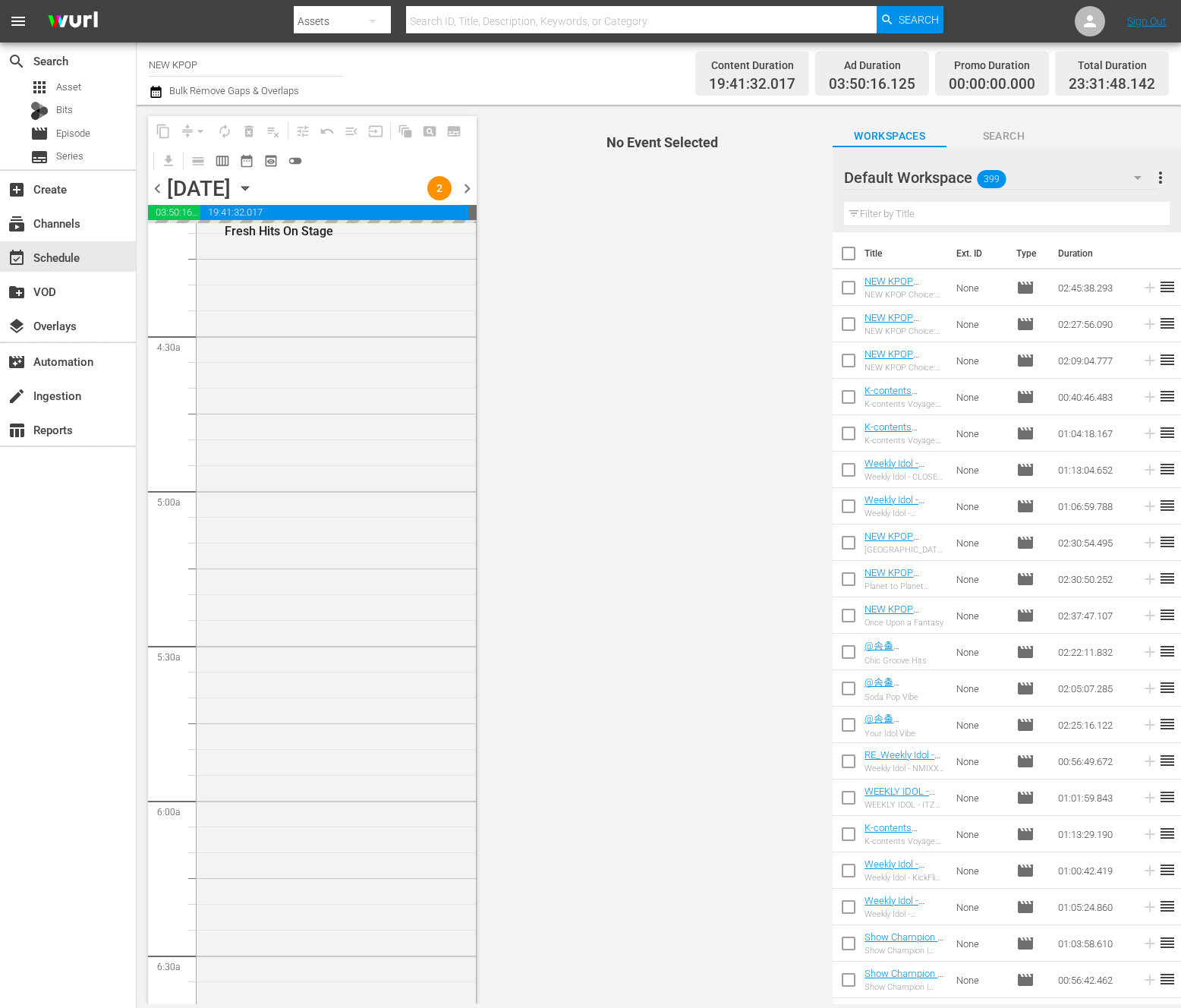
click at [418, 701] on div "NEW KPOP Choice / SE1 / EP295: NEW KPOP Choice: S1 E295 - Fresh Hits On Stage r…" at bounding box center [336, 617] width 279 height 850
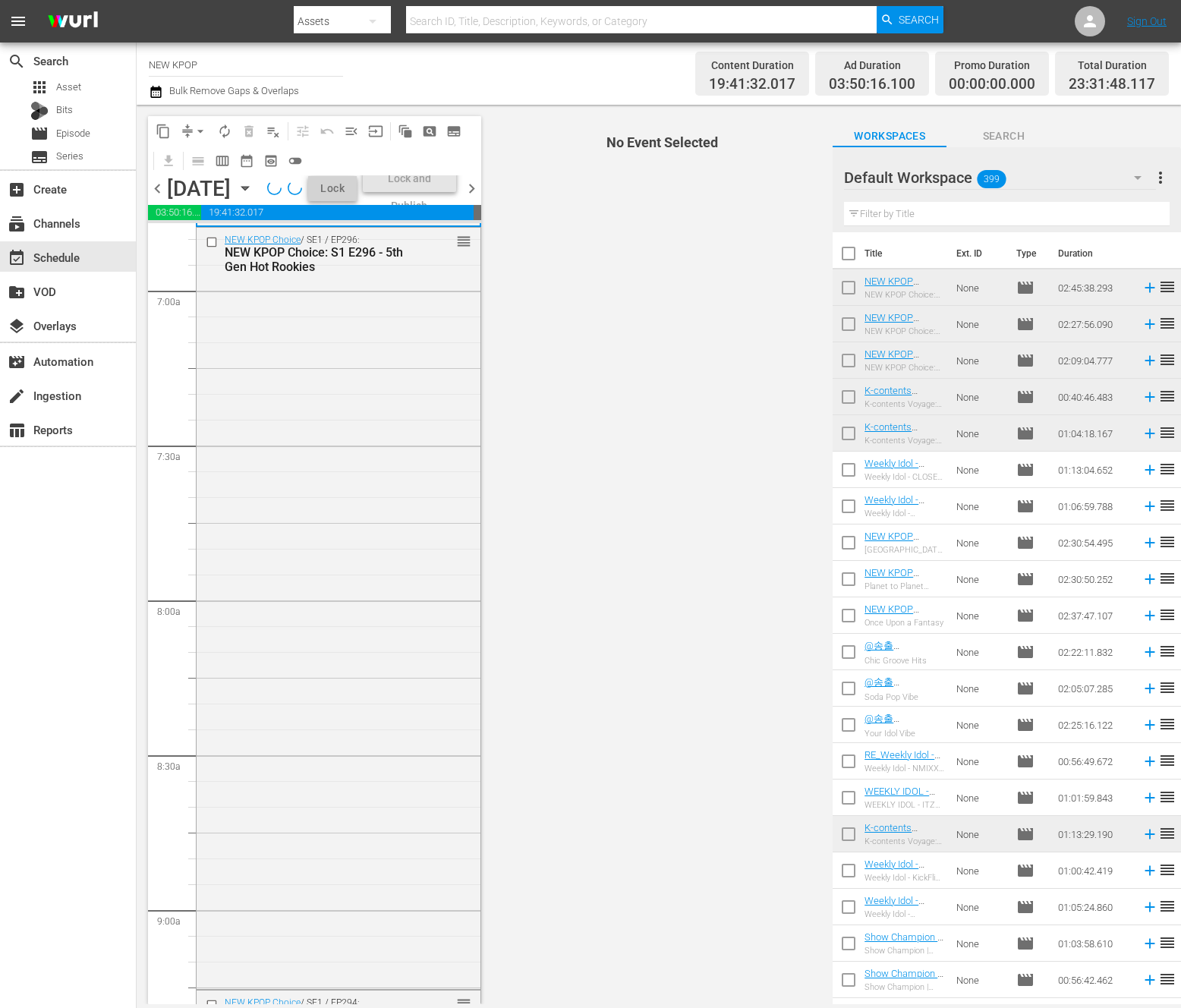
scroll to position [2896, 0]
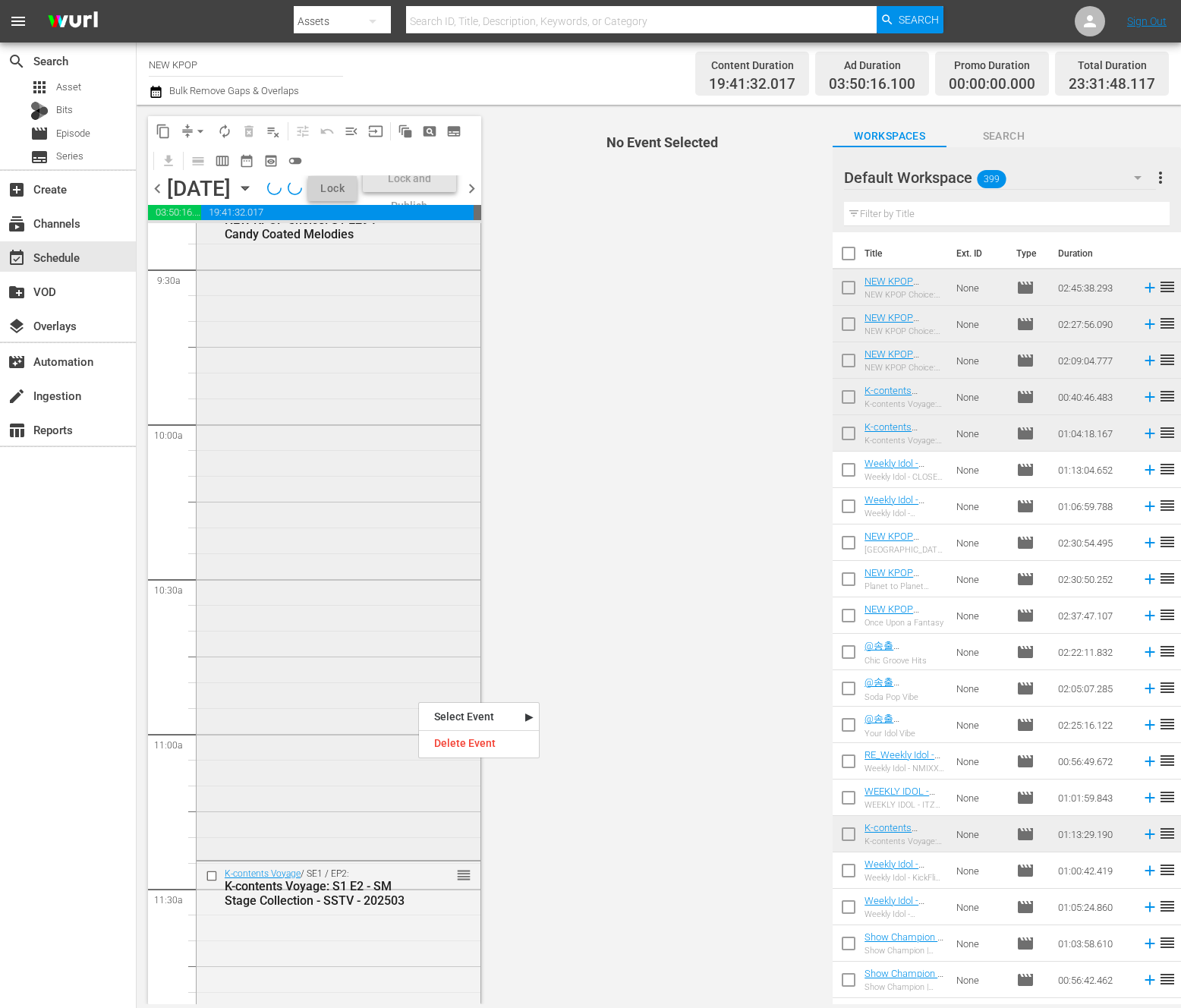
click at [376, 717] on div "NEW KPOP Choice / SE1 / EP294: NEW KPOP Choice: S1 E294 - Candy Coated Melodies…" at bounding box center [339, 526] width 284 height 662
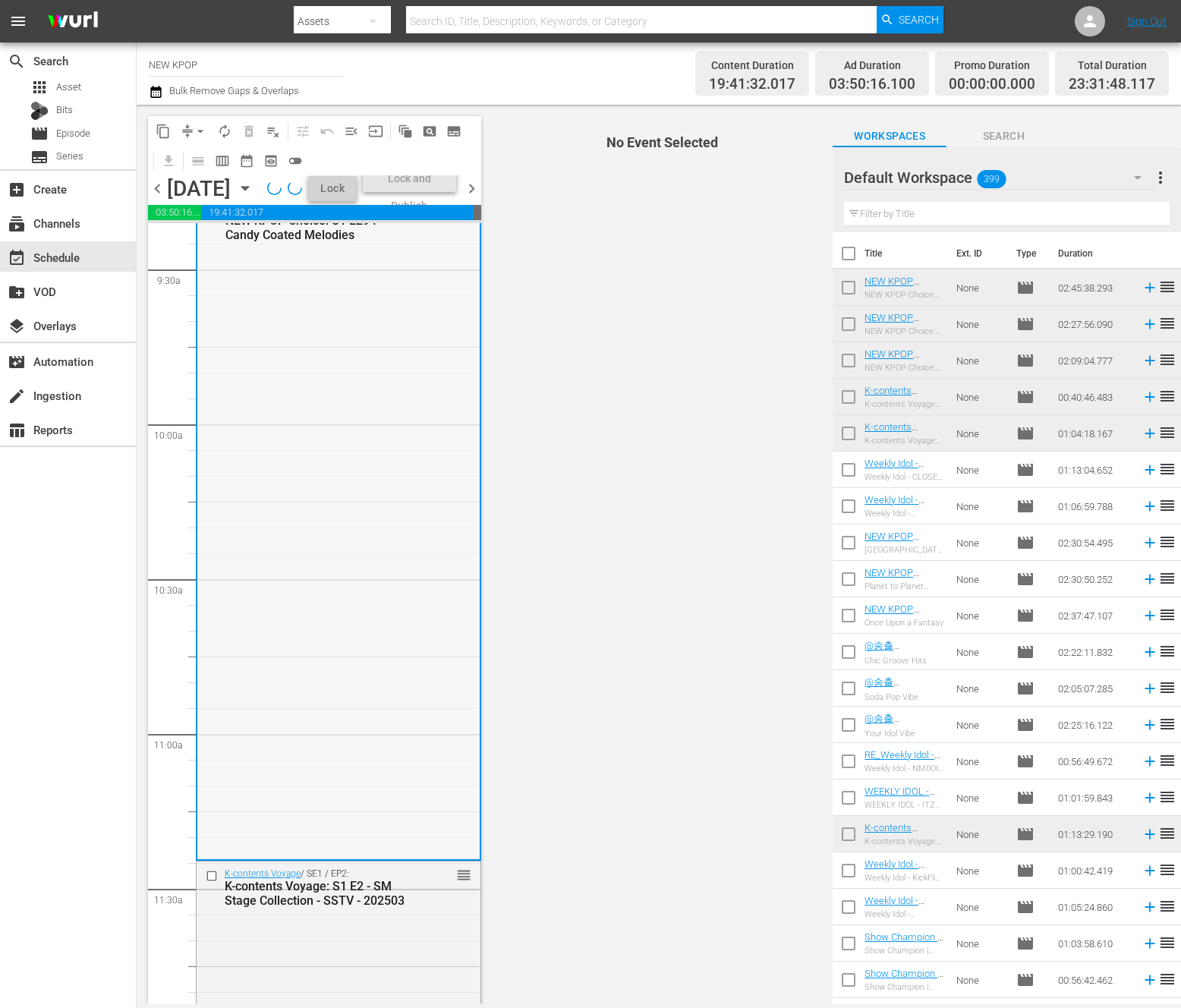
scroll to position [3108, 0]
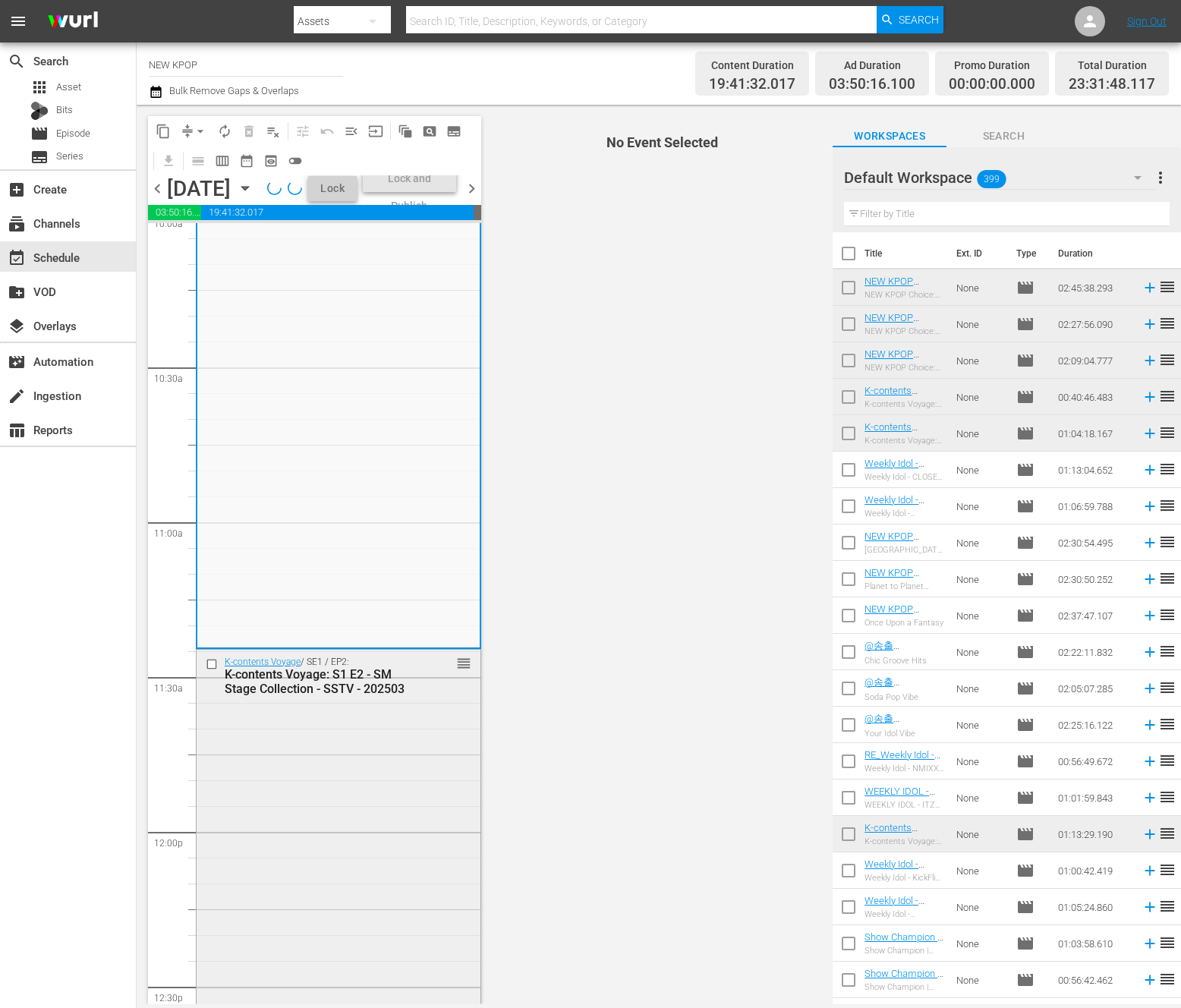
click at [286, 885] on div "K-contents Voyage / SE1 / EP2: K-contents Voyage: S1 E2 - SM Stage Collection -…" at bounding box center [339, 837] width 284 height 375
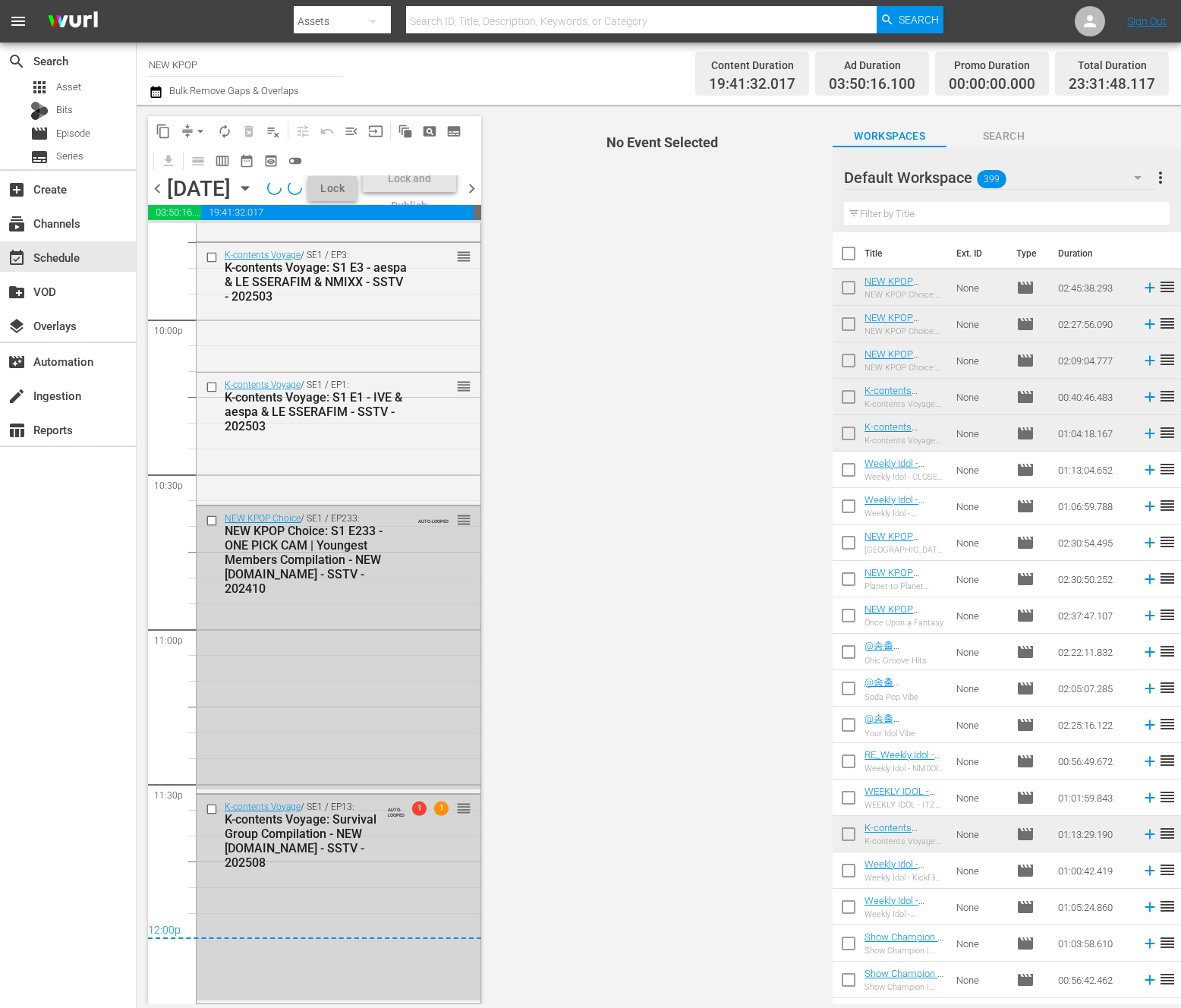
scroll to position [6766, 0]
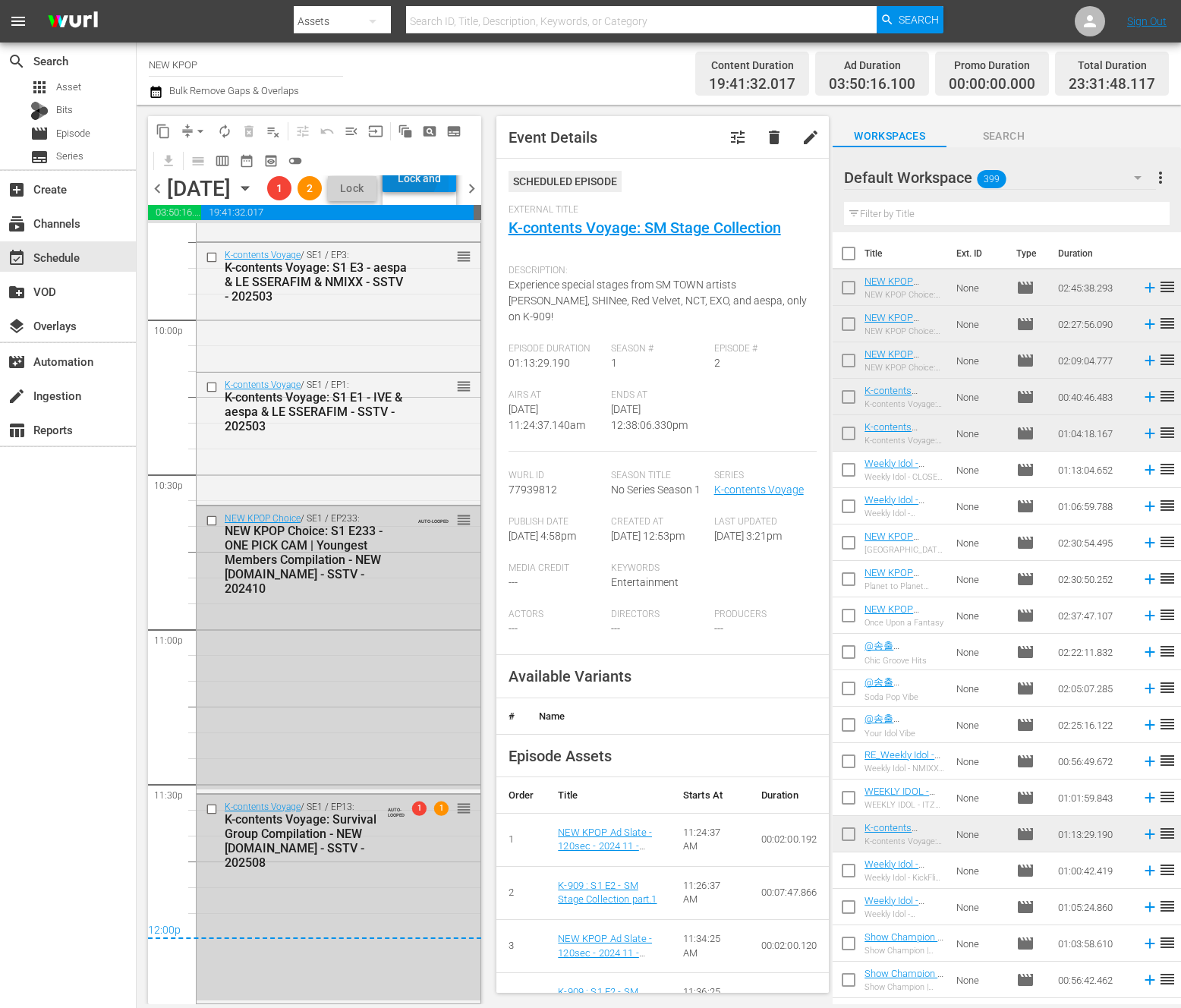
click at [437, 192] on div "Lock and Publish" at bounding box center [420, 179] width 59 height 28
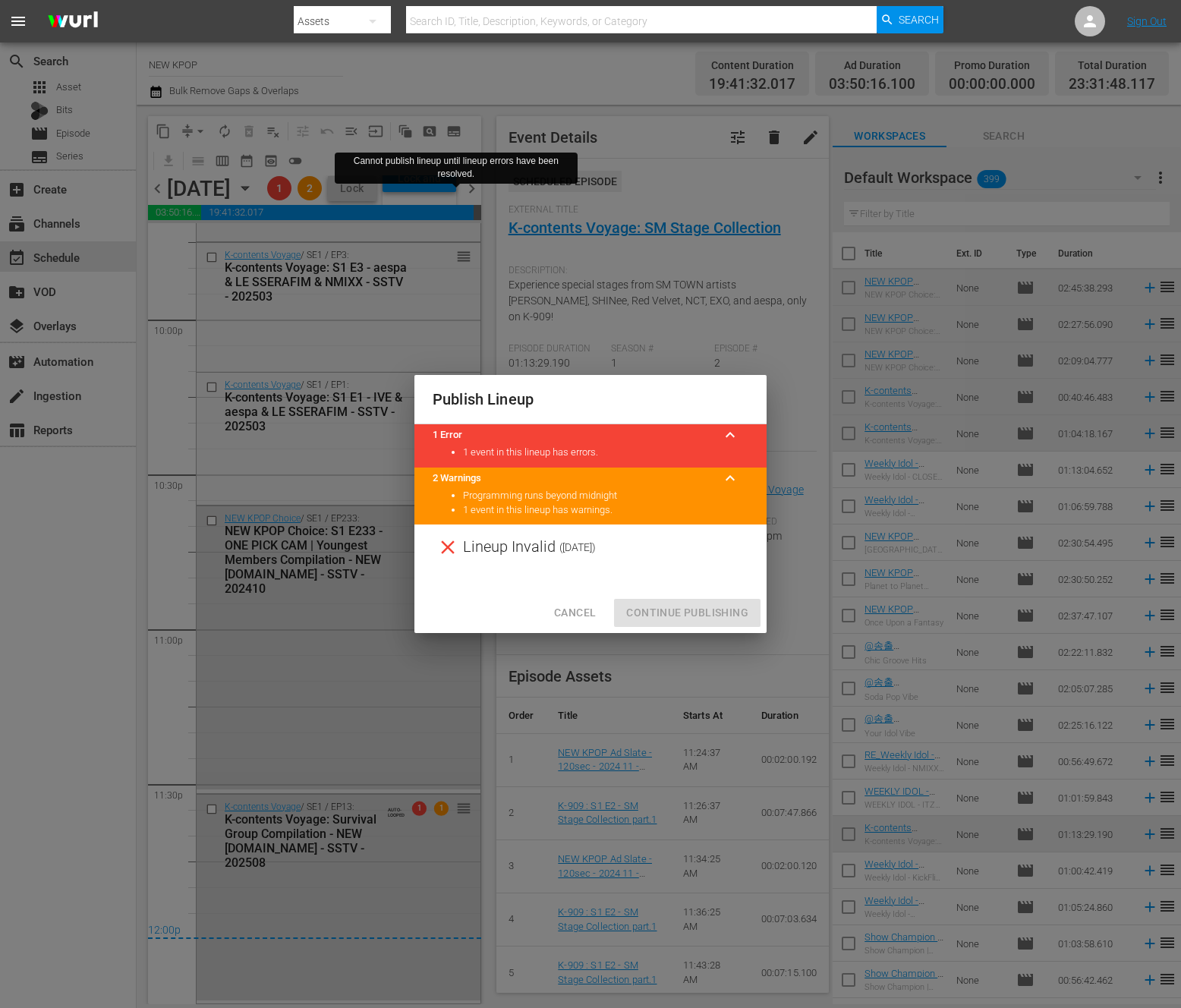
click at [585, 605] on span "Cancel" at bounding box center [575, 613] width 41 height 19
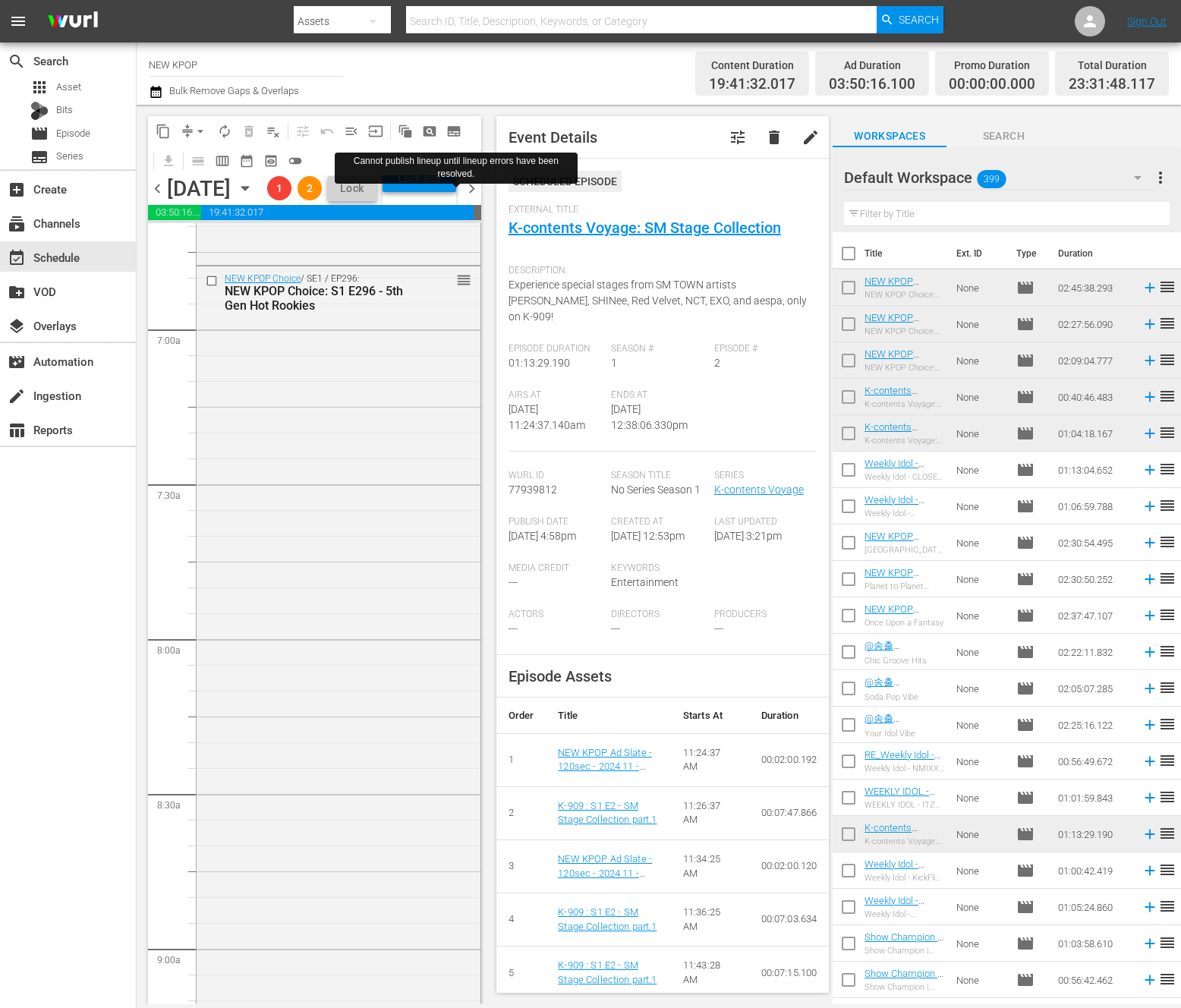
scroll to position [0, 0]
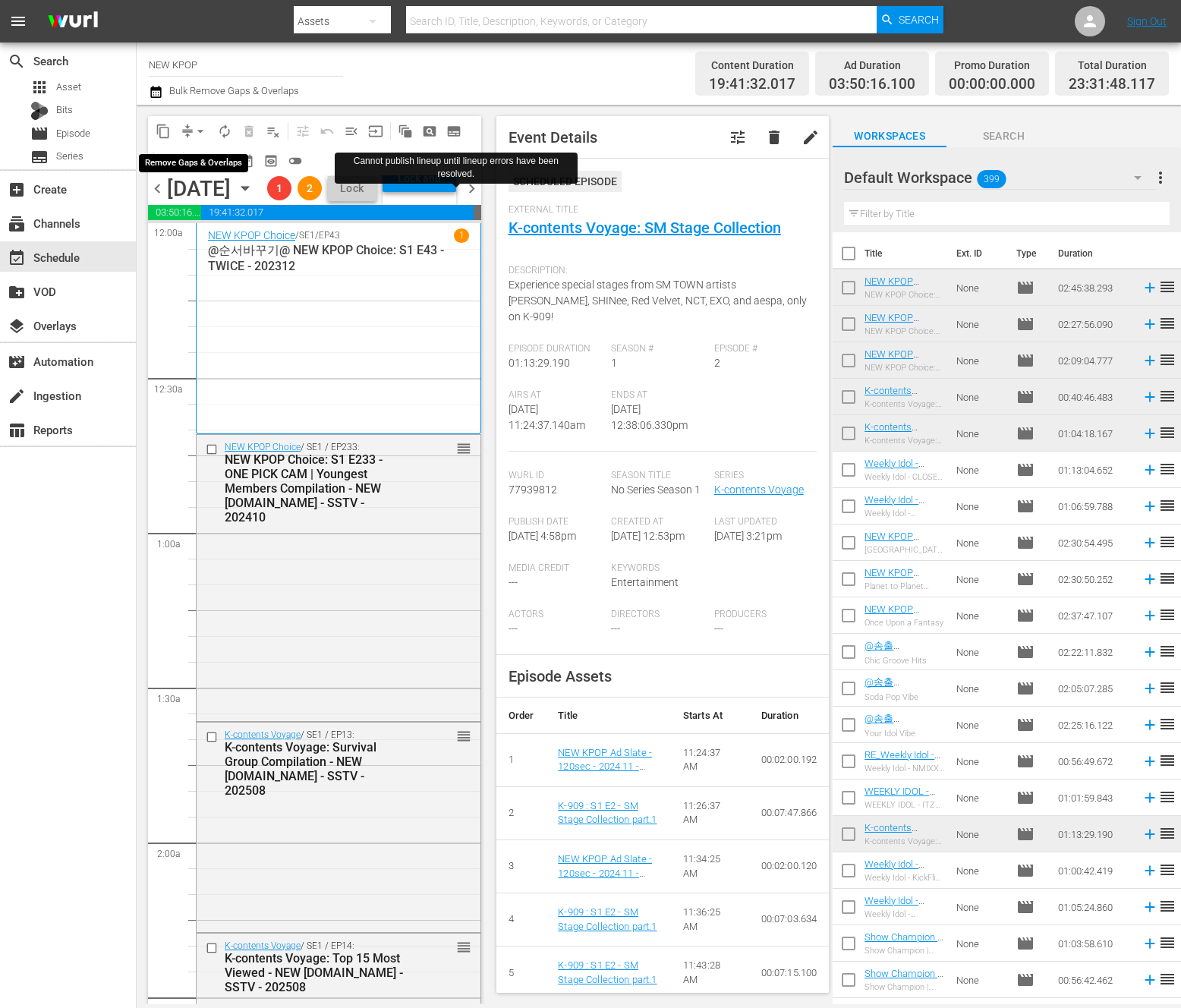
click at [192, 139] on button "arrow_drop_down" at bounding box center [200, 131] width 24 height 24
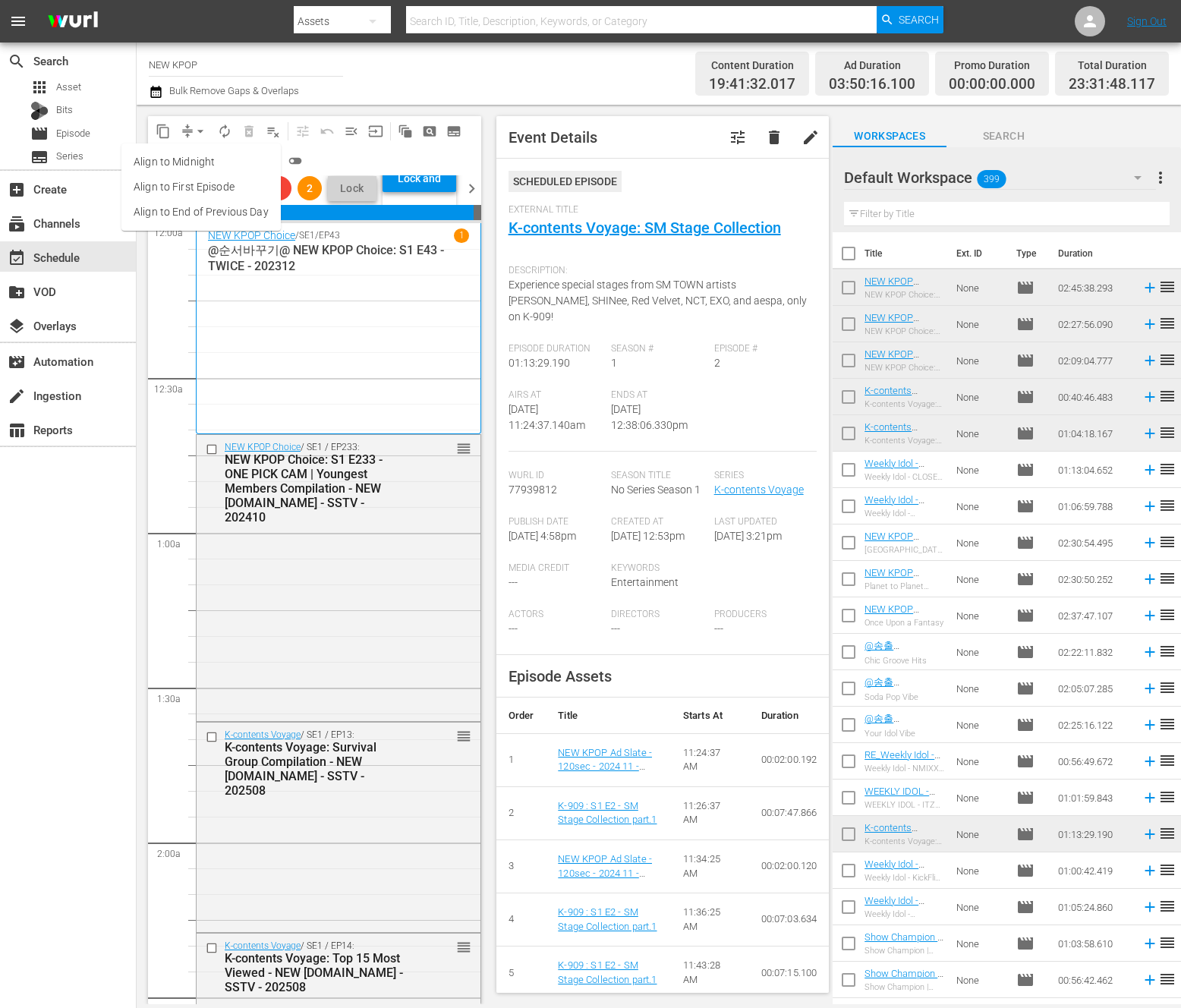
click at [187, 211] on li "Align to End of Previous Day" at bounding box center [201, 212] width 160 height 25
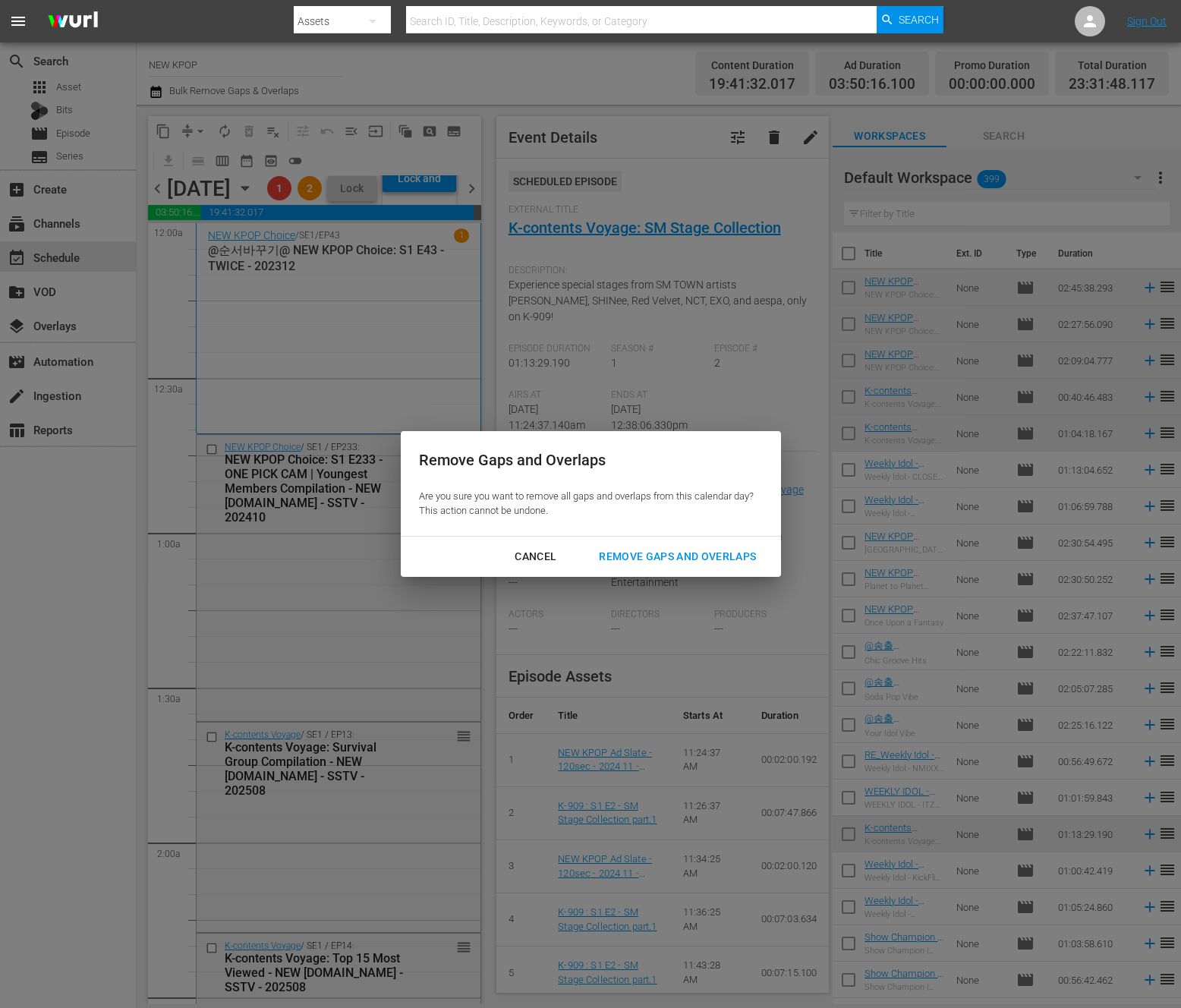
click at [636, 557] on div "Remove Gaps and Overlaps" at bounding box center [677, 557] width 181 height 19
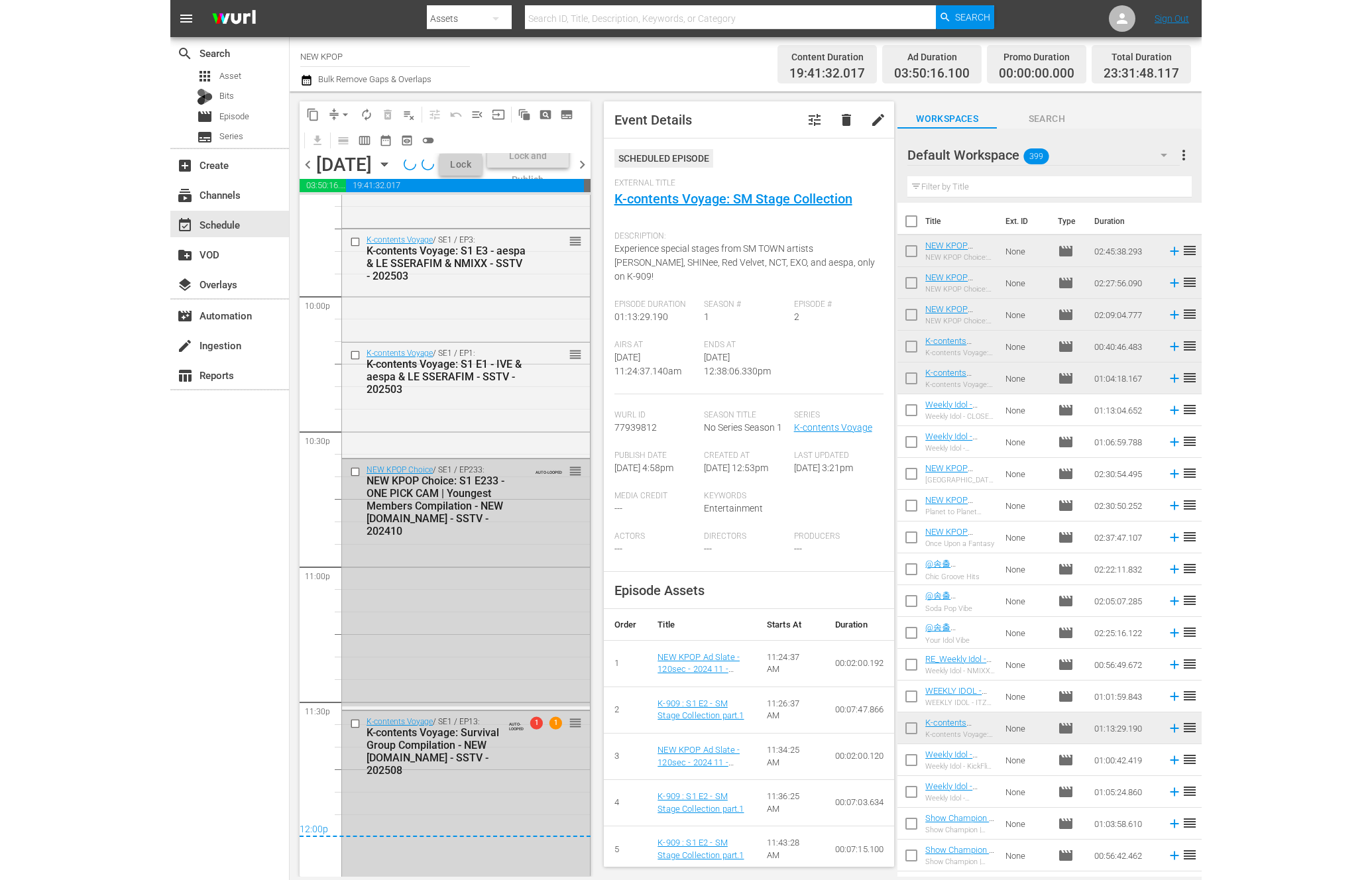
scroll to position [5907, 0]
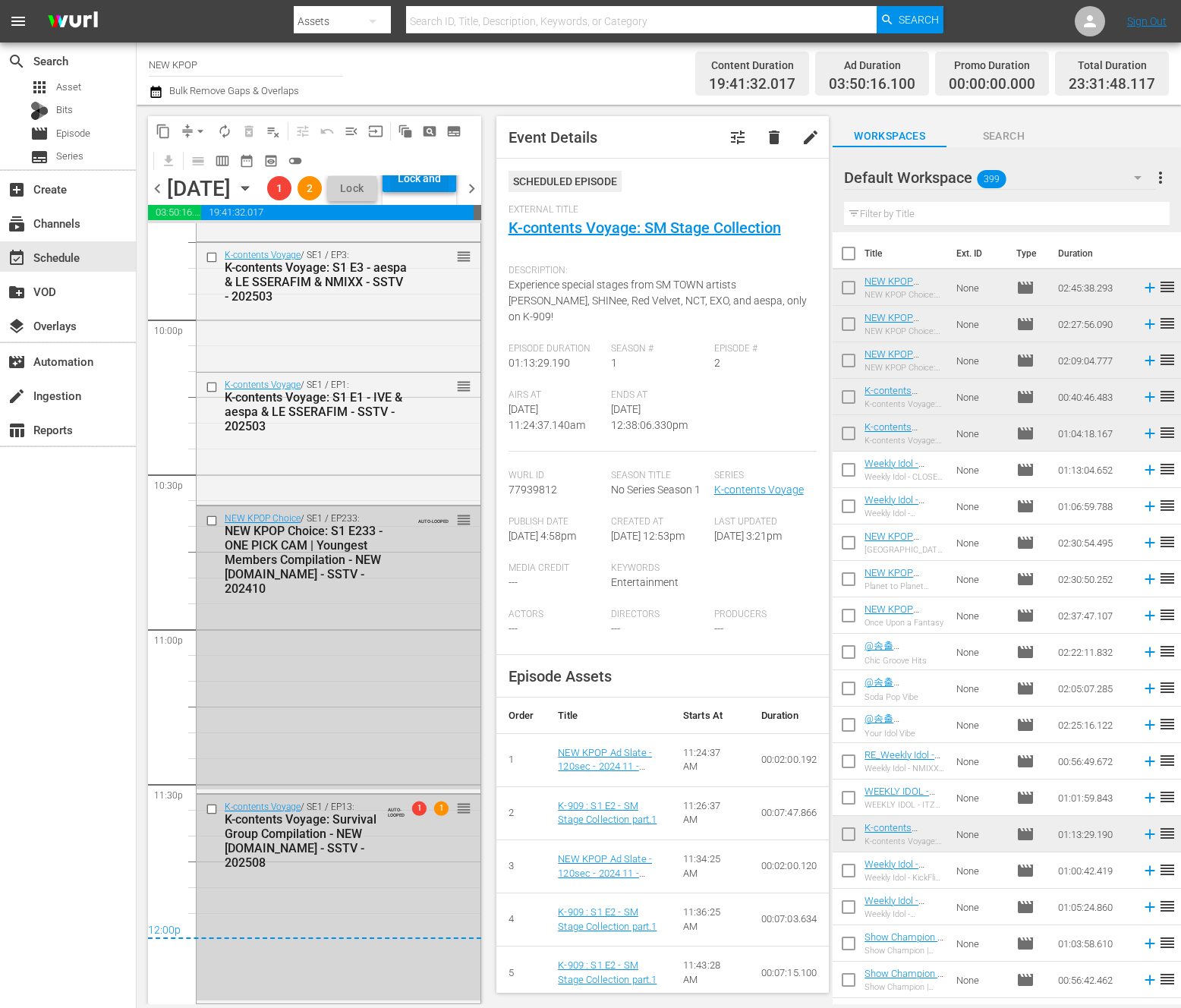
click at [448, 192] on div "Lock and Publish" at bounding box center [420, 179] width 59 height 28
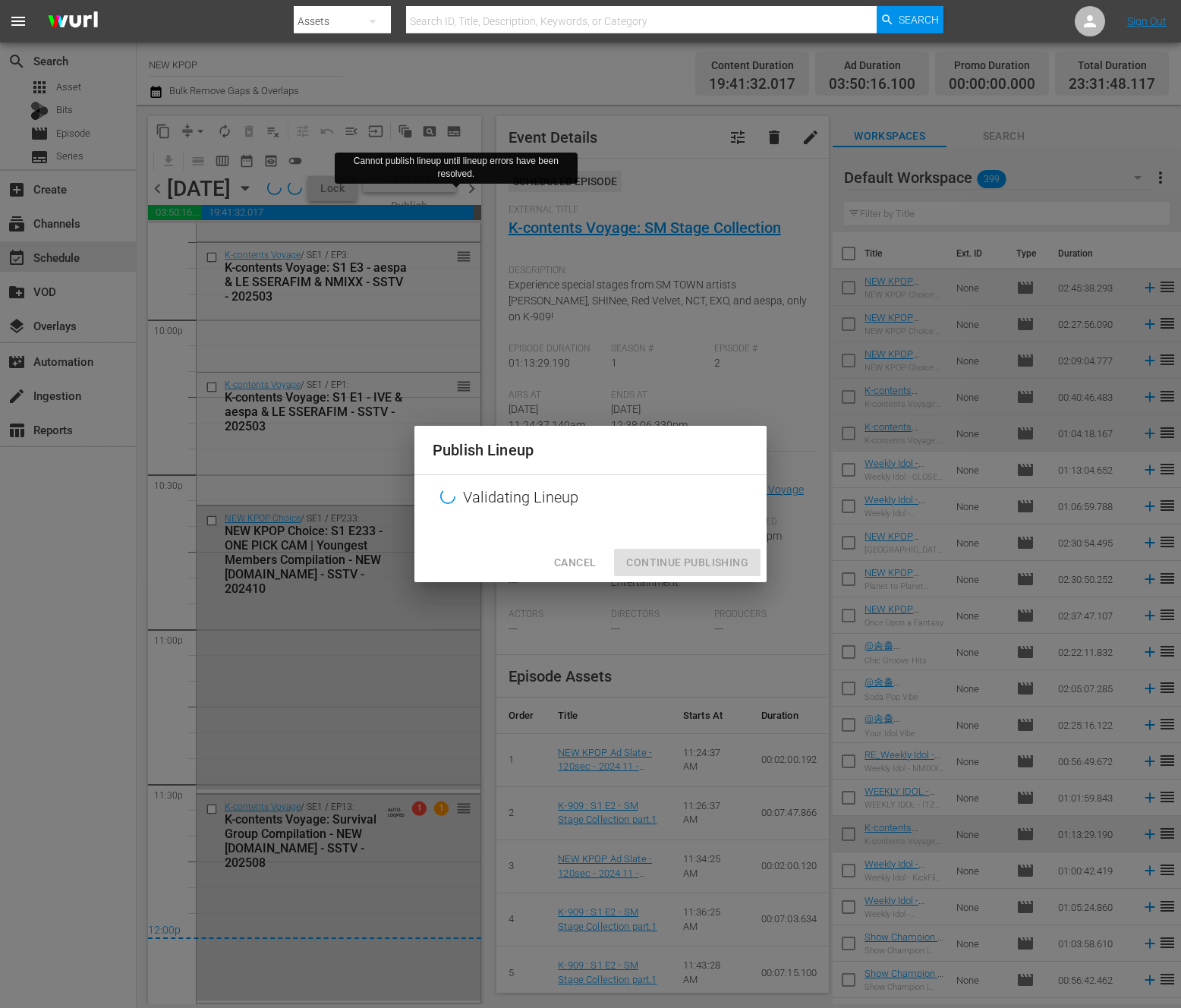
click at [346, 974] on div "Publish Lineup Validating Lineup Cancel Continue Publishing" at bounding box center [590, 504] width 1181 height 1008
click at [349, 963] on div "Publish Lineup Validating Lineup Cancel Continue Publishing" at bounding box center [590, 504] width 1181 height 1008
click at [579, 558] on span "Cancel" at bounding box center [575, 563] width 41 height 19
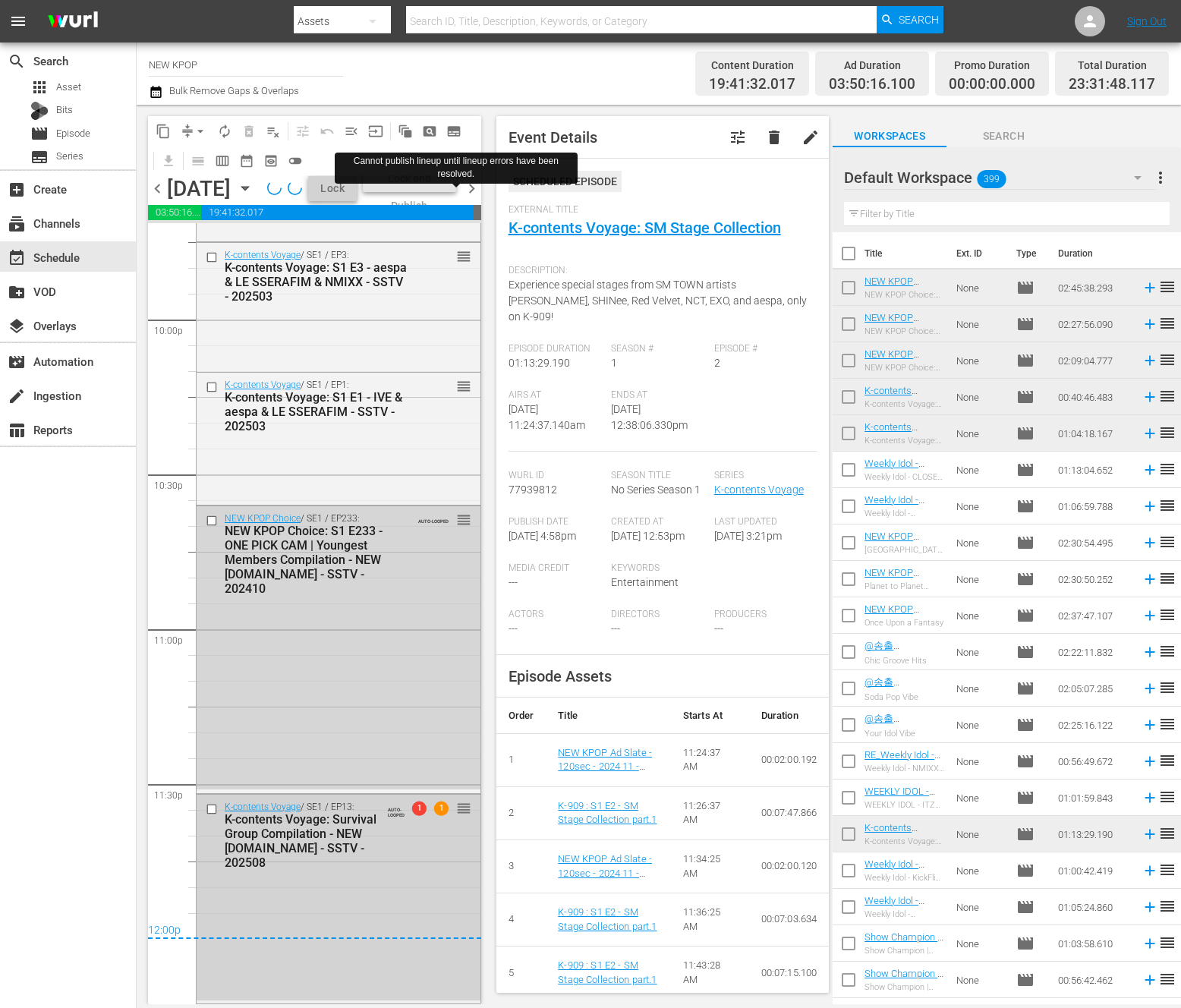
click at [327, 869] on div "K-contents Voyage / SE1 / EP13: K-contents Voyage: Survival Group Compilation -…" at bounding box center [339, 897] width 284 height 206
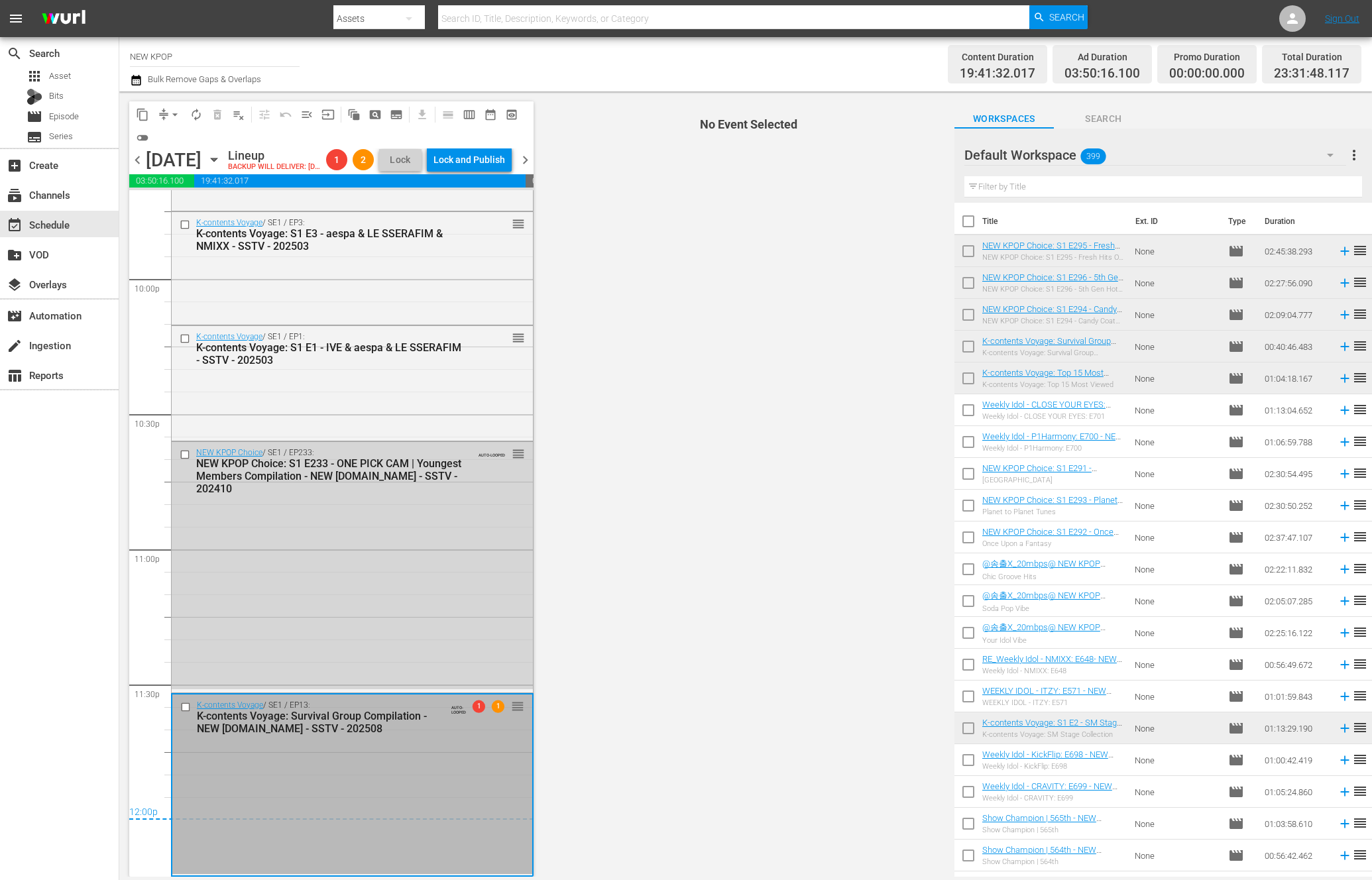
click at [521, 168] on span "chevron_right" at bounding box center [525, 160] width 17 height 17
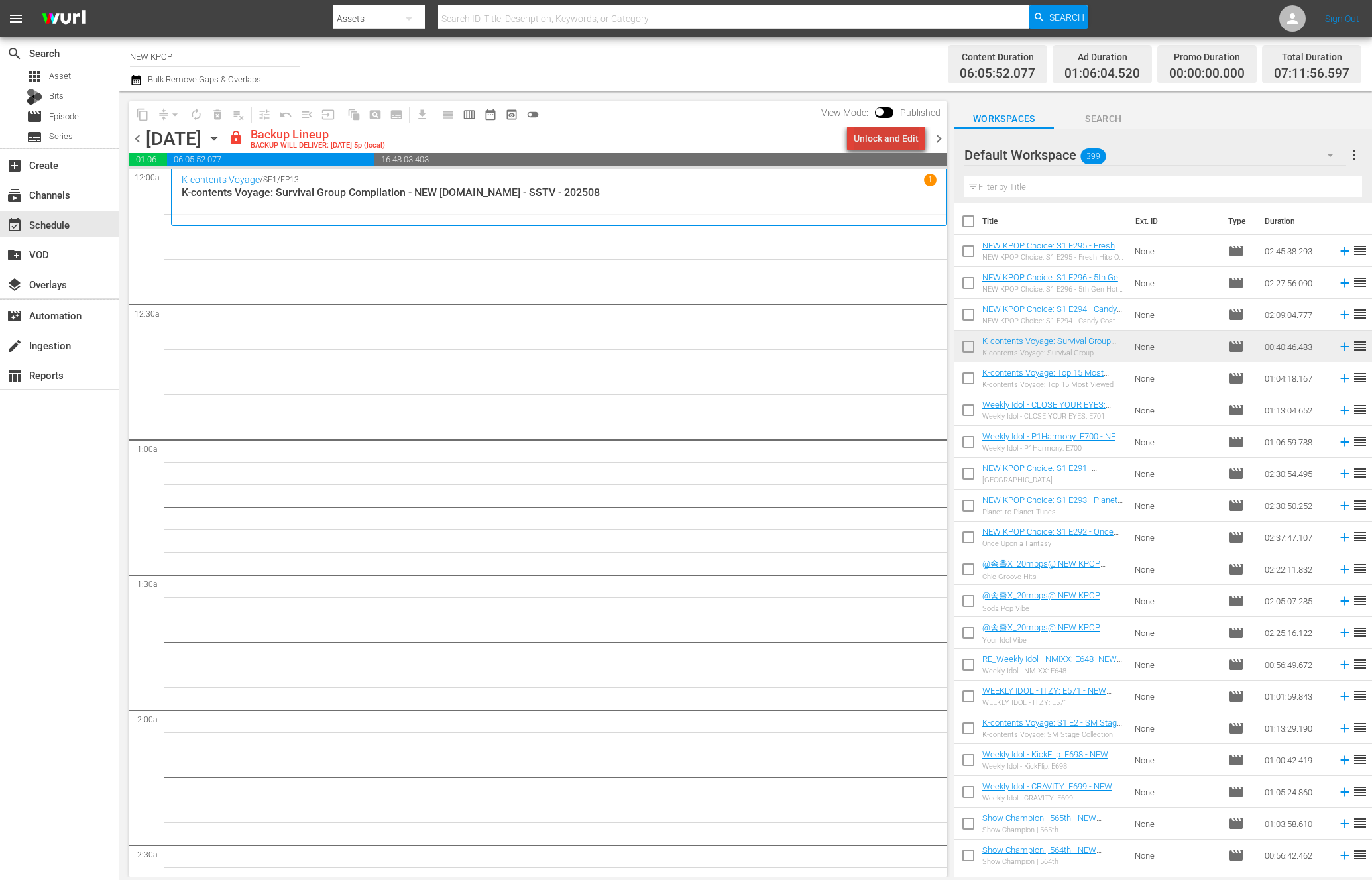
click at [913, 140] on div "Unlock and Edit" at bounding box center [886, 139] width 65 height 24
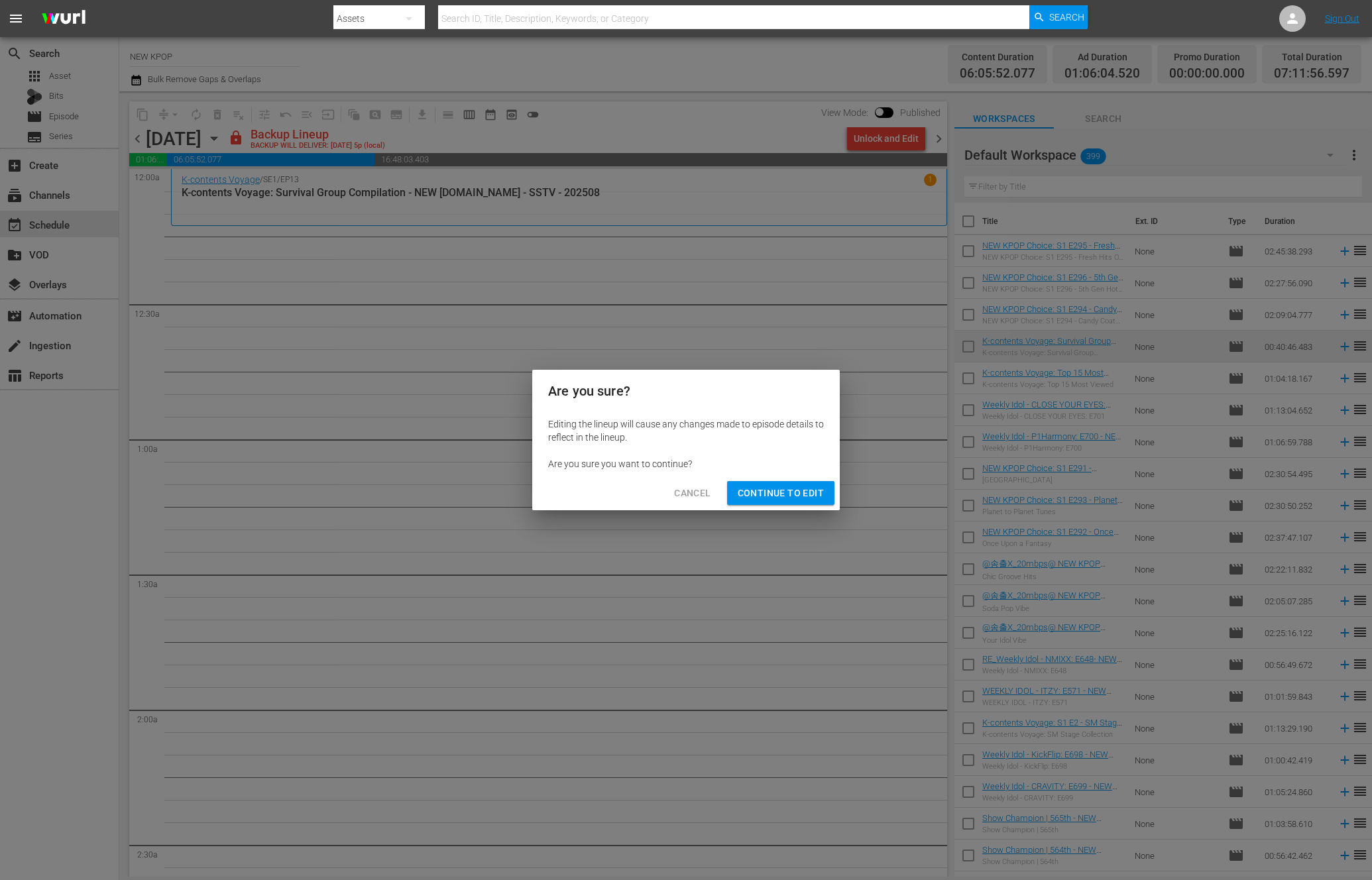
click at [769, 507] on div "Cancel Continue to Edit" at bounding box center [686, 493] width 308 height 35
click at [770, 503] on button "Continue to Edit" at bounding box center [781, 493] width 107 height 25
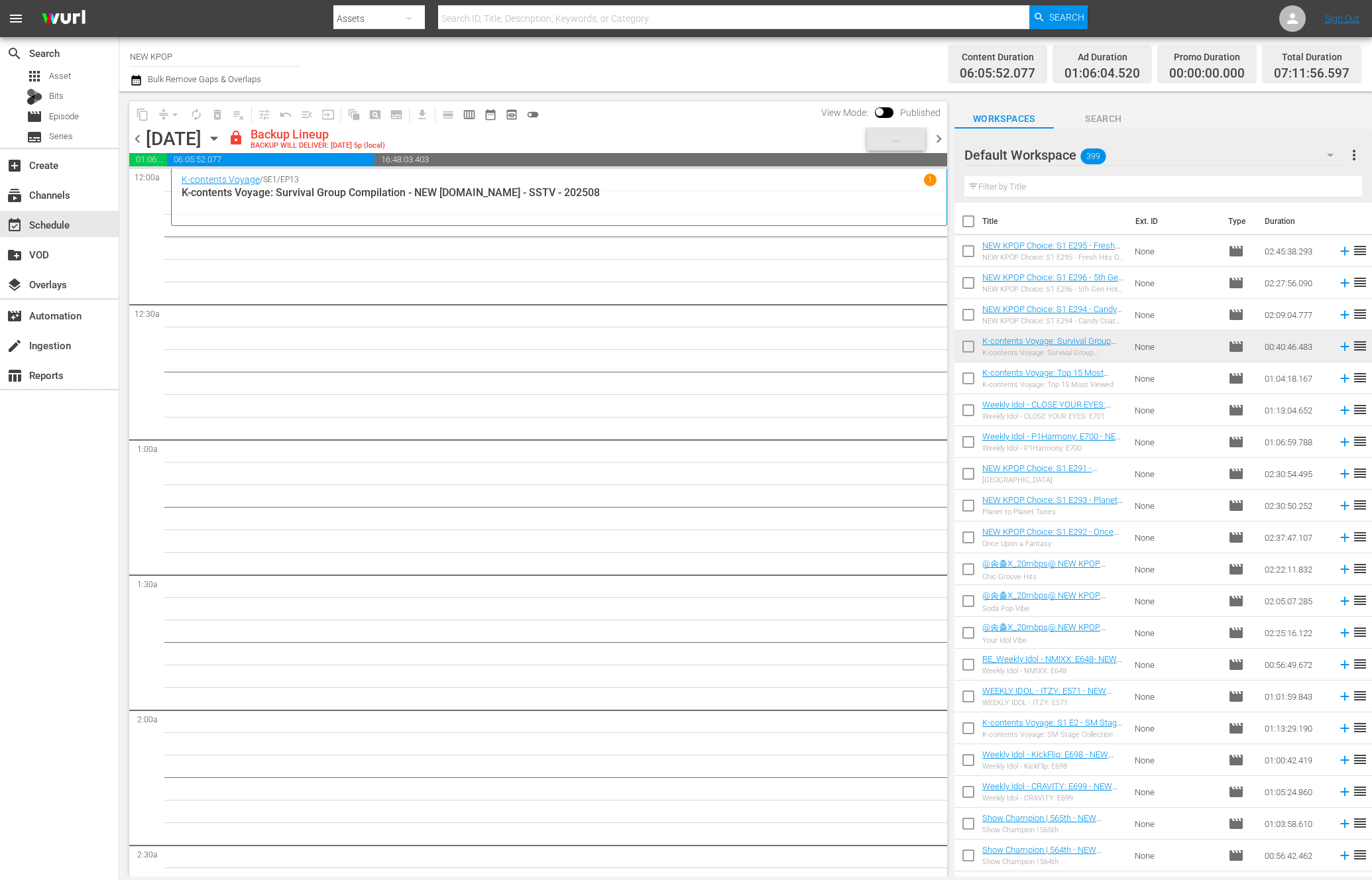
click at [135, 140] on span "chevron_left" at bounding box center [137, 139] width 17 height 17
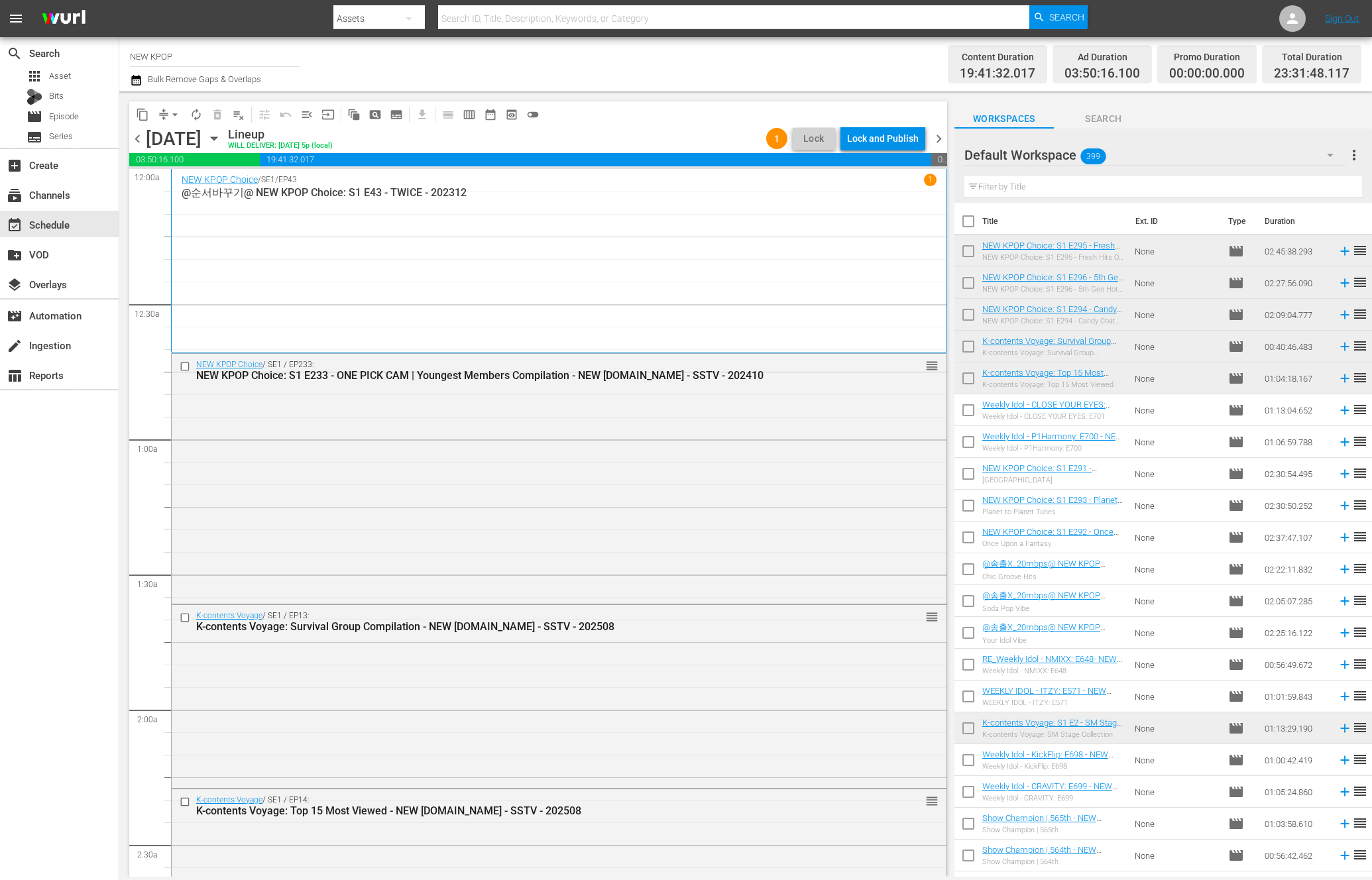
click at [875, 133] on div "Lock and Publish" at bounding box center [882, 139] width 72 height 24
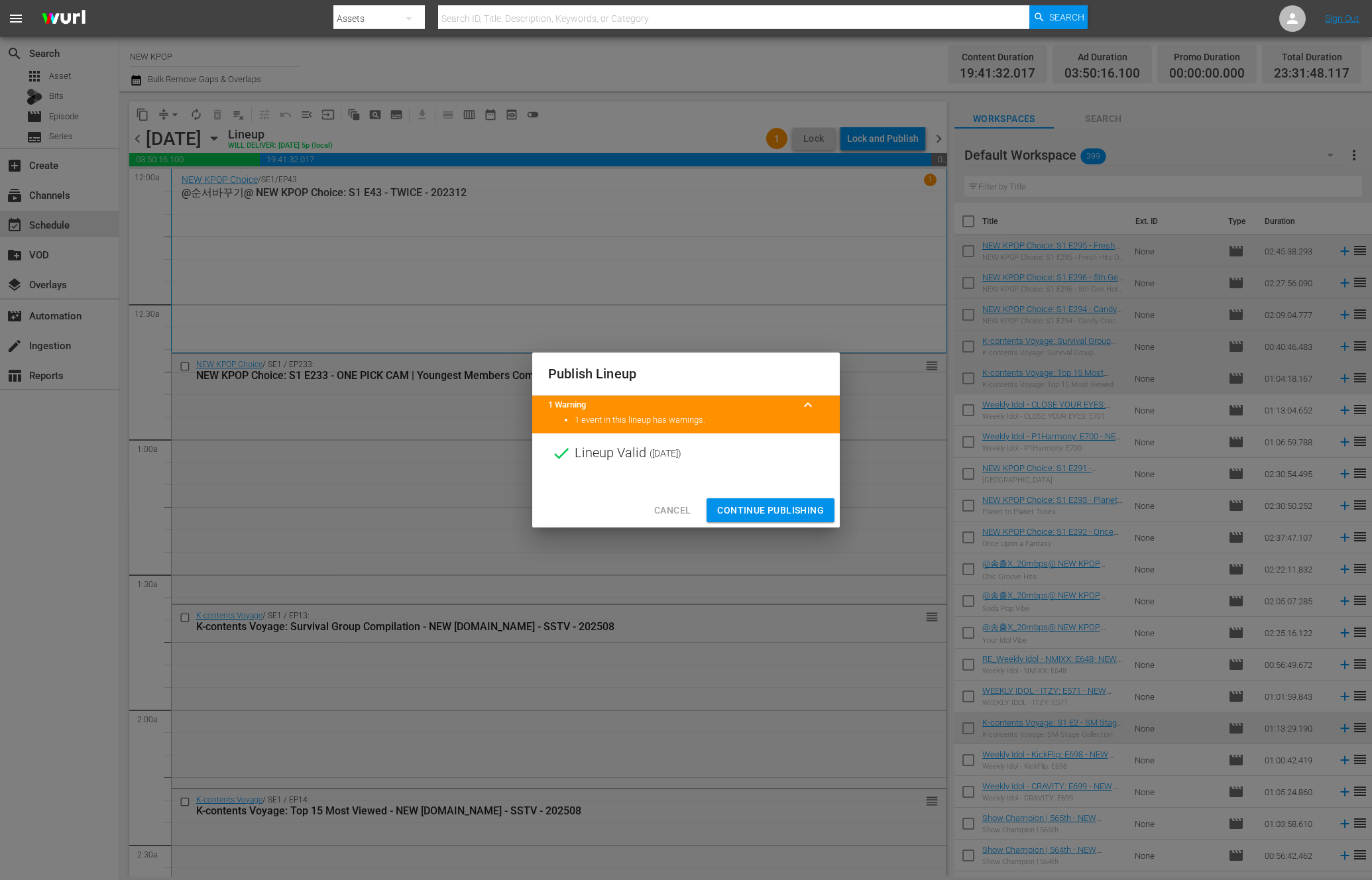
click at [759, 511] on span "Continue Publishing" at bounding box center [770, 511] width 106 height 17
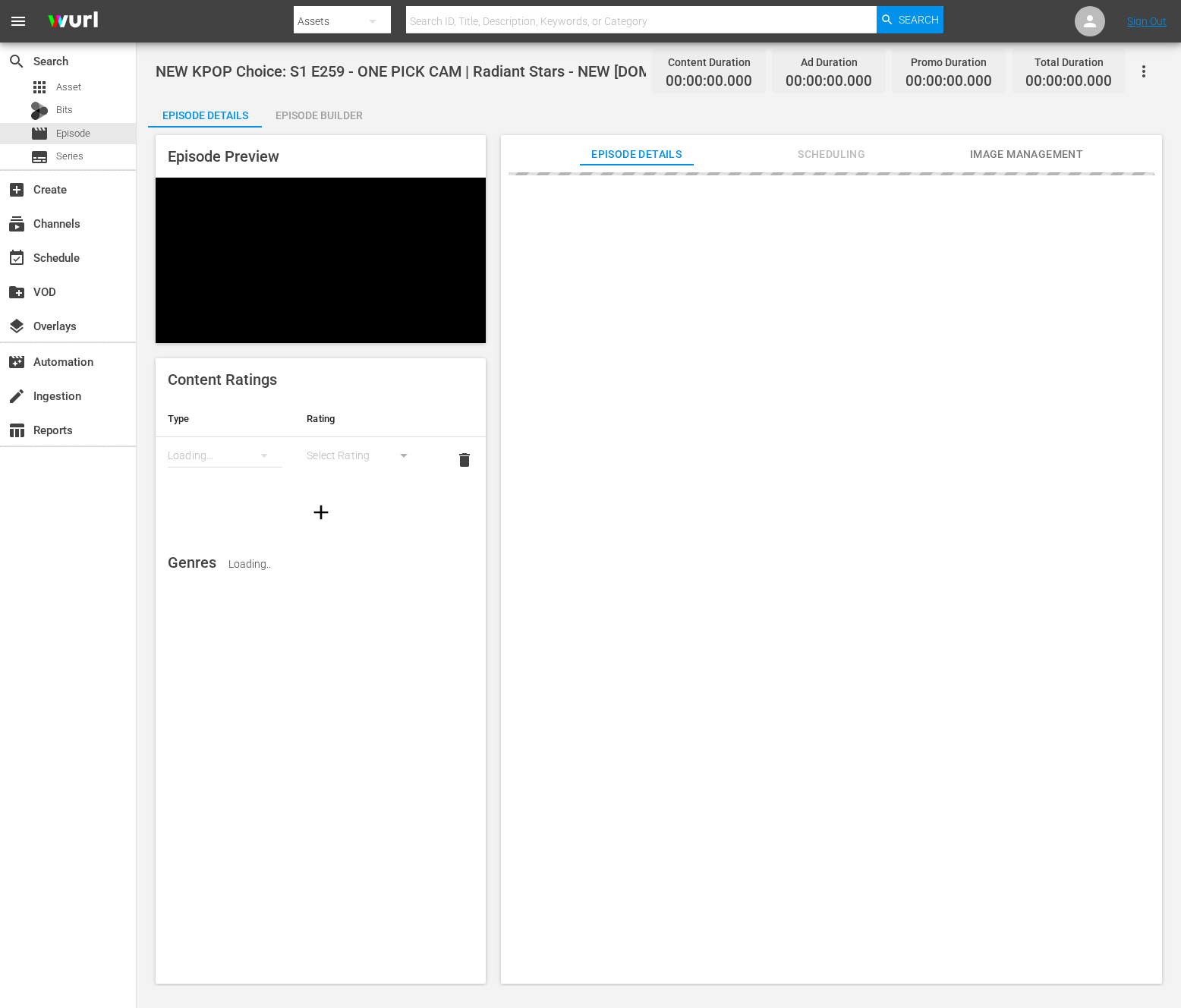
click at [332, 122] on div "Episode Builder" at bounding box center [319, 115] width 114 height 36
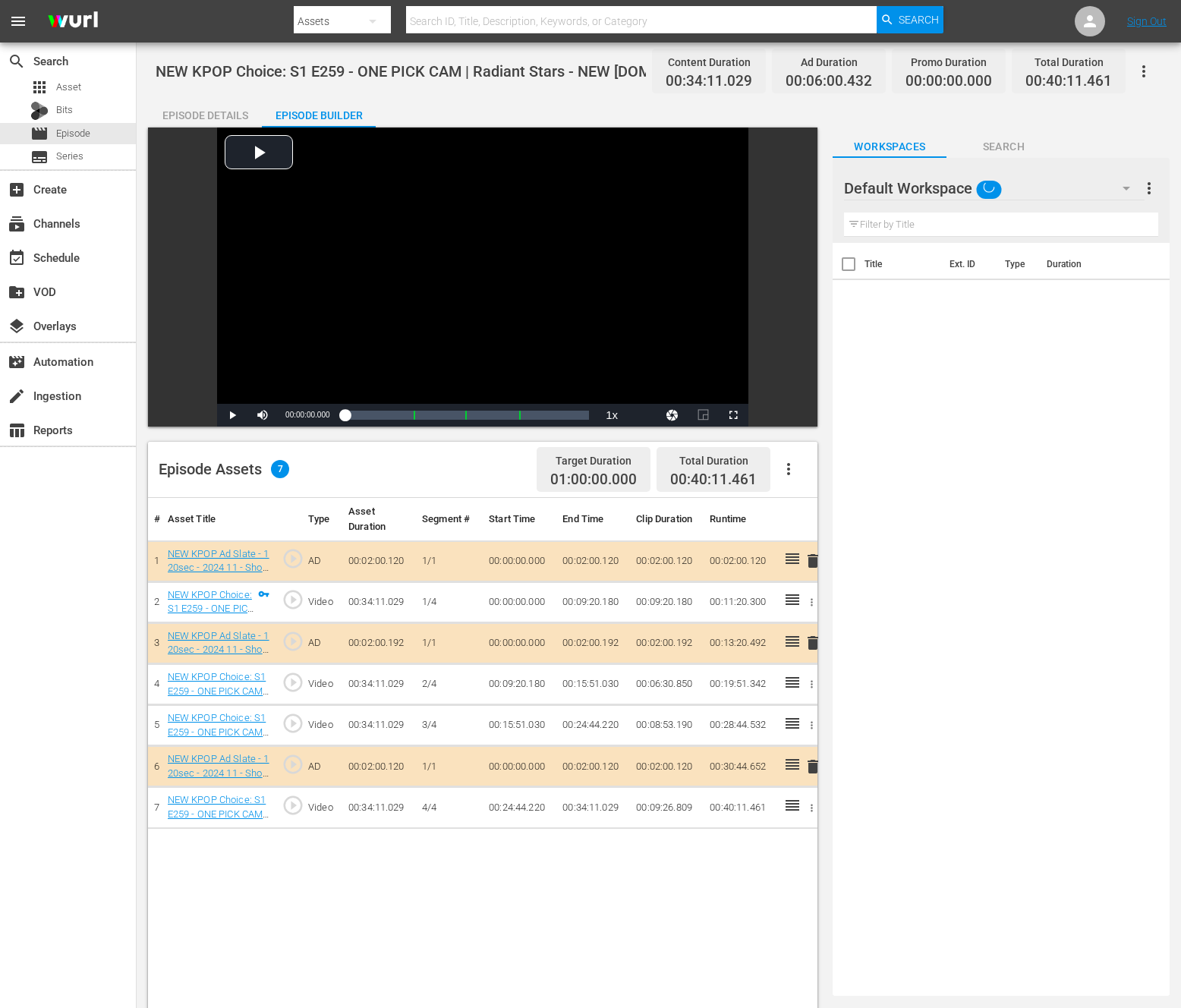
click at [784, 466] on icon "button" at bounding box center [789, 469] width 18 height 18
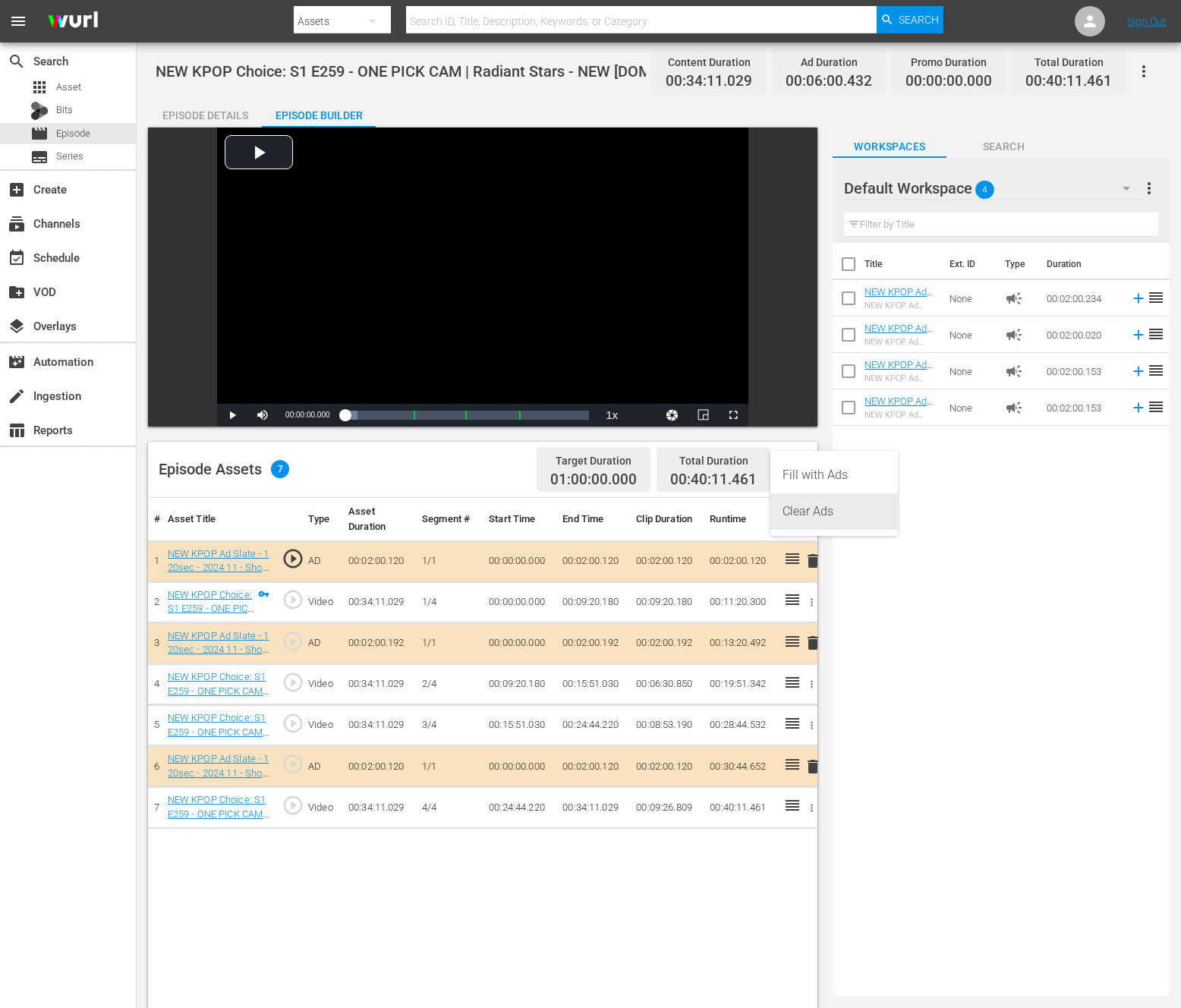
click at [818, 523] on div "Clear Ads" at bounding box center [835, 511] width 104 height 36
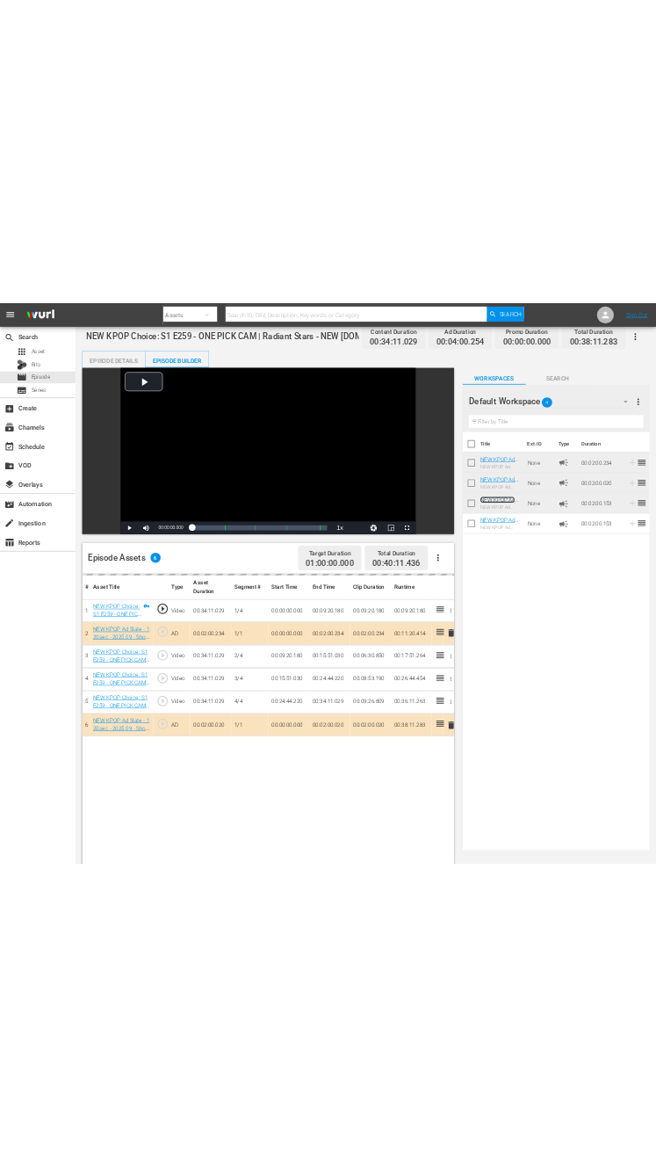
scroll to position [126, 0]
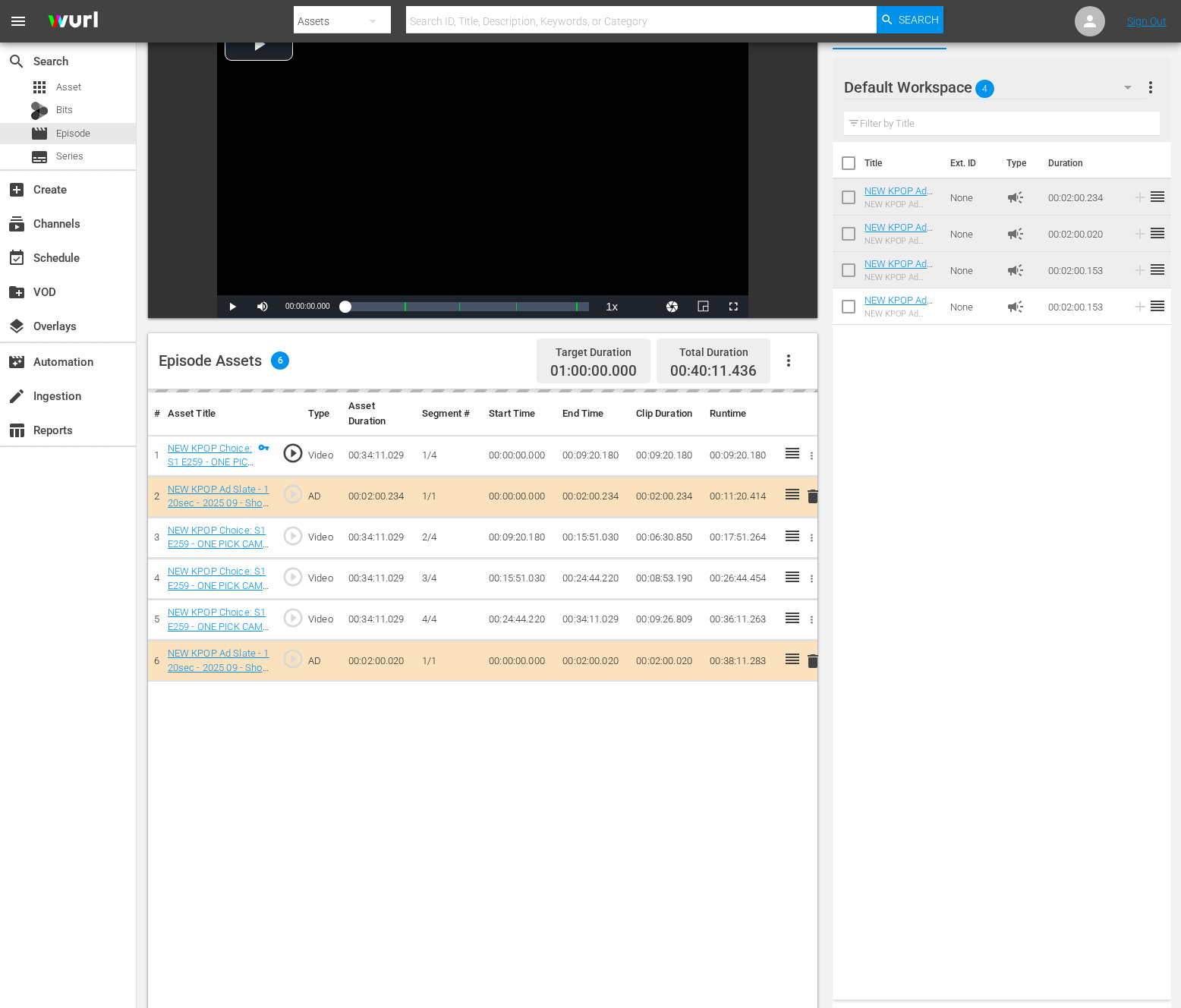
click at [860, 557] on div "Title Ext. ID Type Duration NEW KPOP Ad Slate - 120sec - 2025 09 - Show Champio…" at bounding box center [1001, 567] width 338 height 852
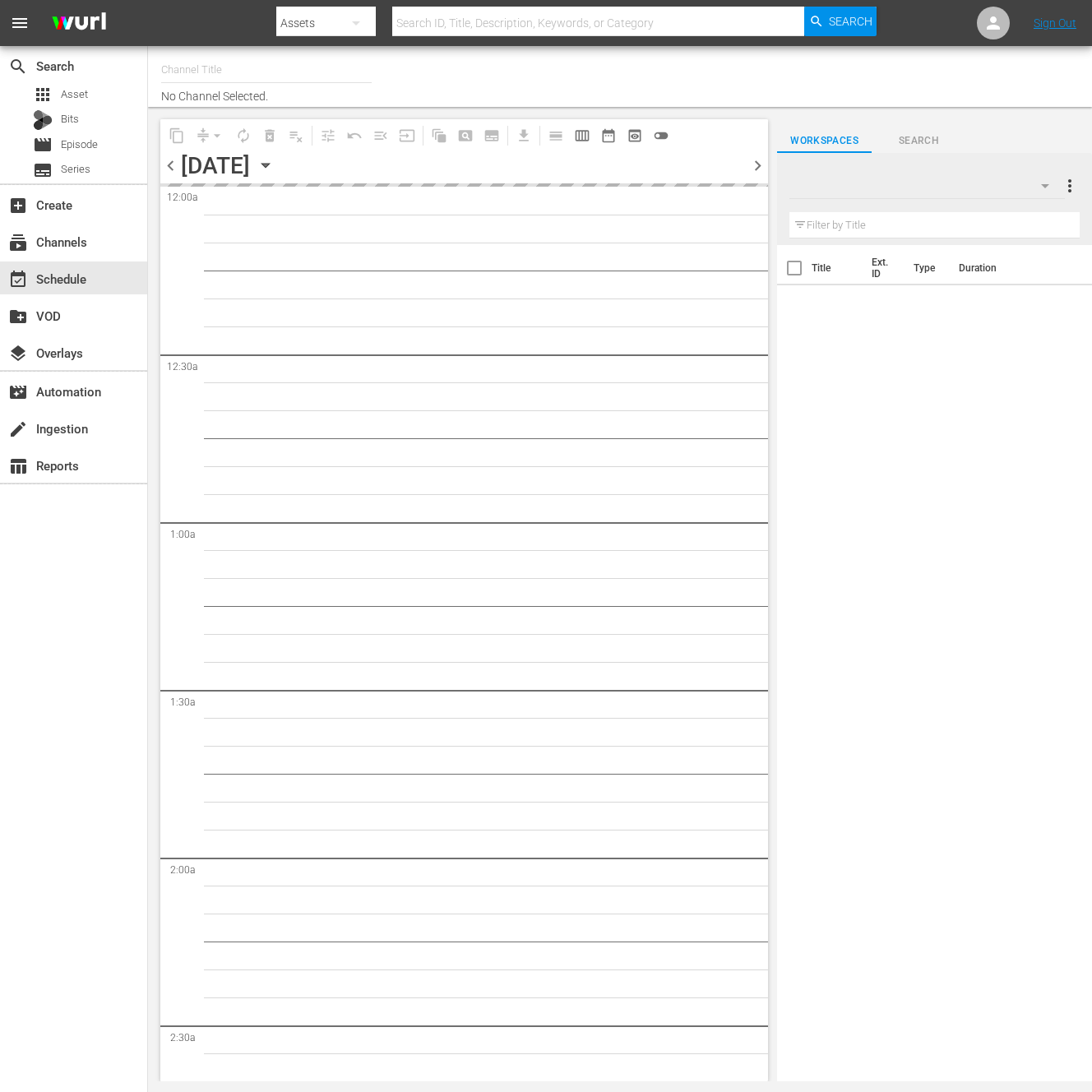
type input "NEW KPOP (617)"
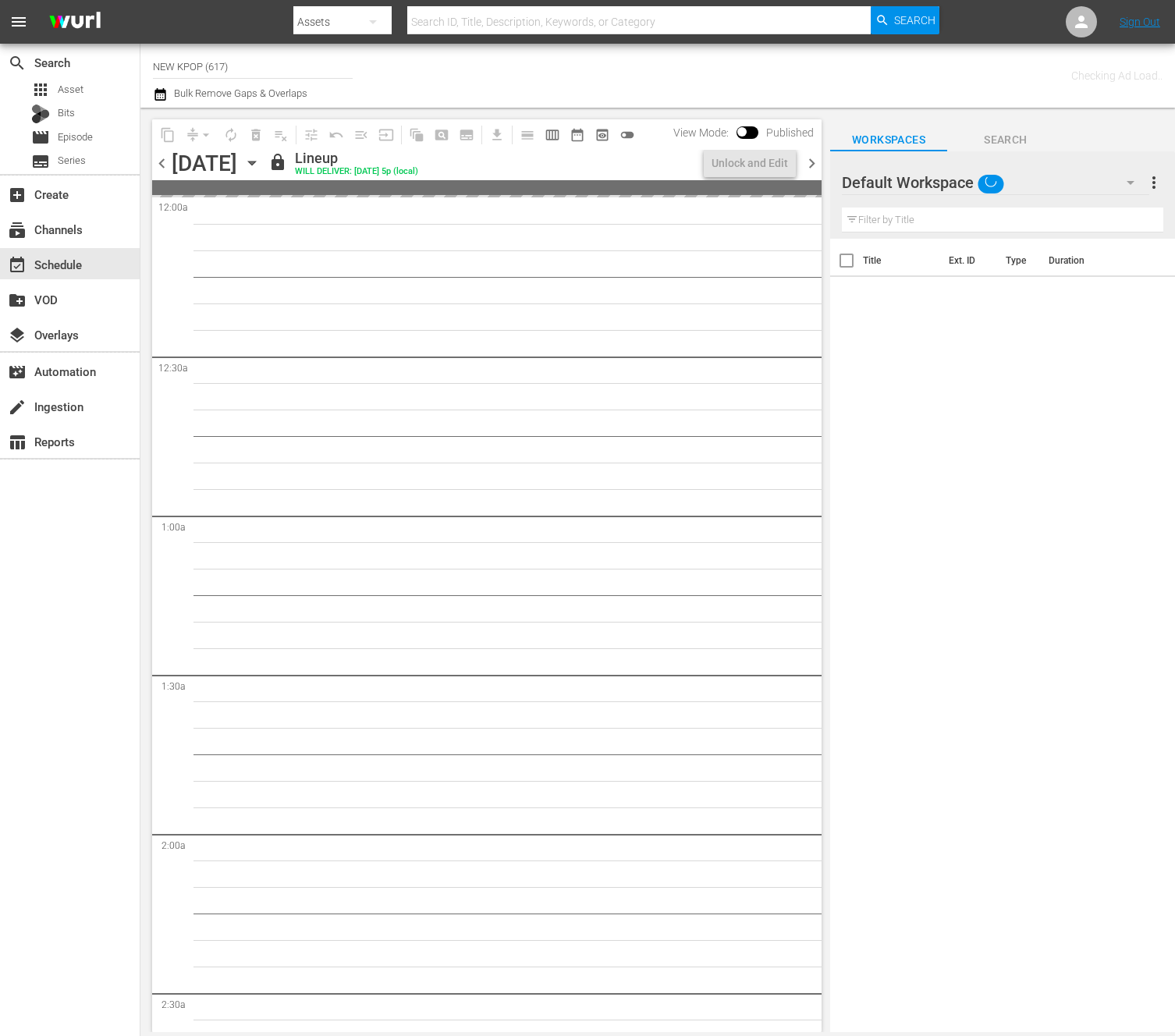
scroll to position [1229, 0]
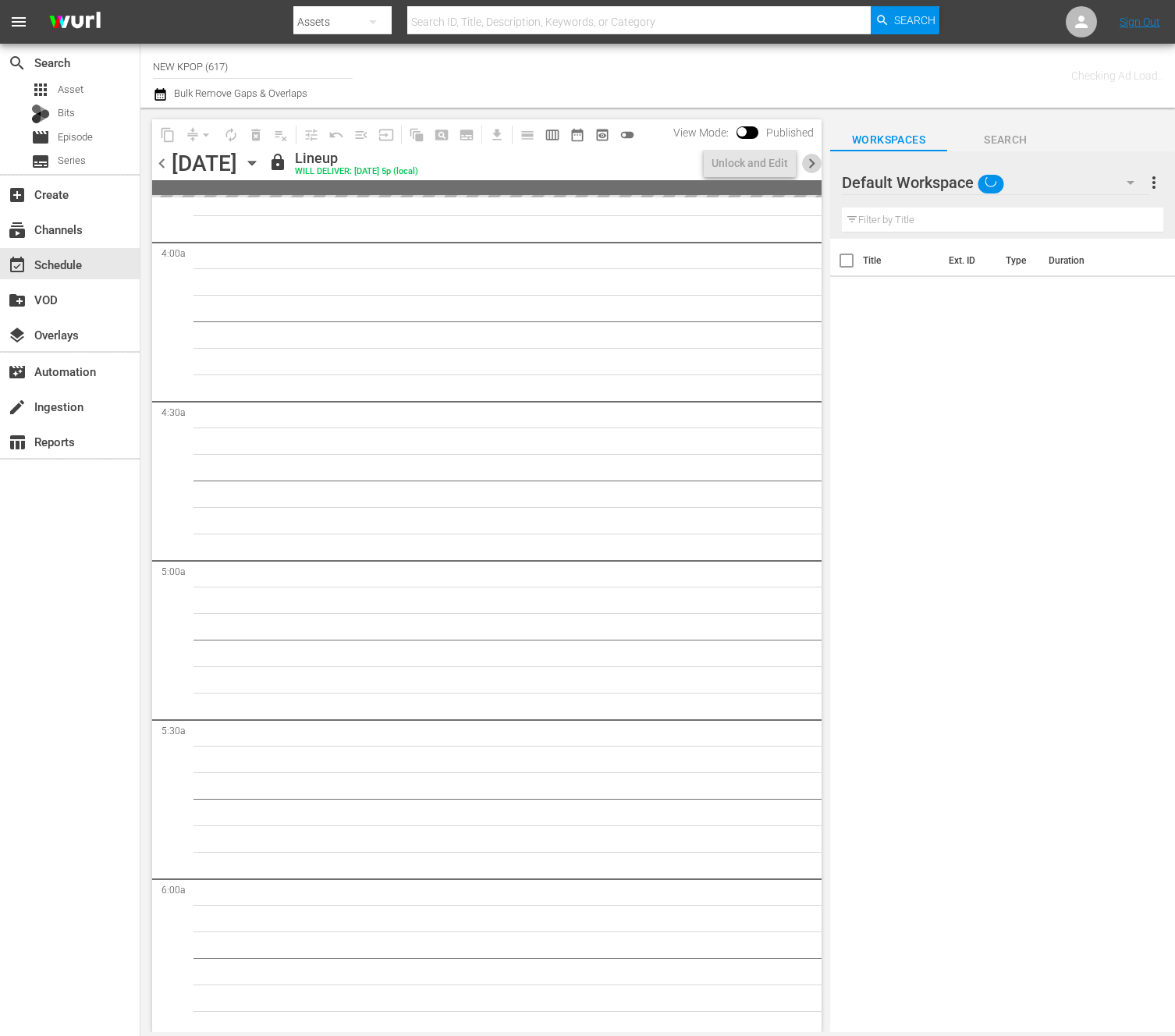
click at [582, 164] on span "chevron_right" at bounding box center [811, 163] width 20 height 20
